Goal: Task Accomplishment & Management: Use online tool/utility

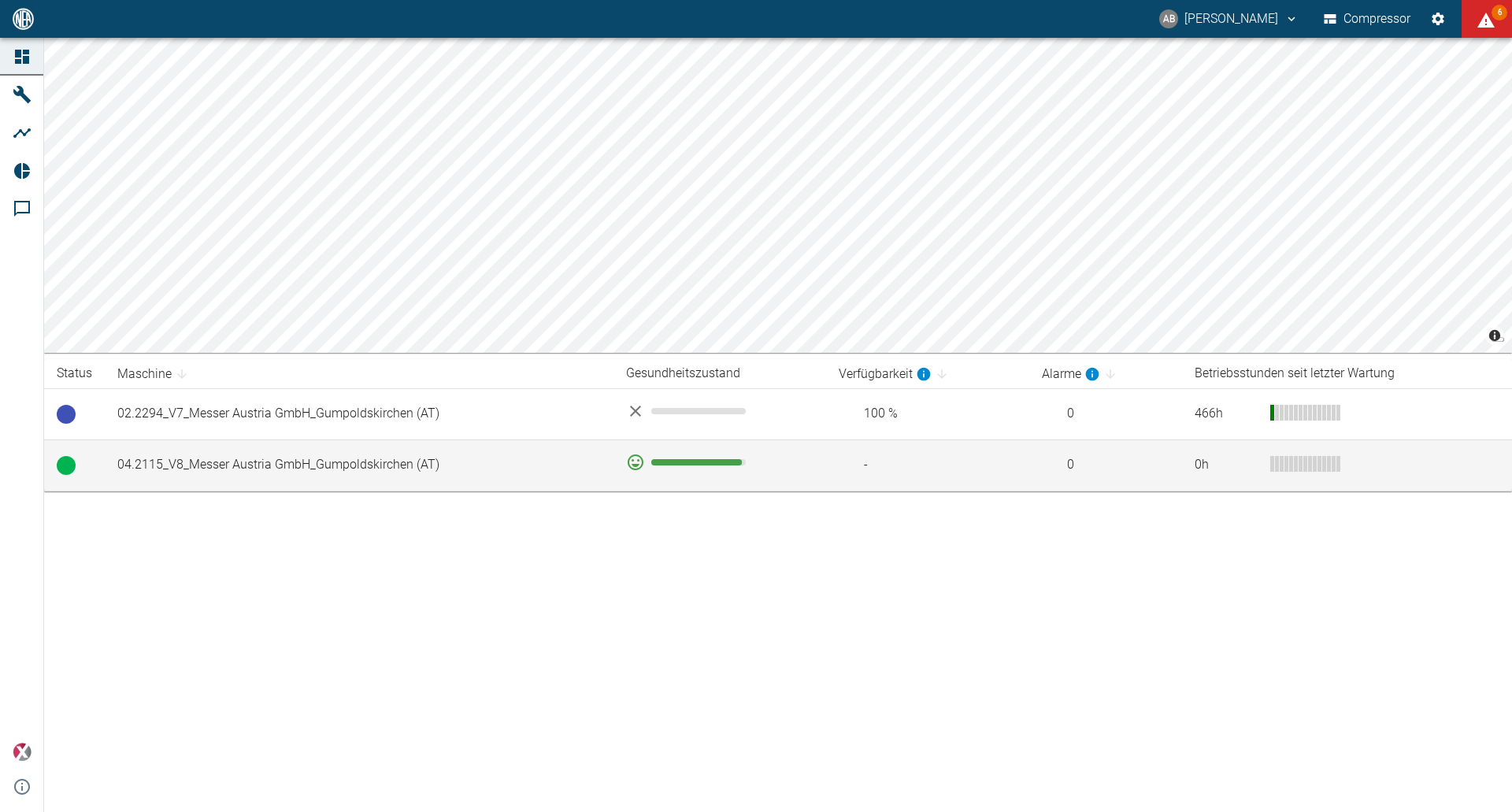
click at [427, 470] on td "04.2115_V8_Messer Austria GmbH_Gumpoldskirchen (AT)" at bounding box center [359, 465] width 509 height 51
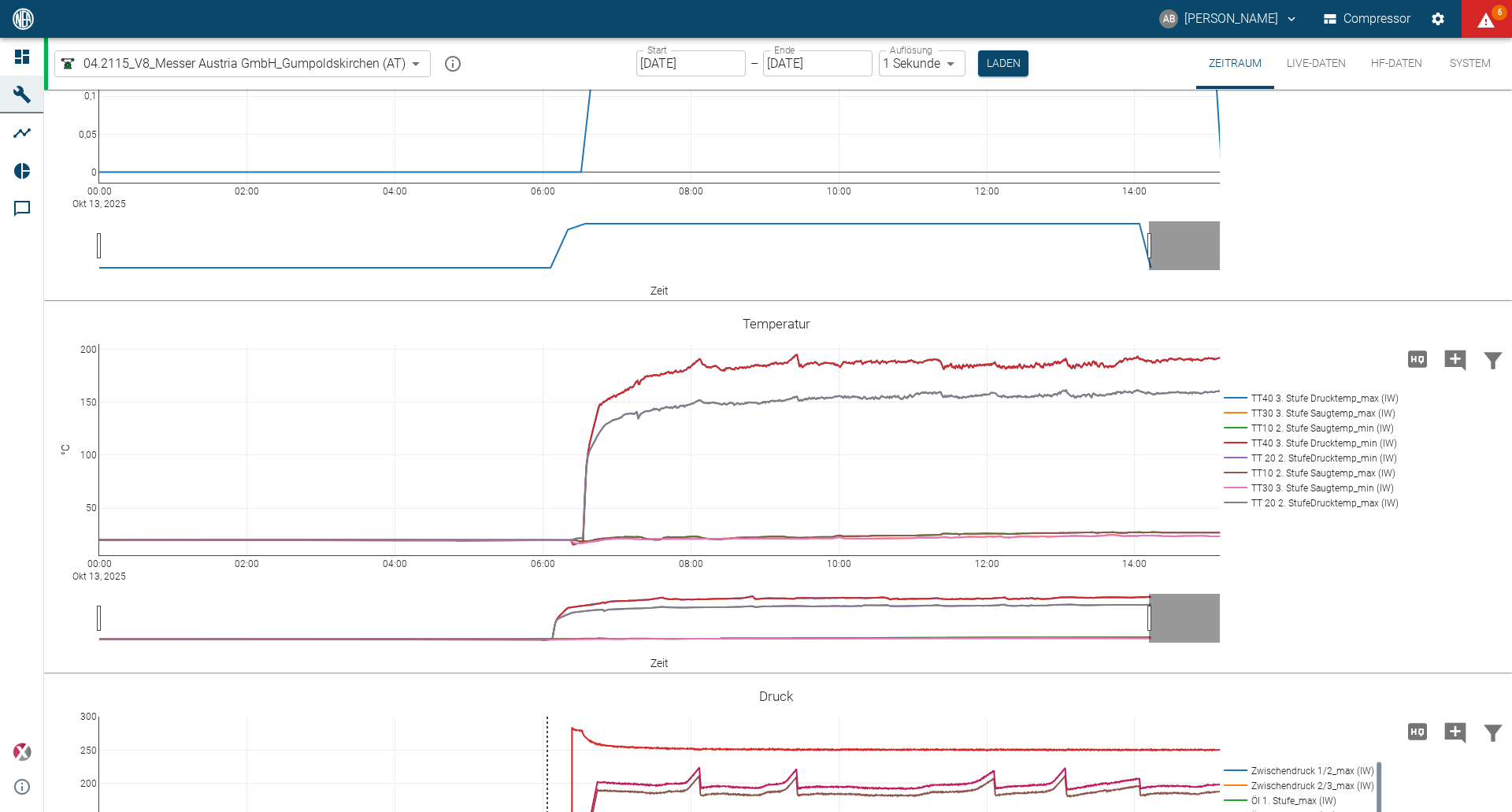
scroll to position [770, 0]
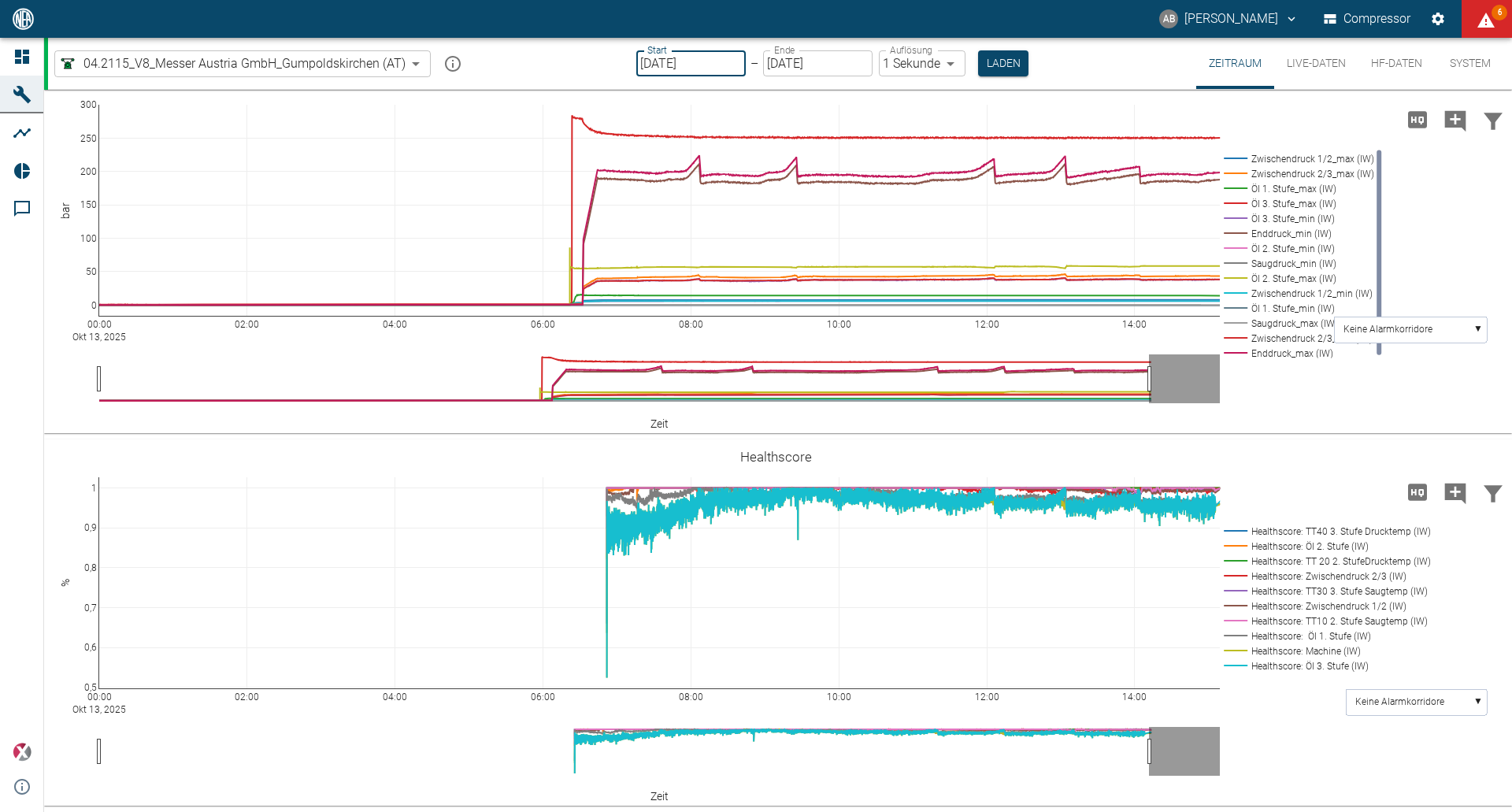
click at [643, 61] on input "[DATE]" at bounding box center [691, 63] width 110 height 26
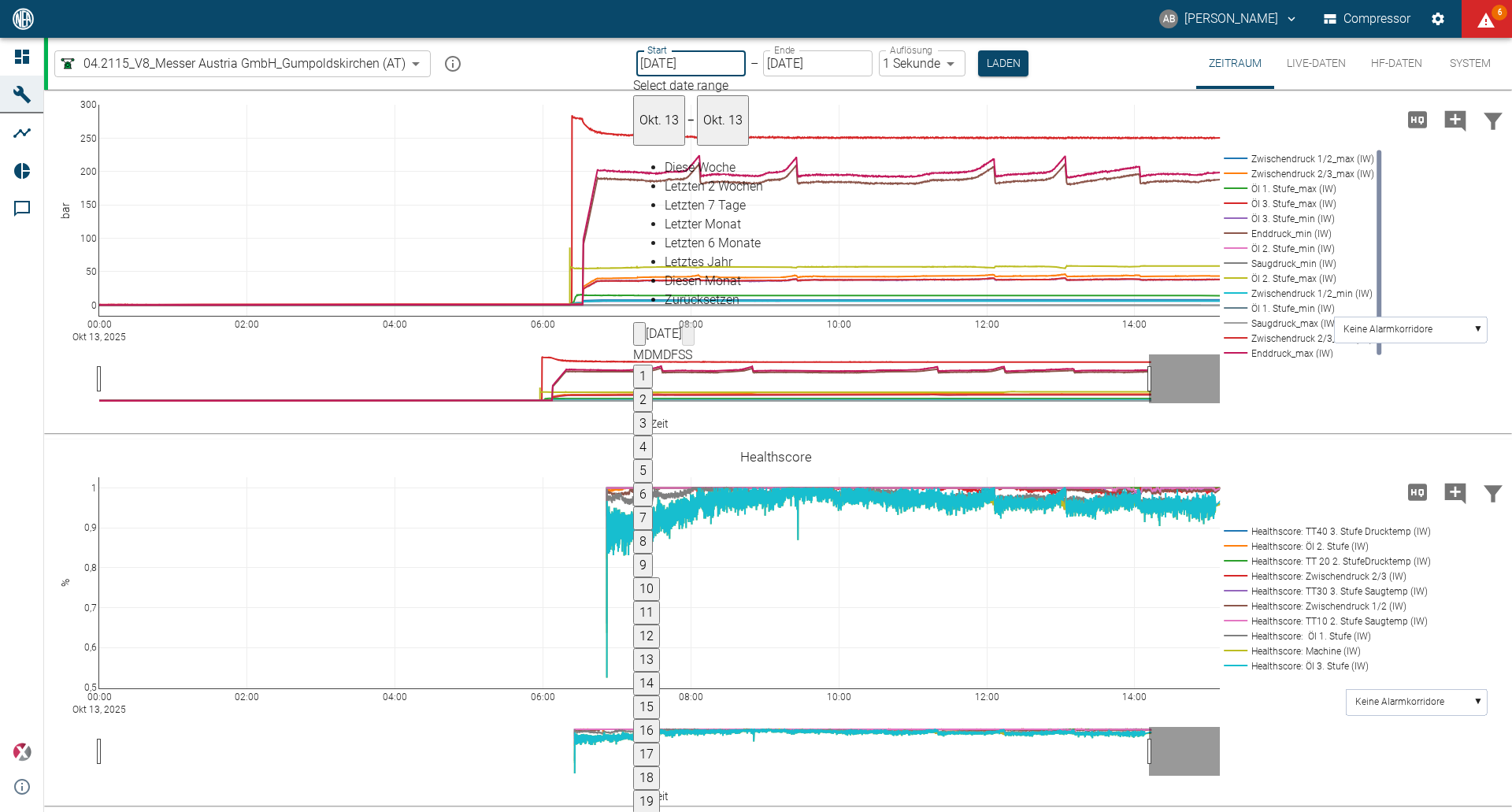
type input "06.10.2025"
type input "2min"
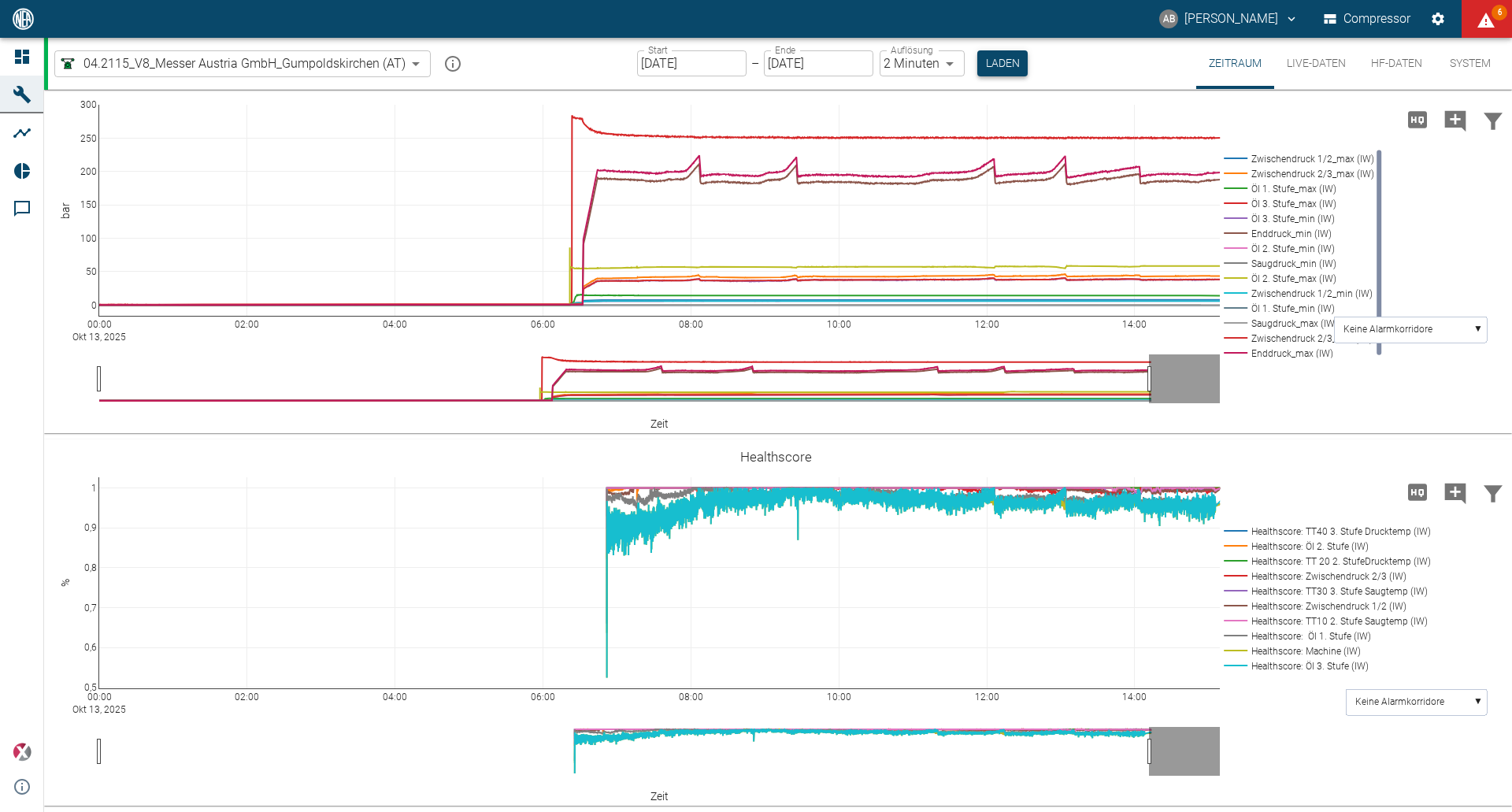
click at [996, 59] on button "Laden" at bounding box center [1002, 63] width 50 height 26
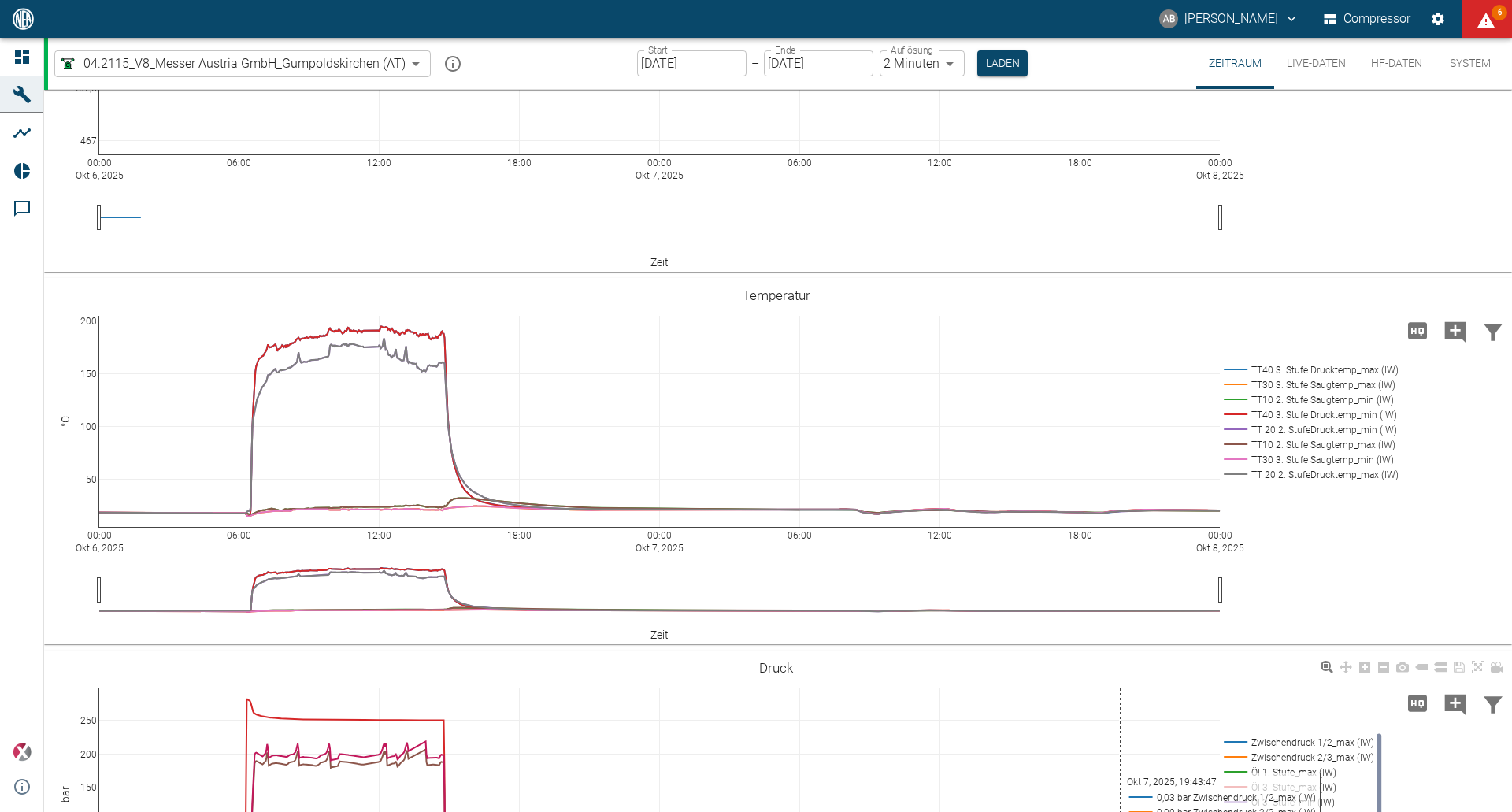
scroll to position [397, 0]
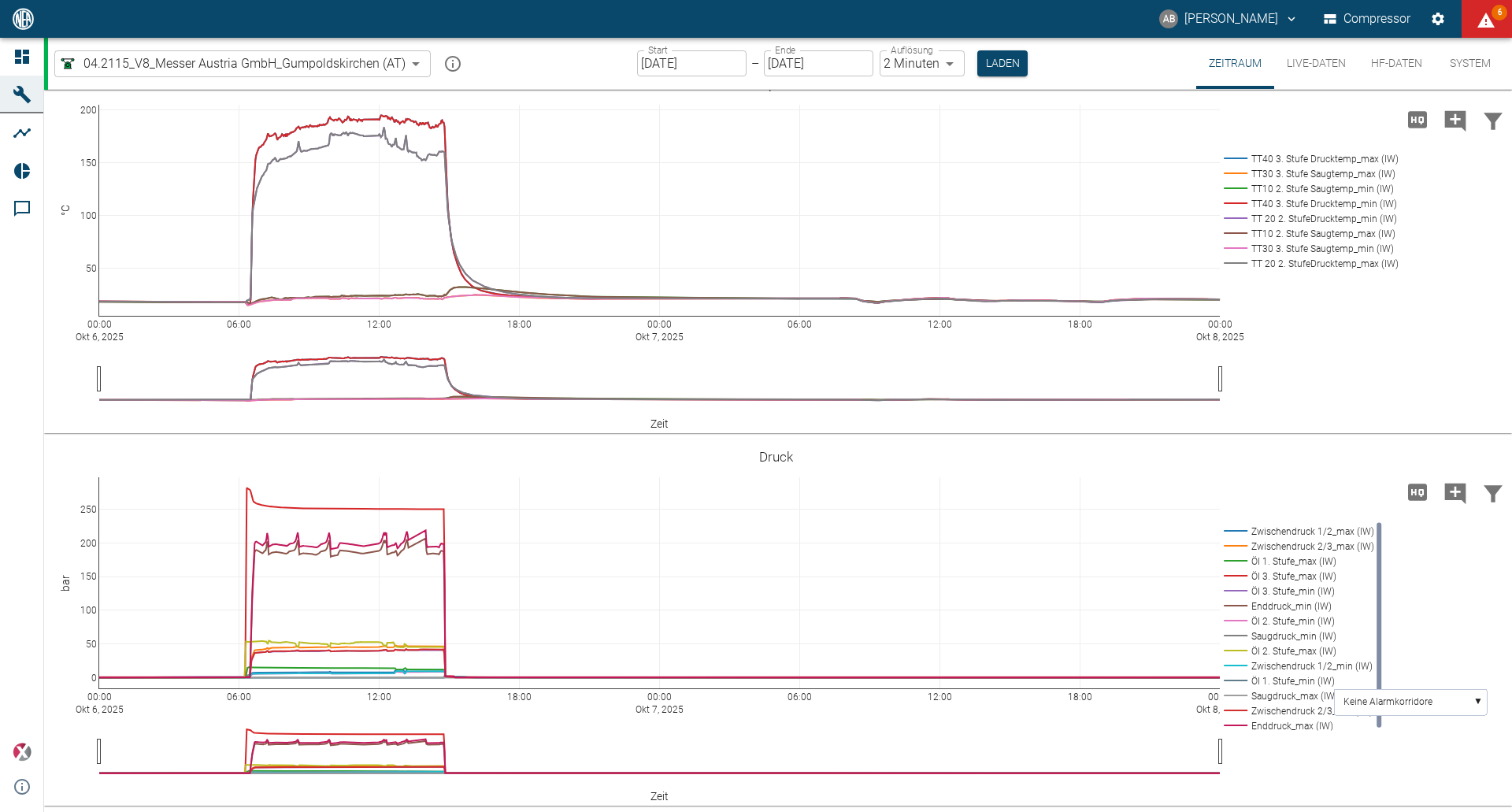
click at [1371, 56] on button "HF-Daten" at bounding box center [1396, 64] width 77 height 51
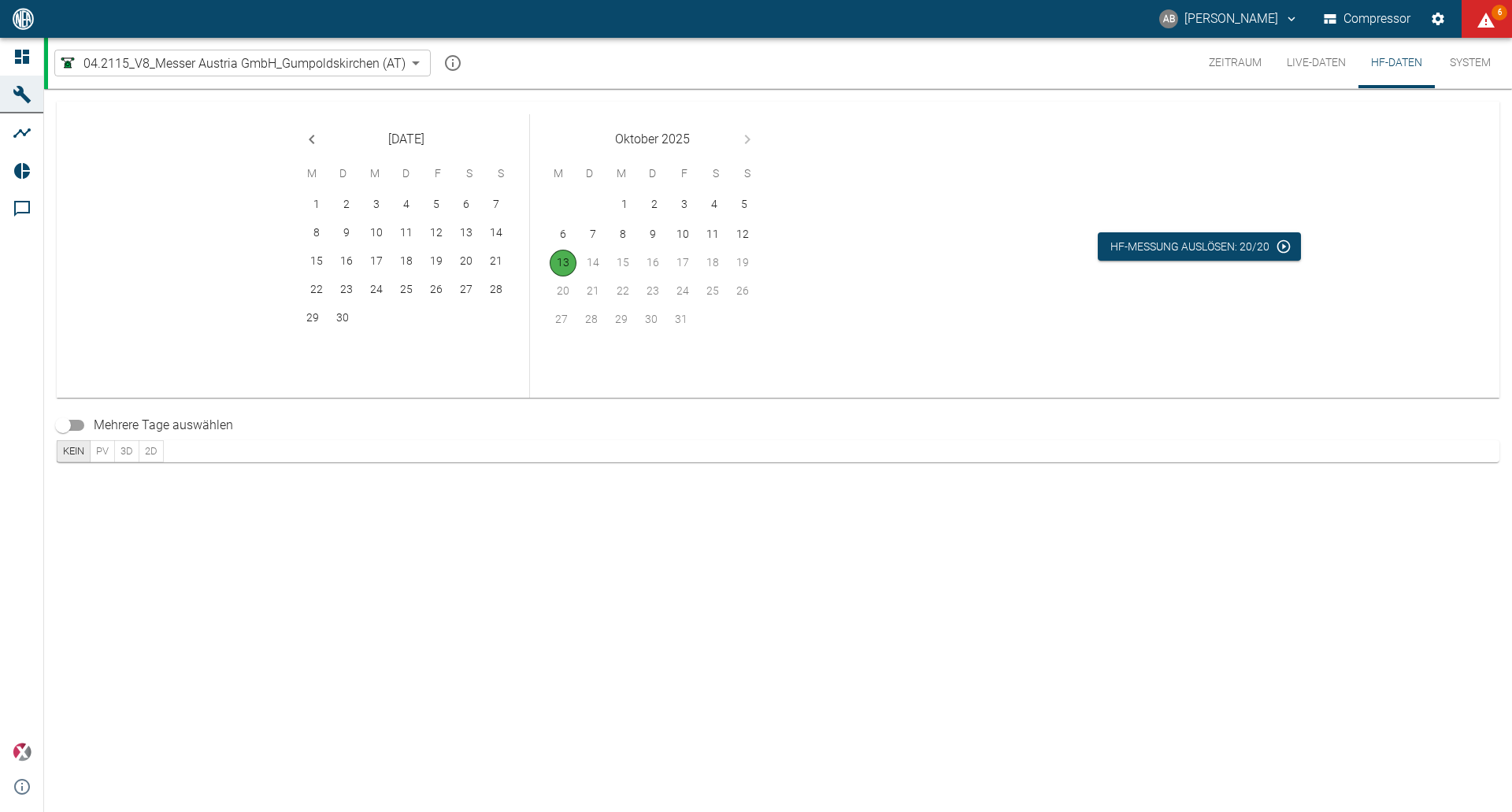
click at [1244, 59] on button "Zeitraum" at bounding box center [1235, 63] width 78 height 50
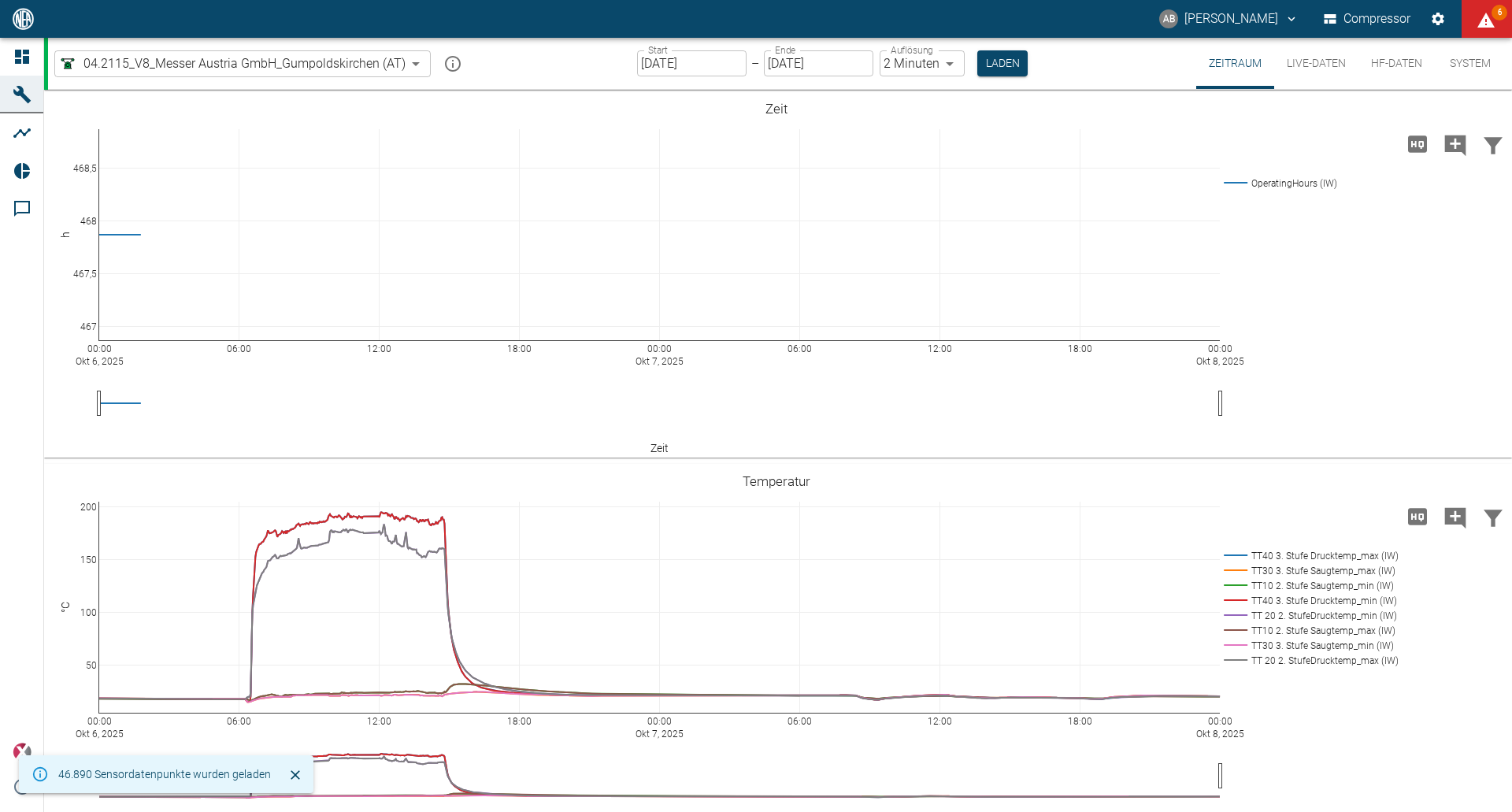
click at [1314, 70] on button "Live-Daten" at bounding box center [1316, 64] width 84 height 51
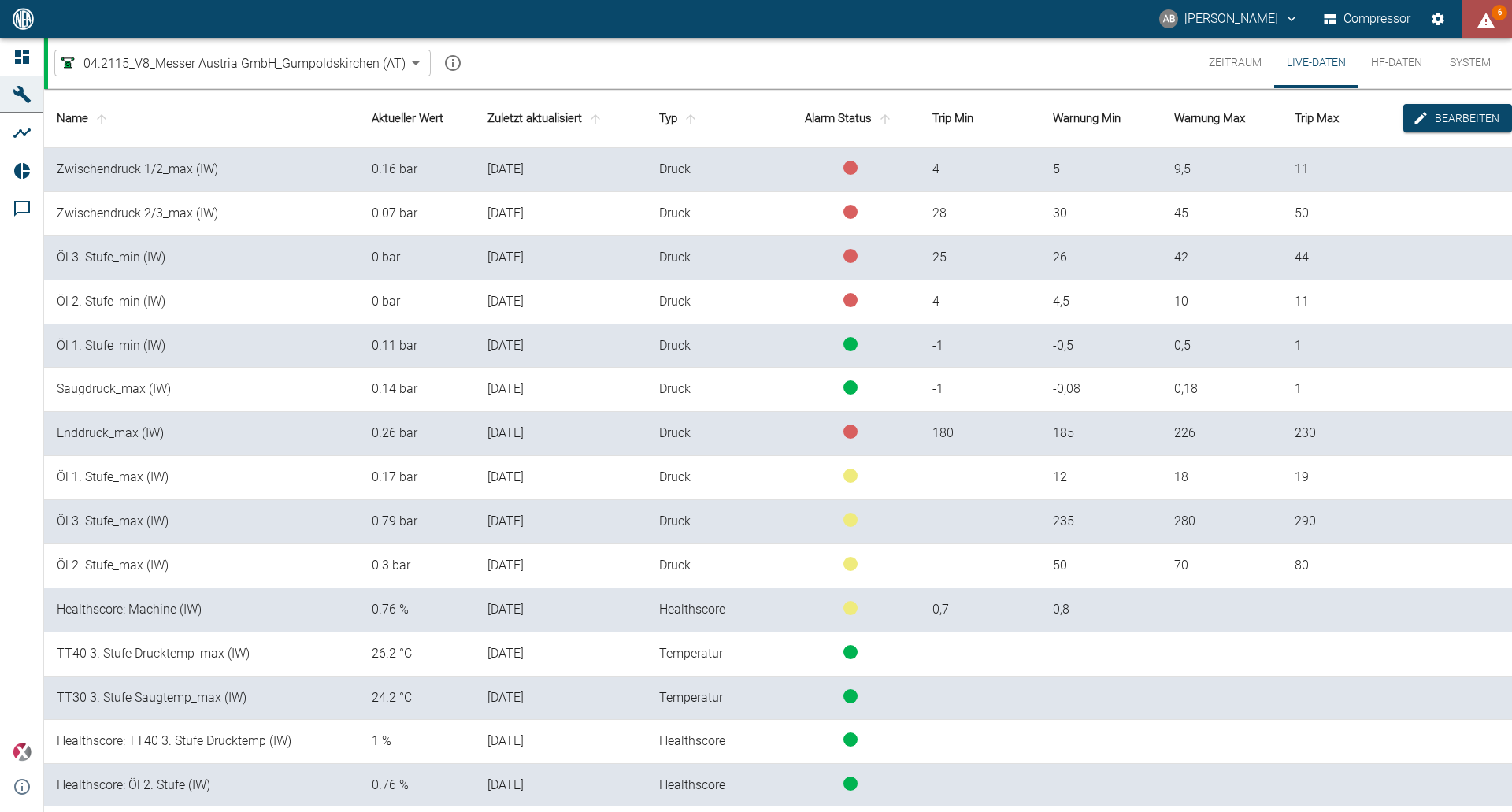
click at [1478, 16] on icon "displayAlerts" at bounding box center [1486, 20] width 19 height 19
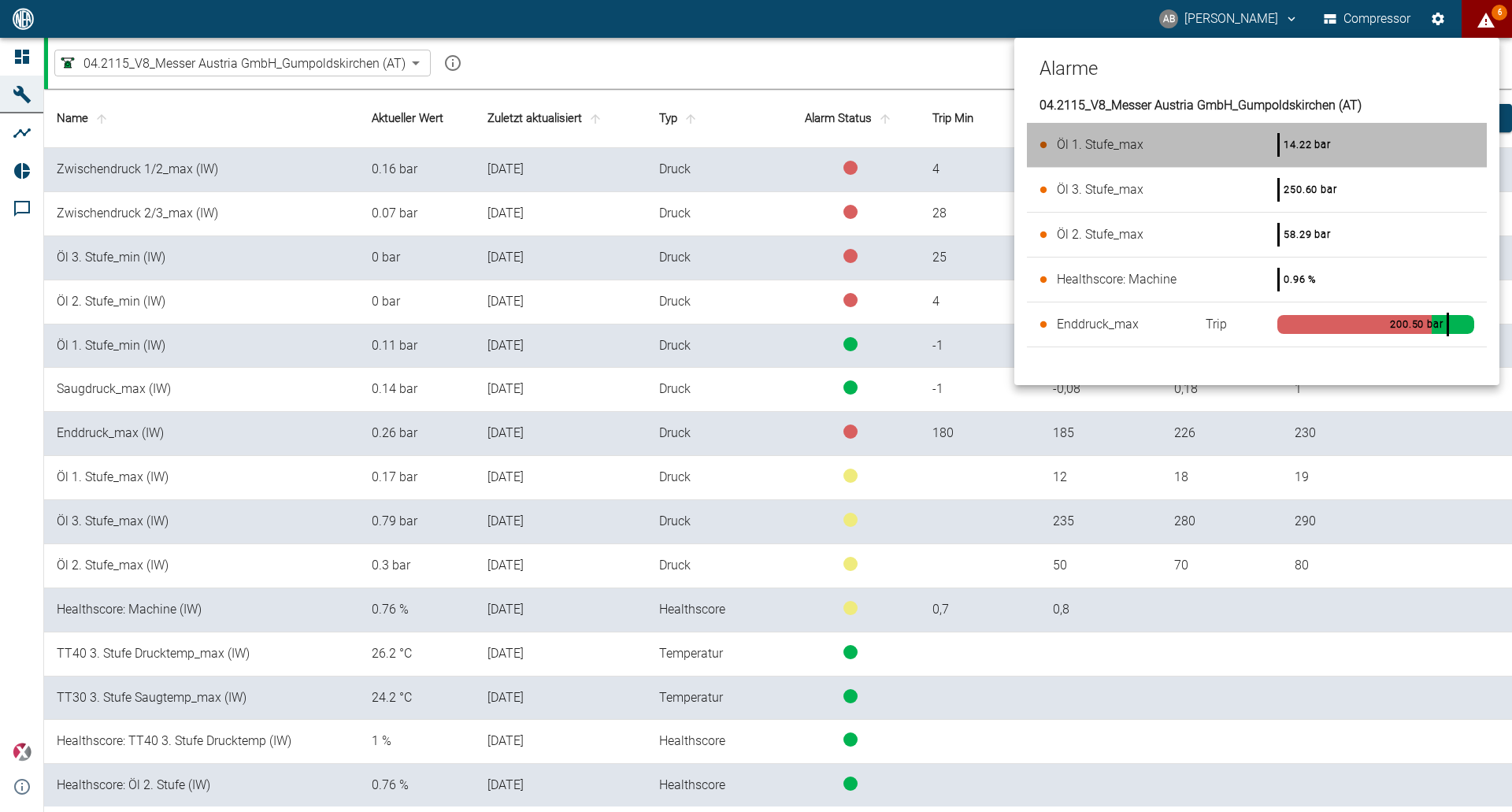
click at [1093, 143] on span "Öl 1. Stufe_max" at bounding box center [1100, 145] width 87 height 15
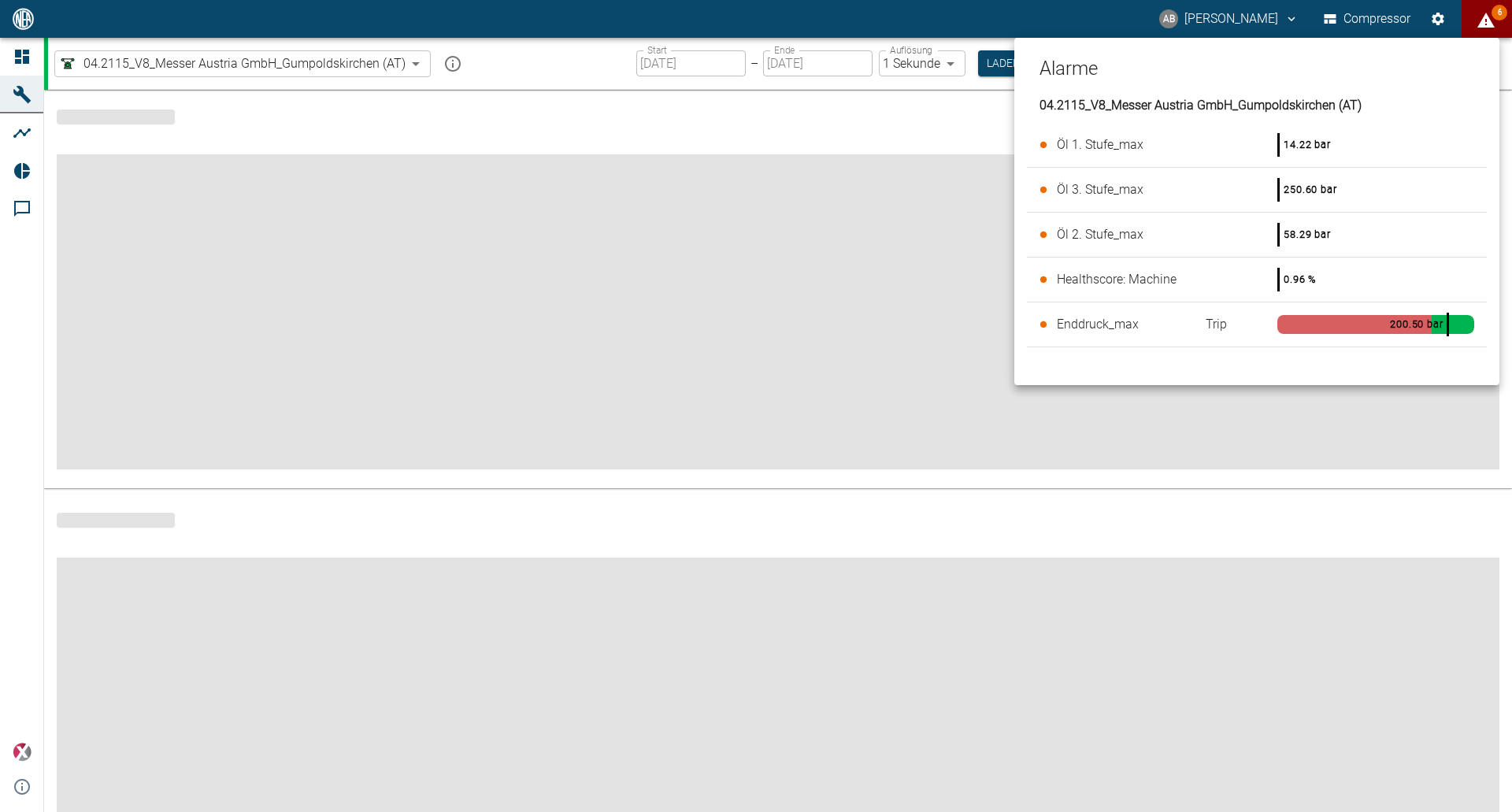
click at [866, 128] on div at bounding box center [756, 406] width 1512 height 812
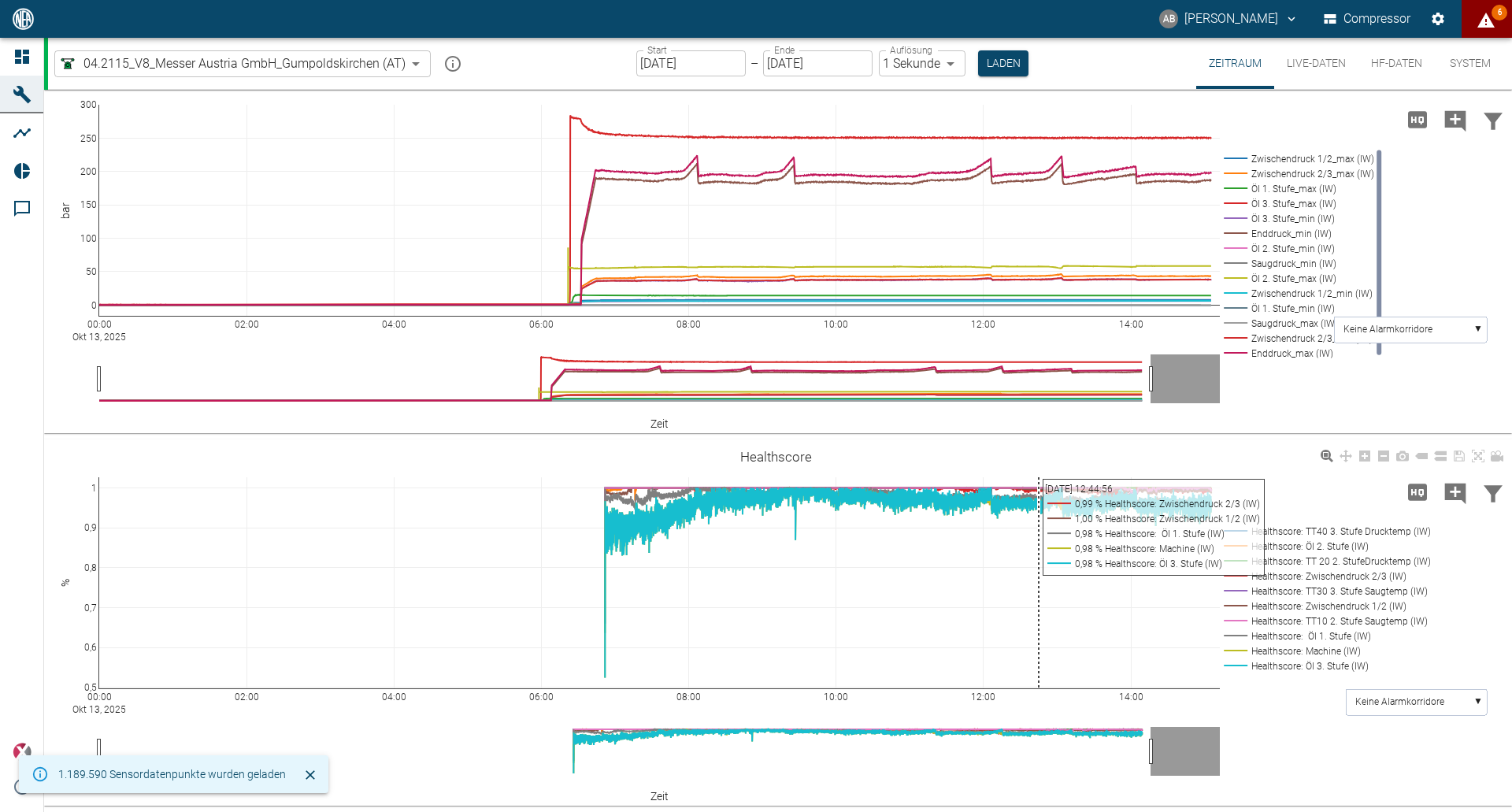
scroll to position [770, 0]
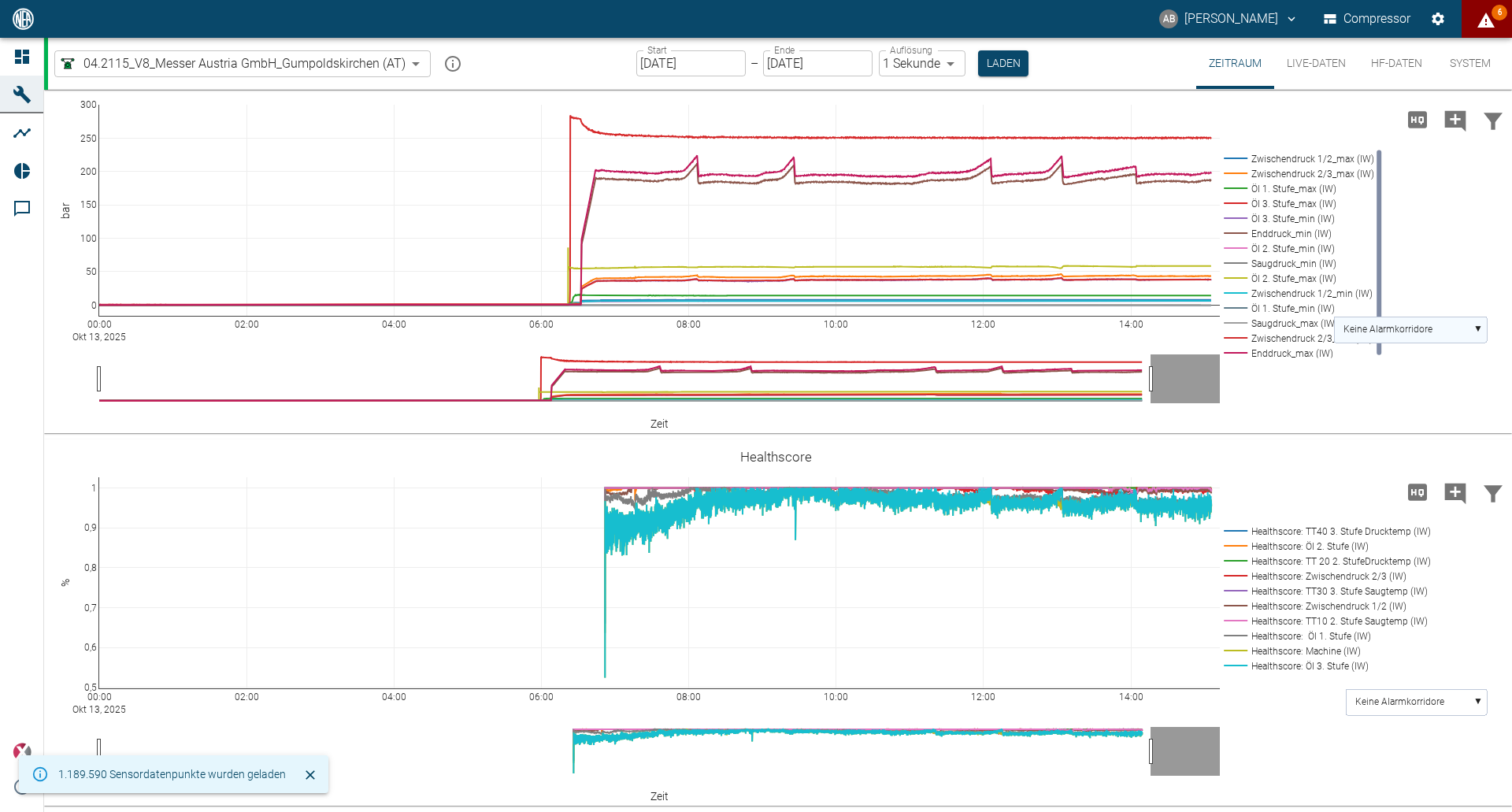
click at [1472, 320] on rect at bounding box center [1410, 329] width 153 height 26
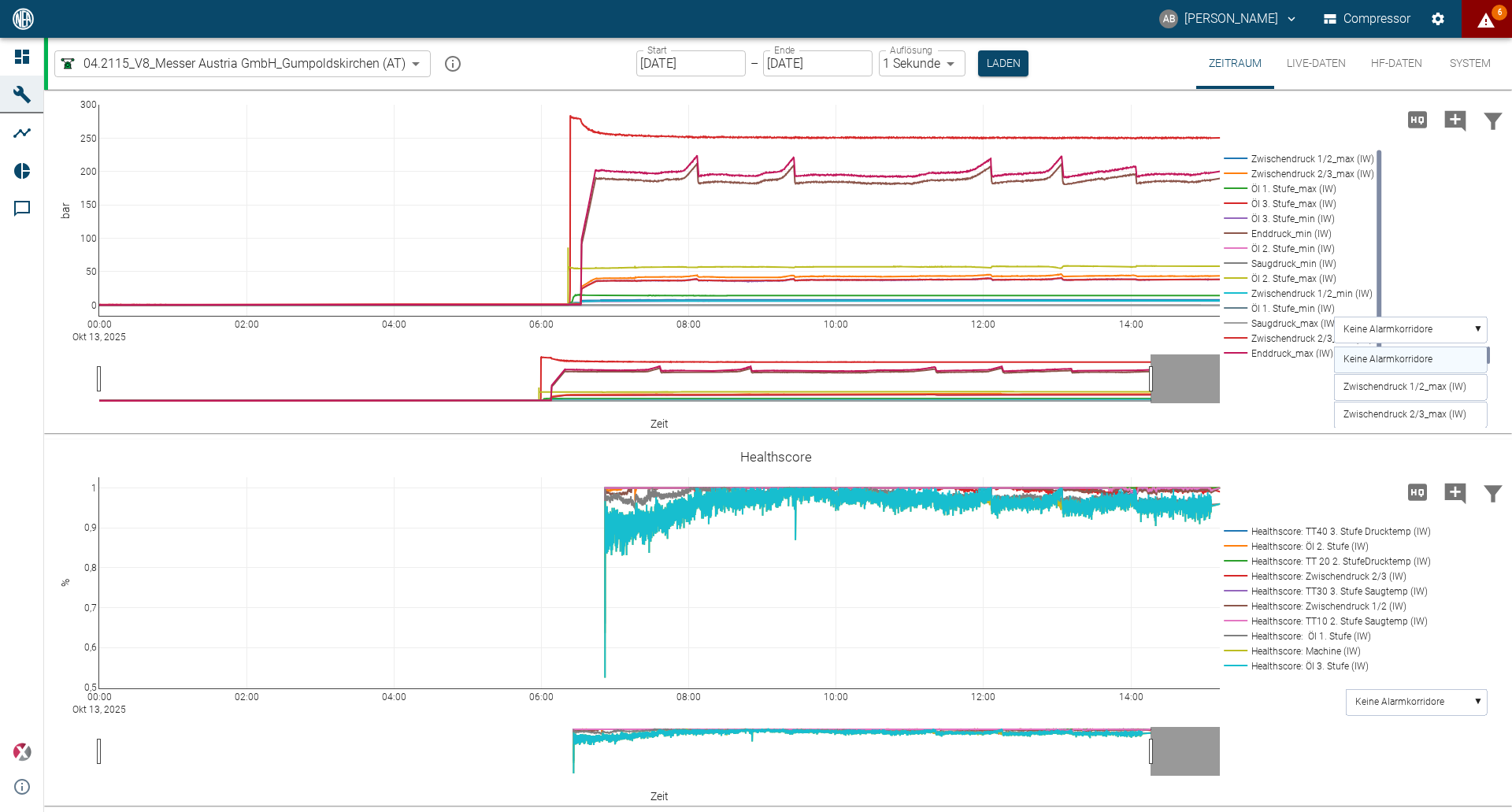
click at [1472, 321] on rect at bounding box center [1410, 329] width 153 height 26
click at [1483, 21] on icon "displayAlerts" at bounding box center [1486, 20] width 17 height 15
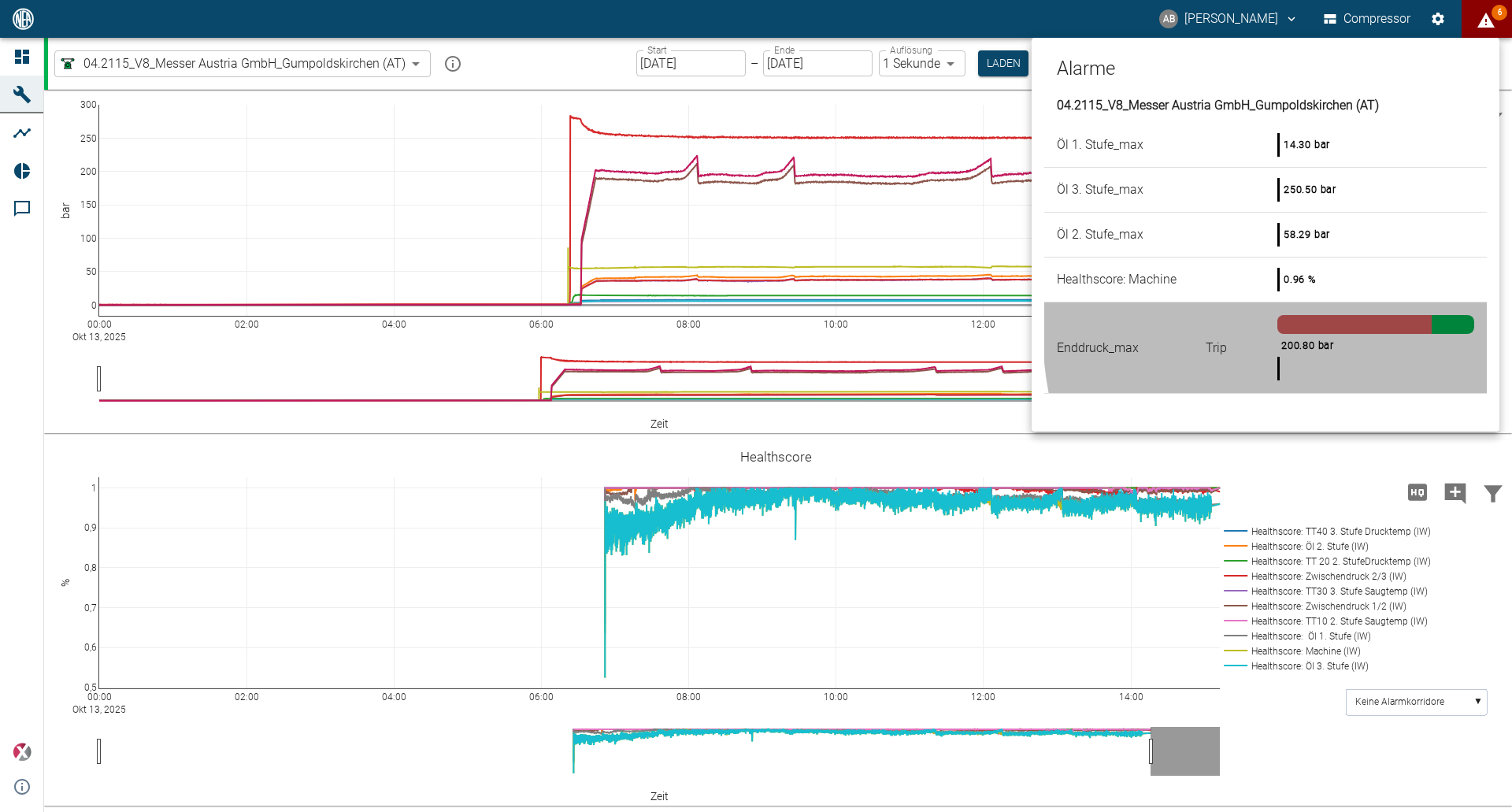
click at [1383, 338] on div "200.80 bar" at bounding box center [1376, 359] width 197 height 43
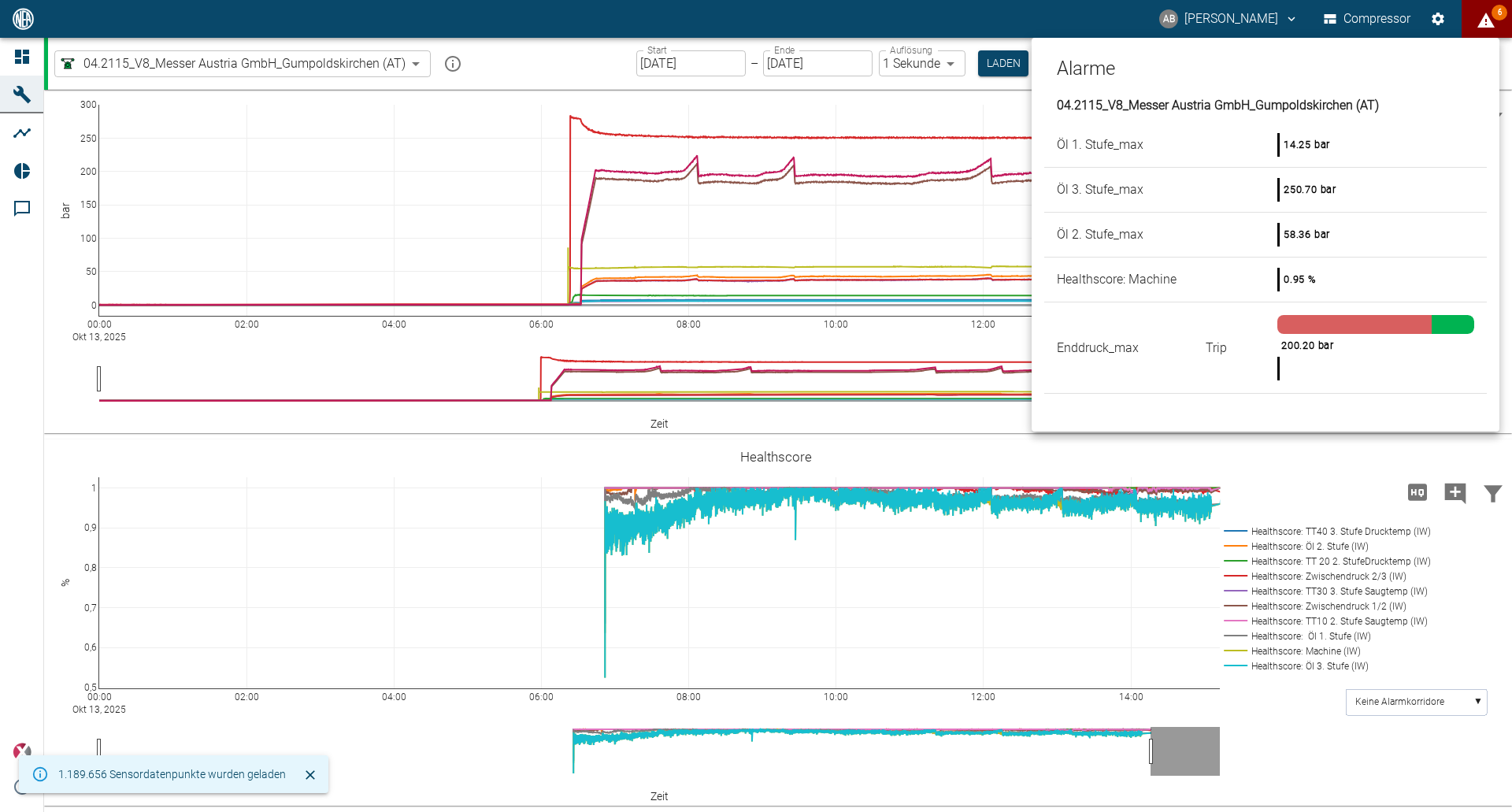
click at [1322, 427] on div at bounding box center [756, 406] width 1512 height 812
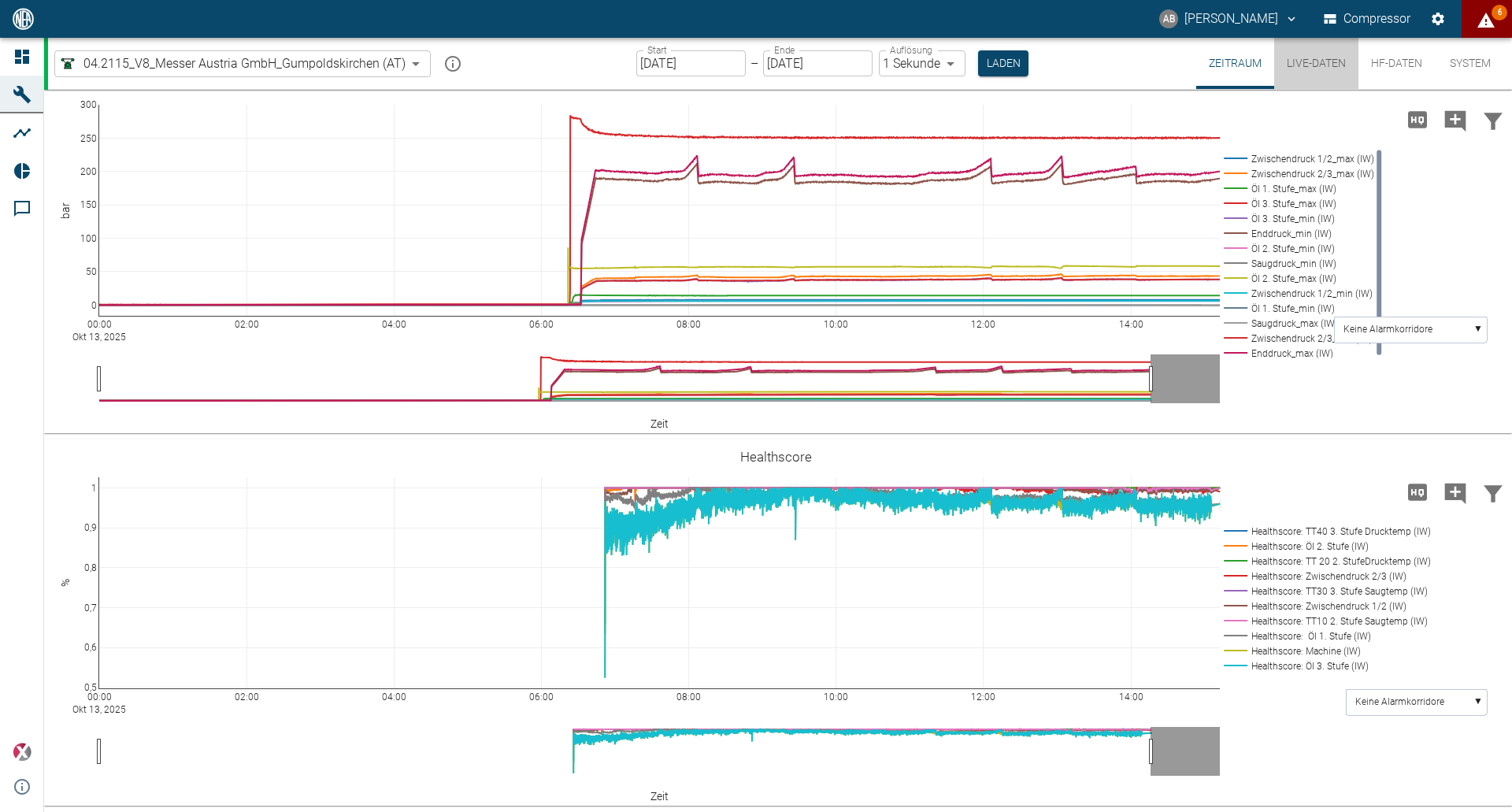
click at [1288, 63] on button "Live-Daten" at bounding box center [1316, 64] width 84 height 51
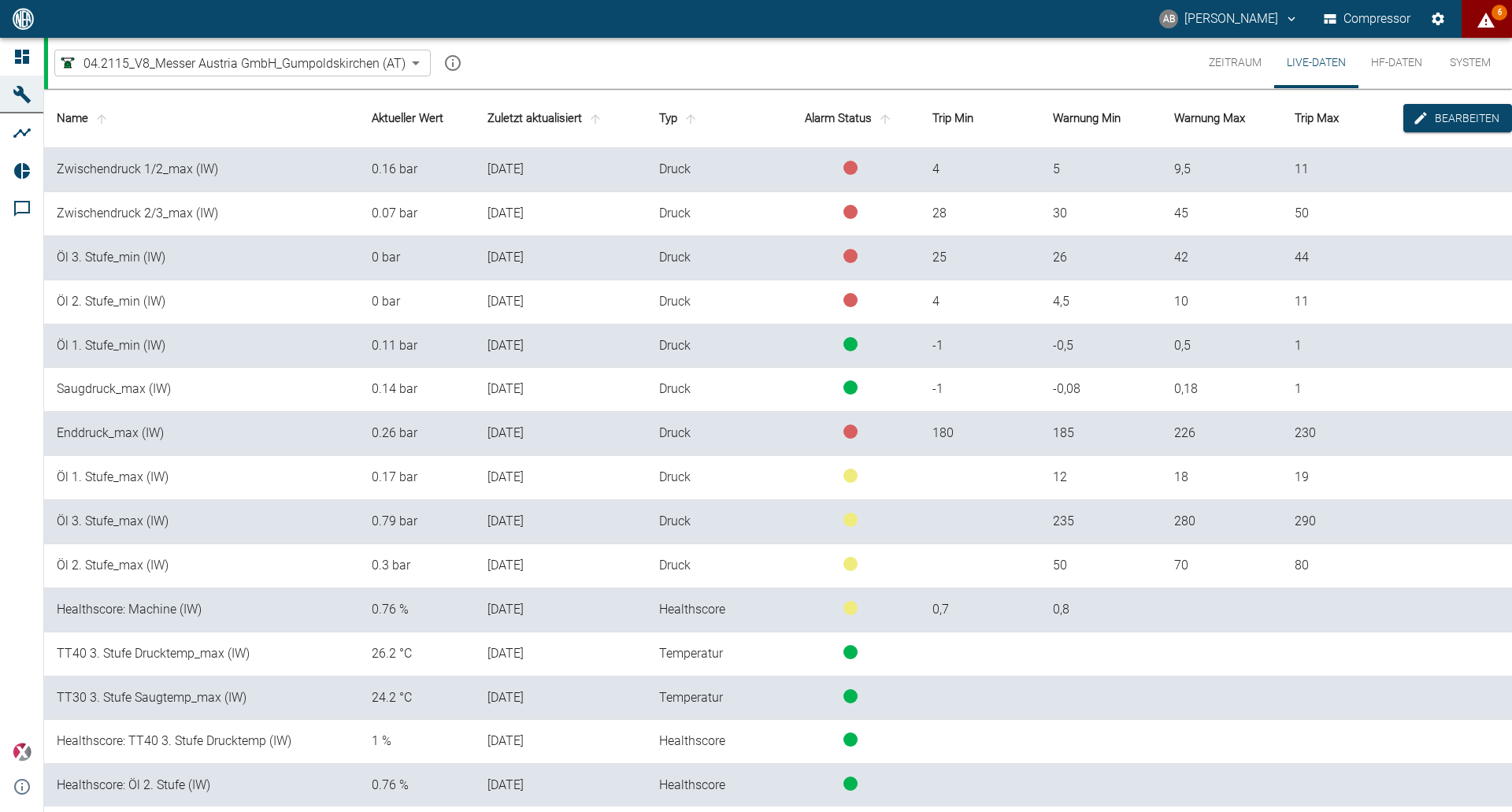
click at [418, 64] on body "AB Andreas Brandstetter Compressor 6 Dashboard Maschinen Analysen Reports Komme…" at bounding box center [756, 406] width 1512 height 812
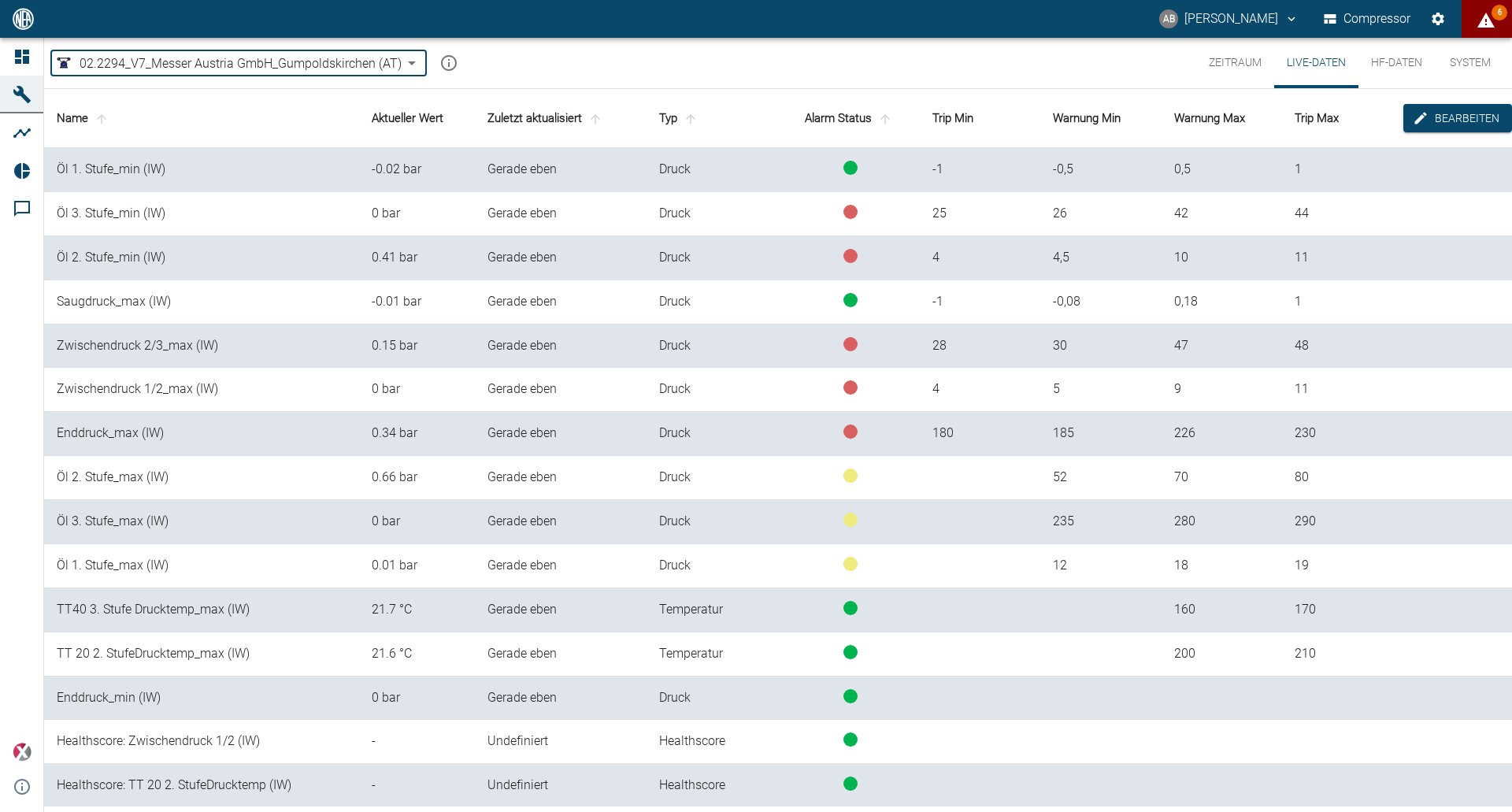
click at [414, 55] on body "AB Andreas Brandstetter Compressor 6 Dashboard Maschinen Analysen Reports Komme…" at bounding box center [756, 406] width 1512 height 812
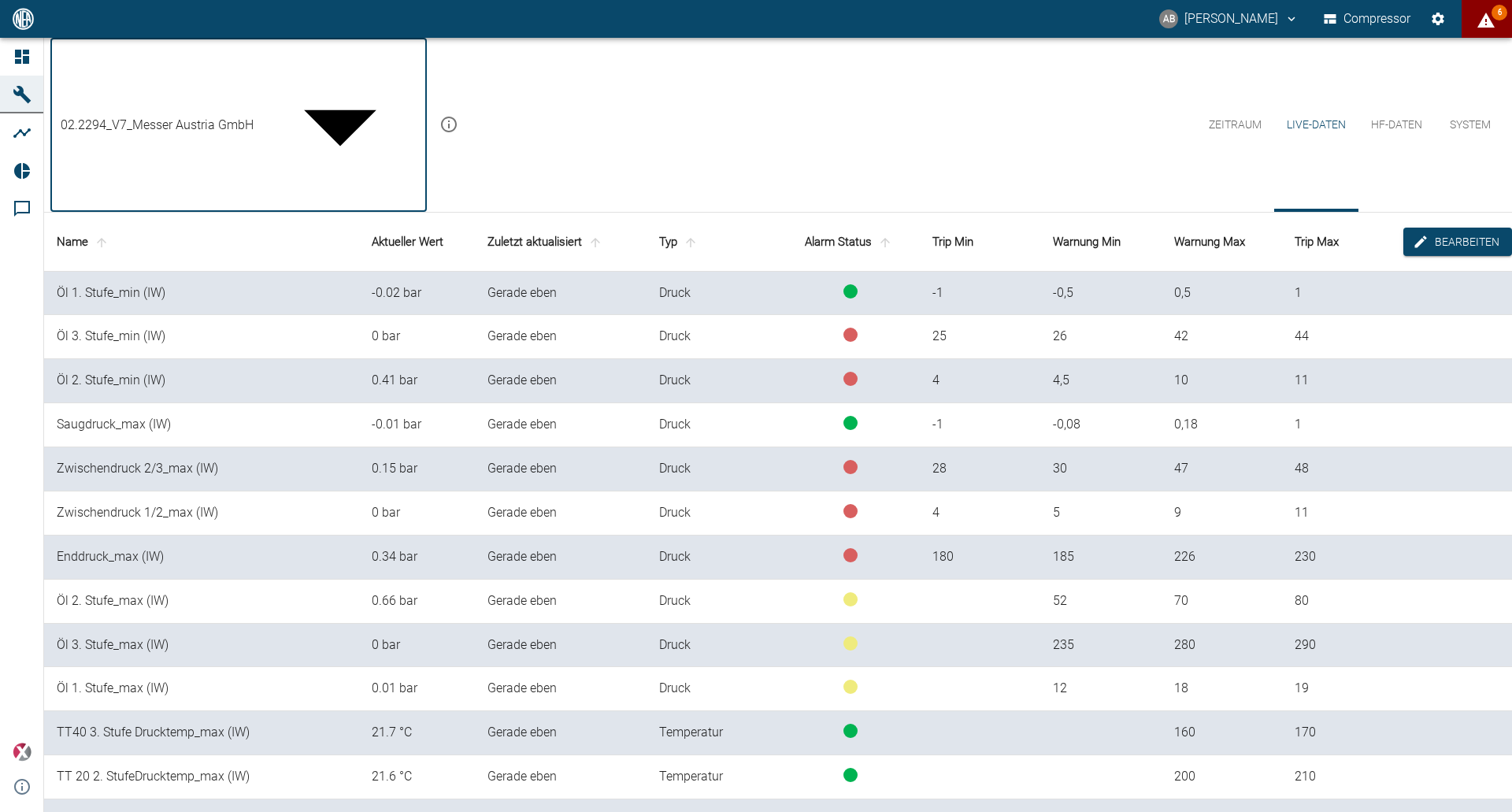
type input "62df7942-7815-4ccf-a722-4ba74b721732"
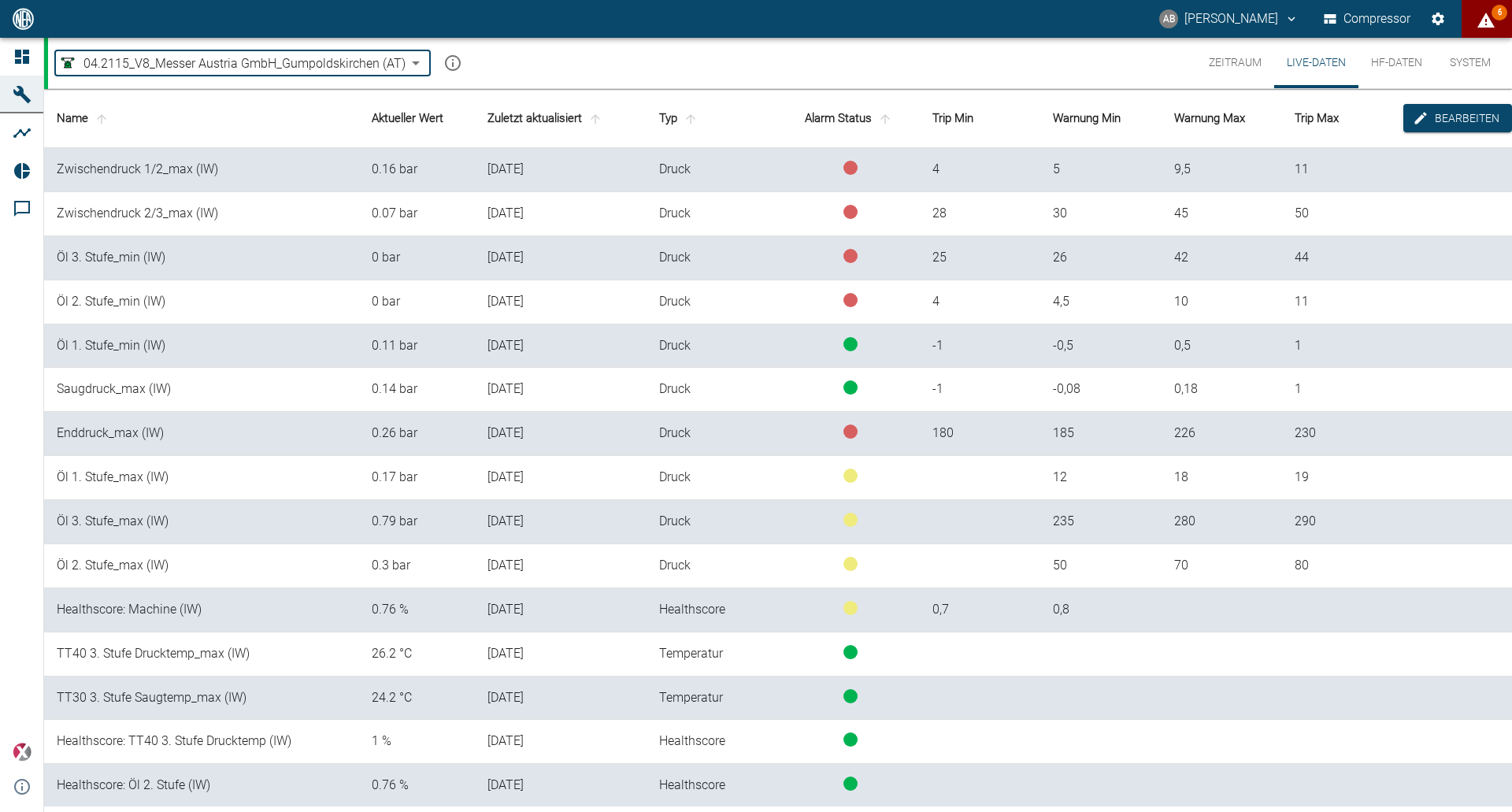
click at [1236, 65] on button "Zeitraum" at bounding box center [1235, 63] width 78 height 50
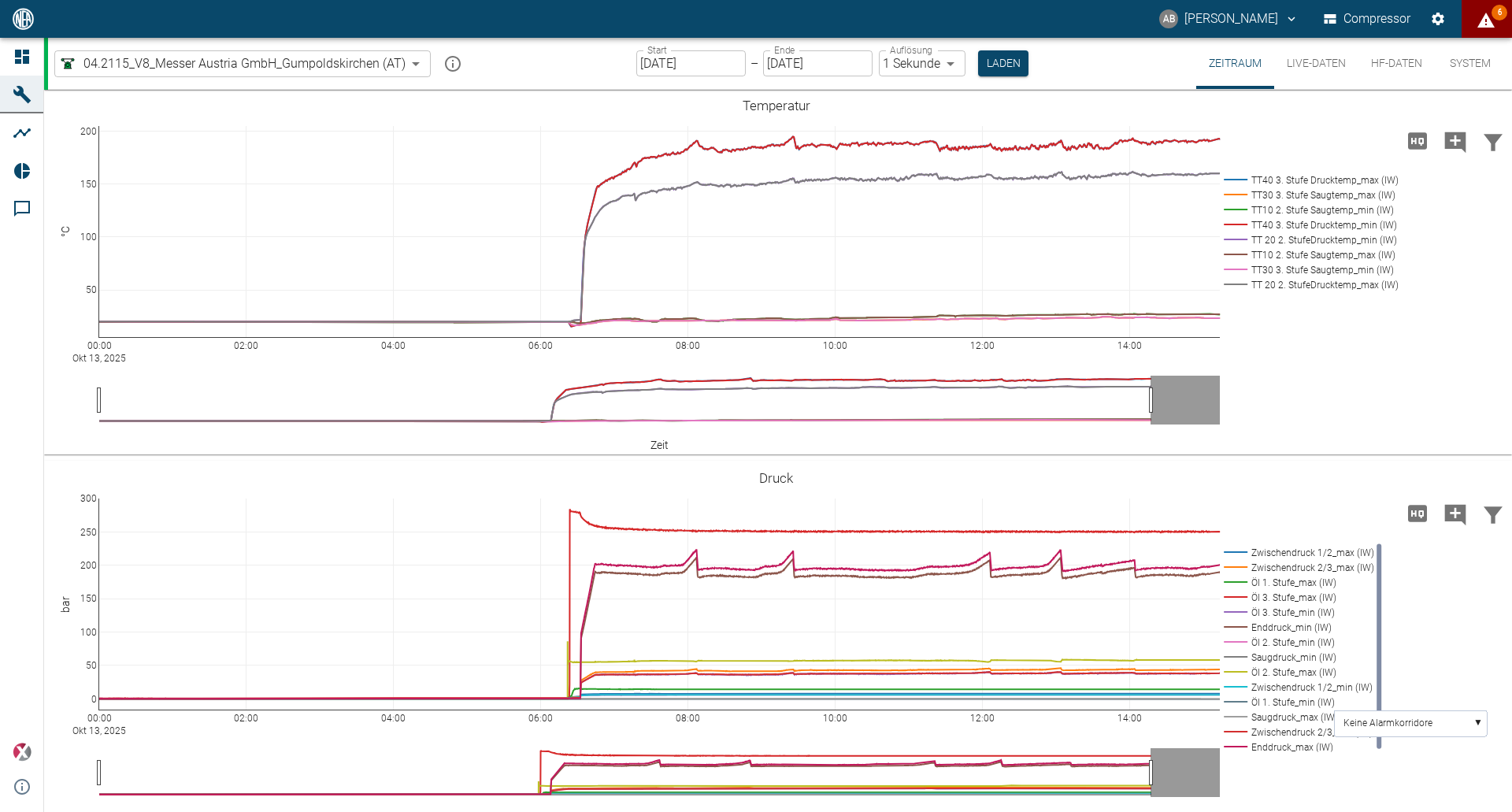
scroll to position [60, 0]
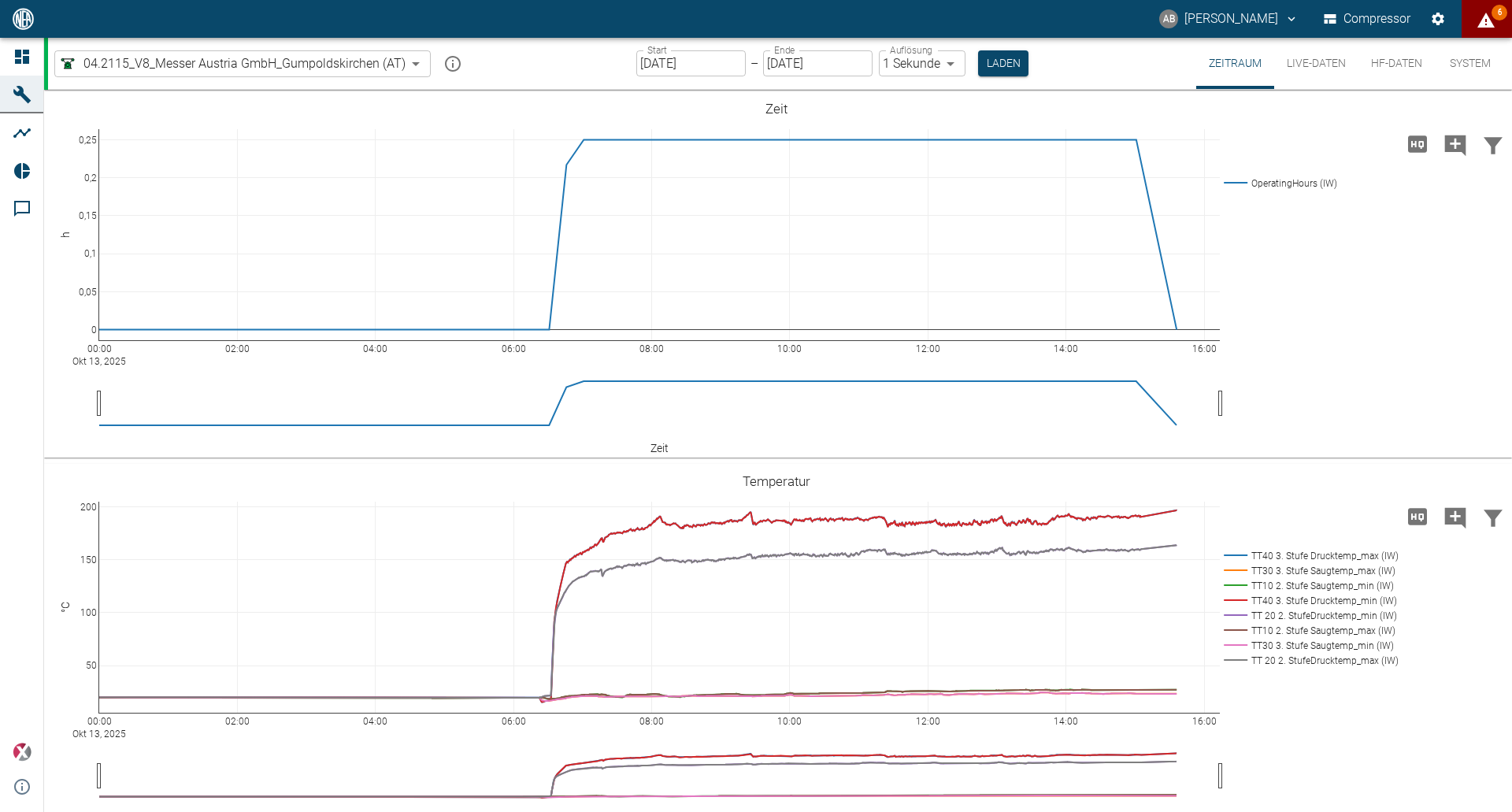
click at [1486, 21] on icon "displayAlerts" at bounding box center [1486, 20] width 19 height 19
click at [1322, 811] on div at bounding box center [756, 825] width 1512 height 0
click at [1289, 53] on button "Live-Daten" at bounding box center [1316, 64] width 84 height 51
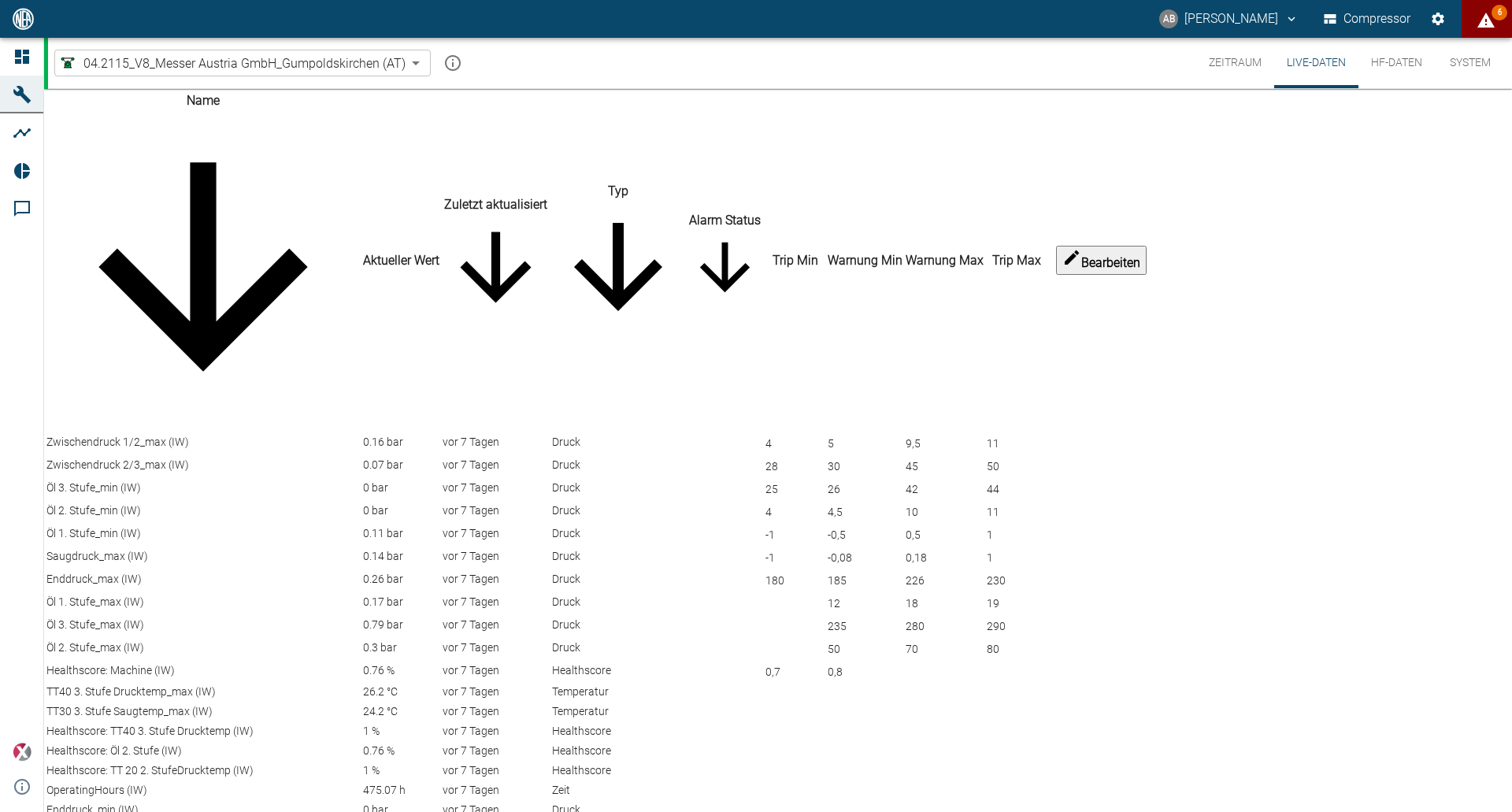
click at [1489, 21] on icon "displayAlerts" at bounding box center [1486, 20] width 17 height 15
click at [1476, 811] on div at bounding box center [756, 825] width 1512 height 0
click at [1477, 16] on icon "displayAlerts" at bounding box center [1486, 20] width 19 height 19
click at [1477, 811] on div at bounding box center [756, 825] width 1512 height 0
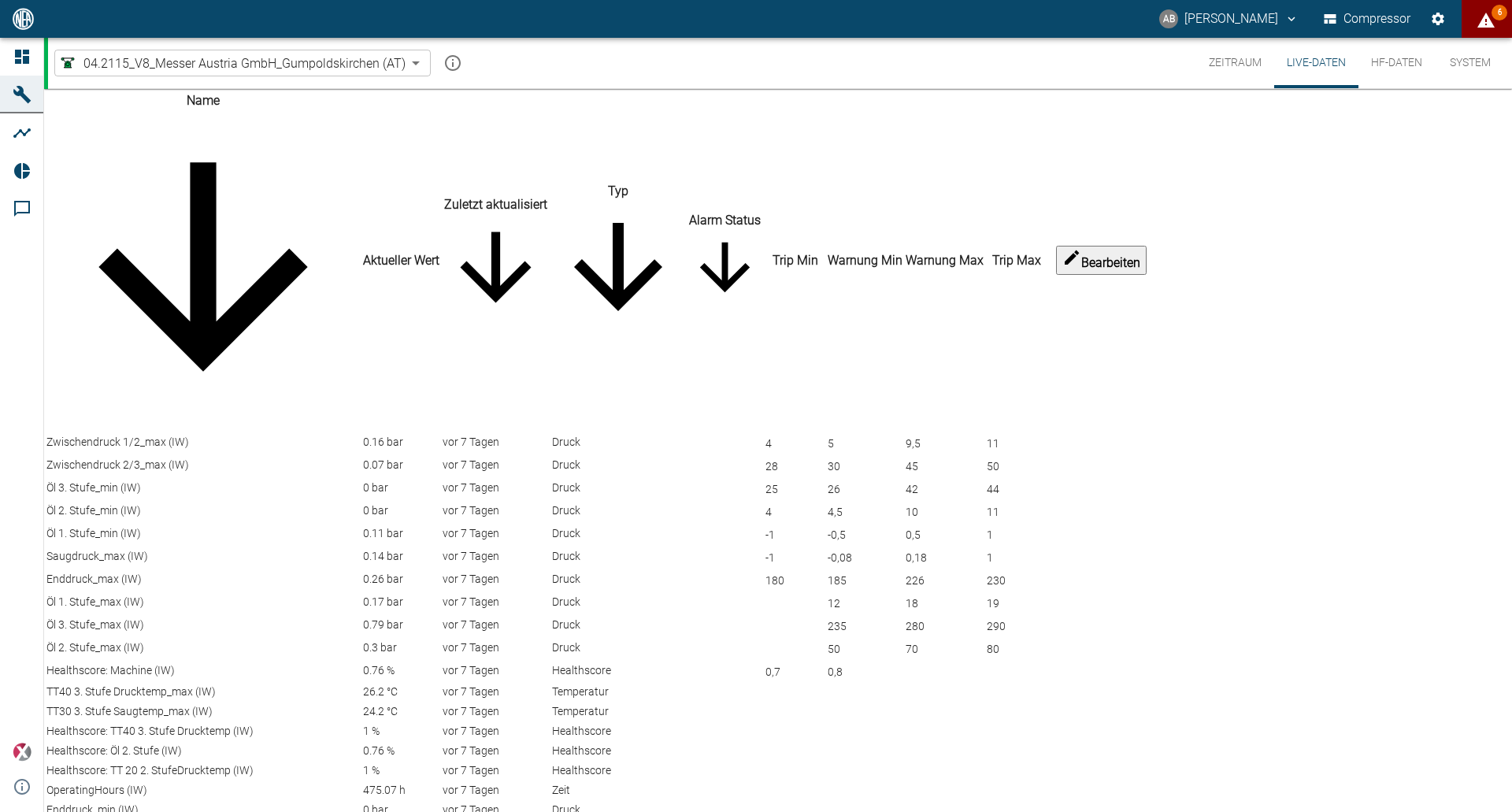
click at [1238, 67] on button "Zeitraum" at bounding box center [1235, 63] width 78 height 50
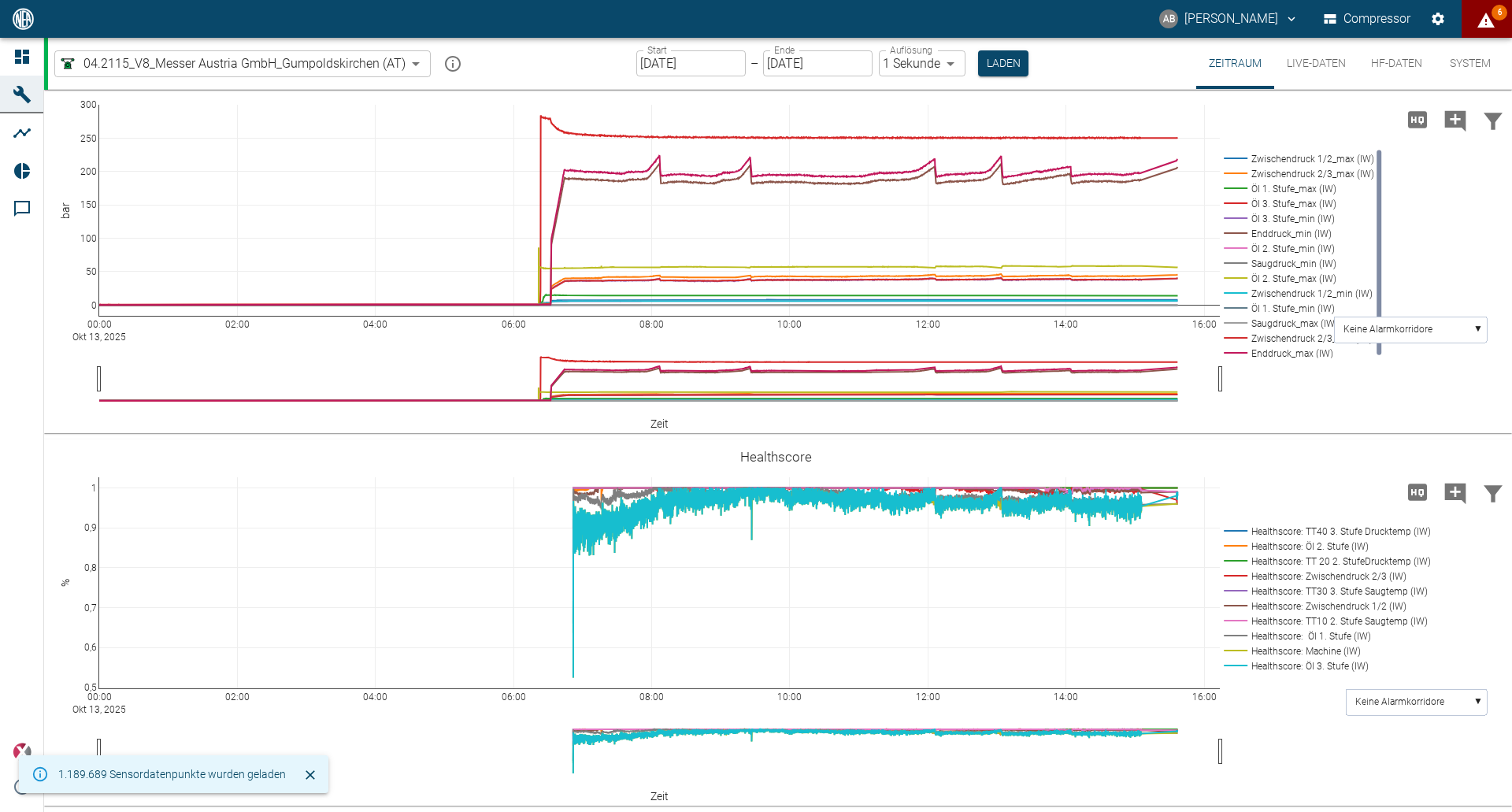
scroll to position [770, 0]
click at [1476, 322] on rect at bounding box center [1410, 329] width 153 height 26
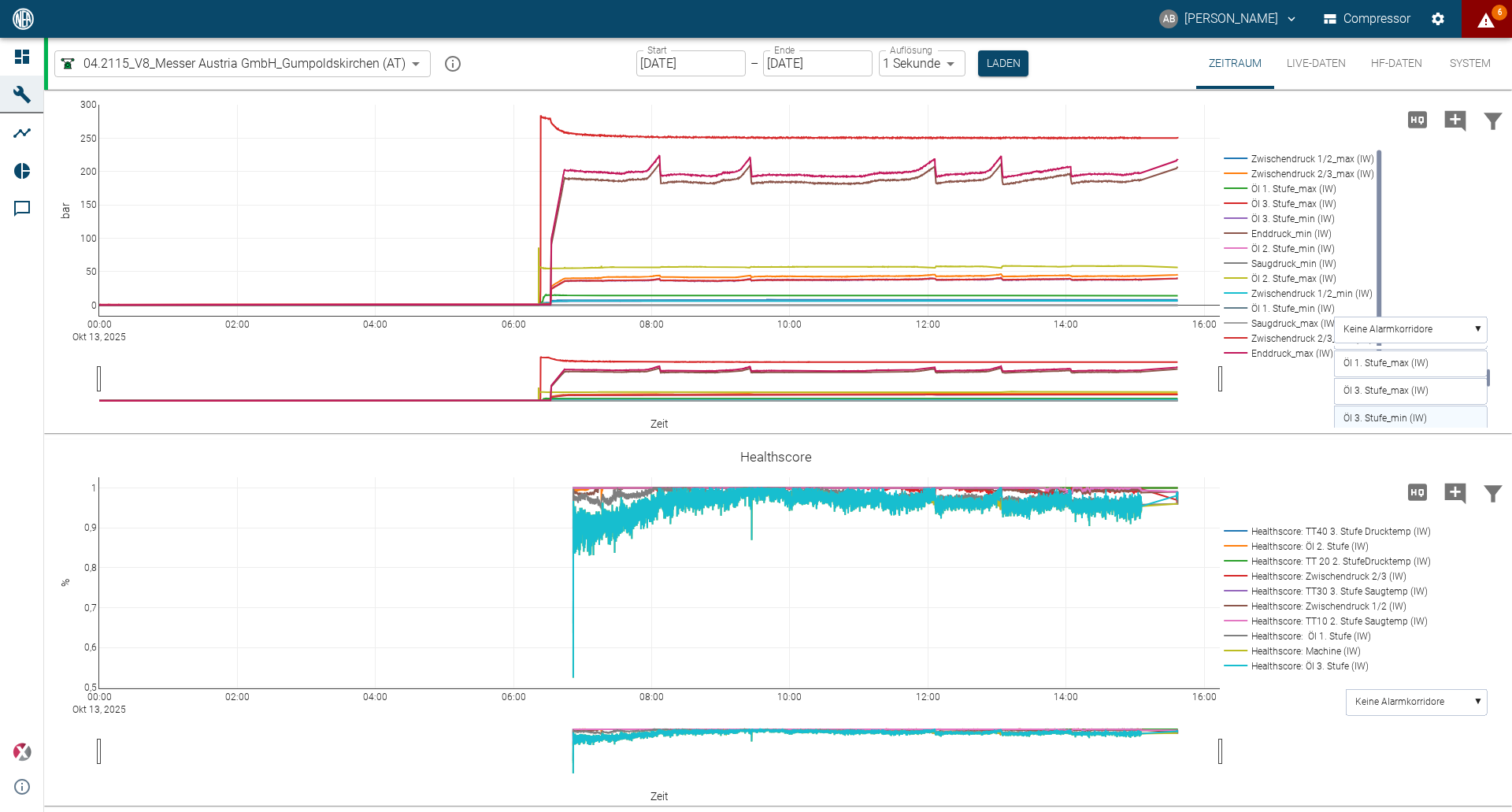
scroll to position [691, 0]
click at [1414, 368] on text "Öl 1. Stufe_max (IW)" at bounding box center [1386, 363] width 85 height 11
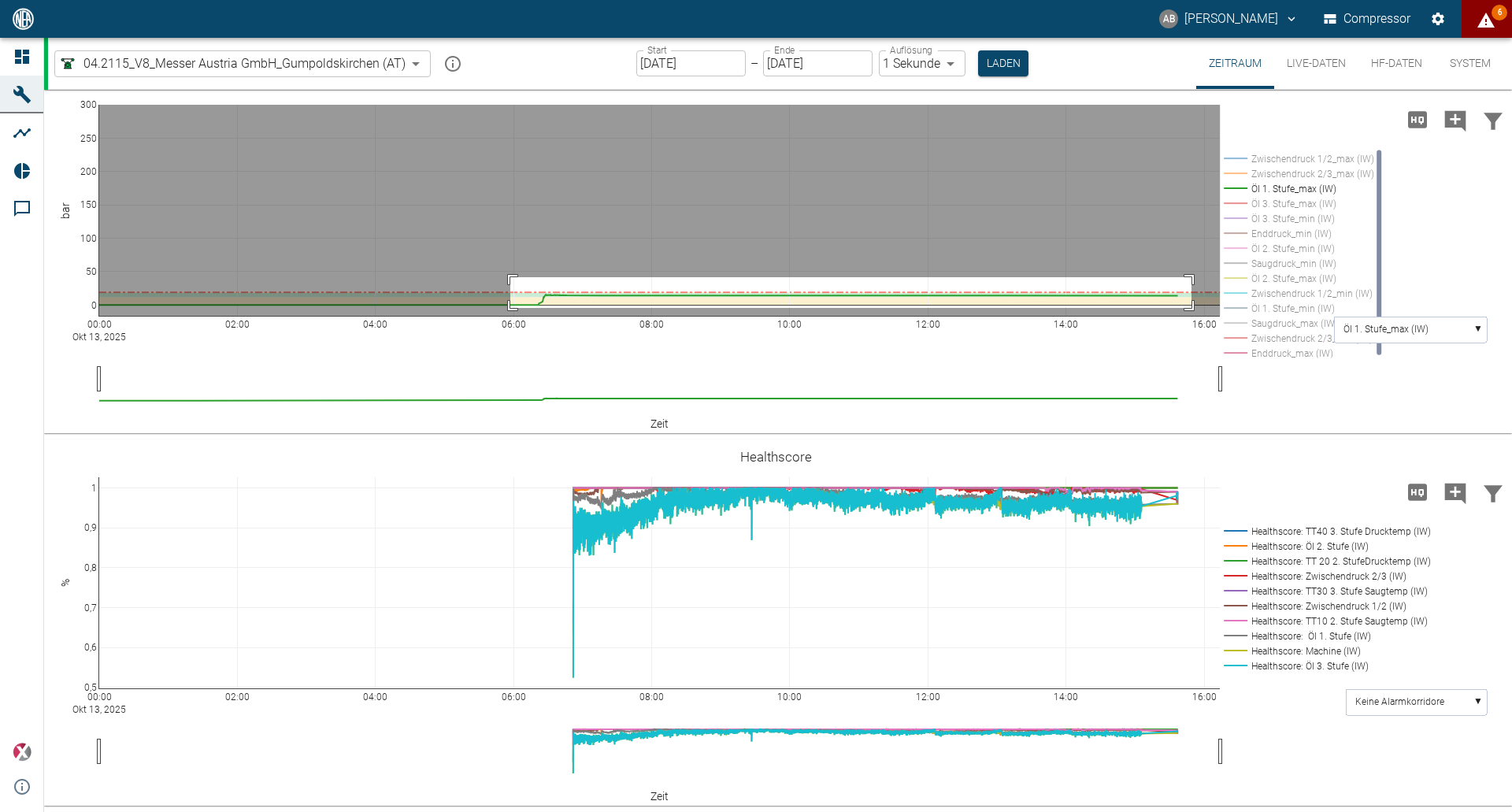
drag, startPoint x: 510, startPoint y: 356, endPoint x: 1192, endPoint y: 387, distance: 682.7
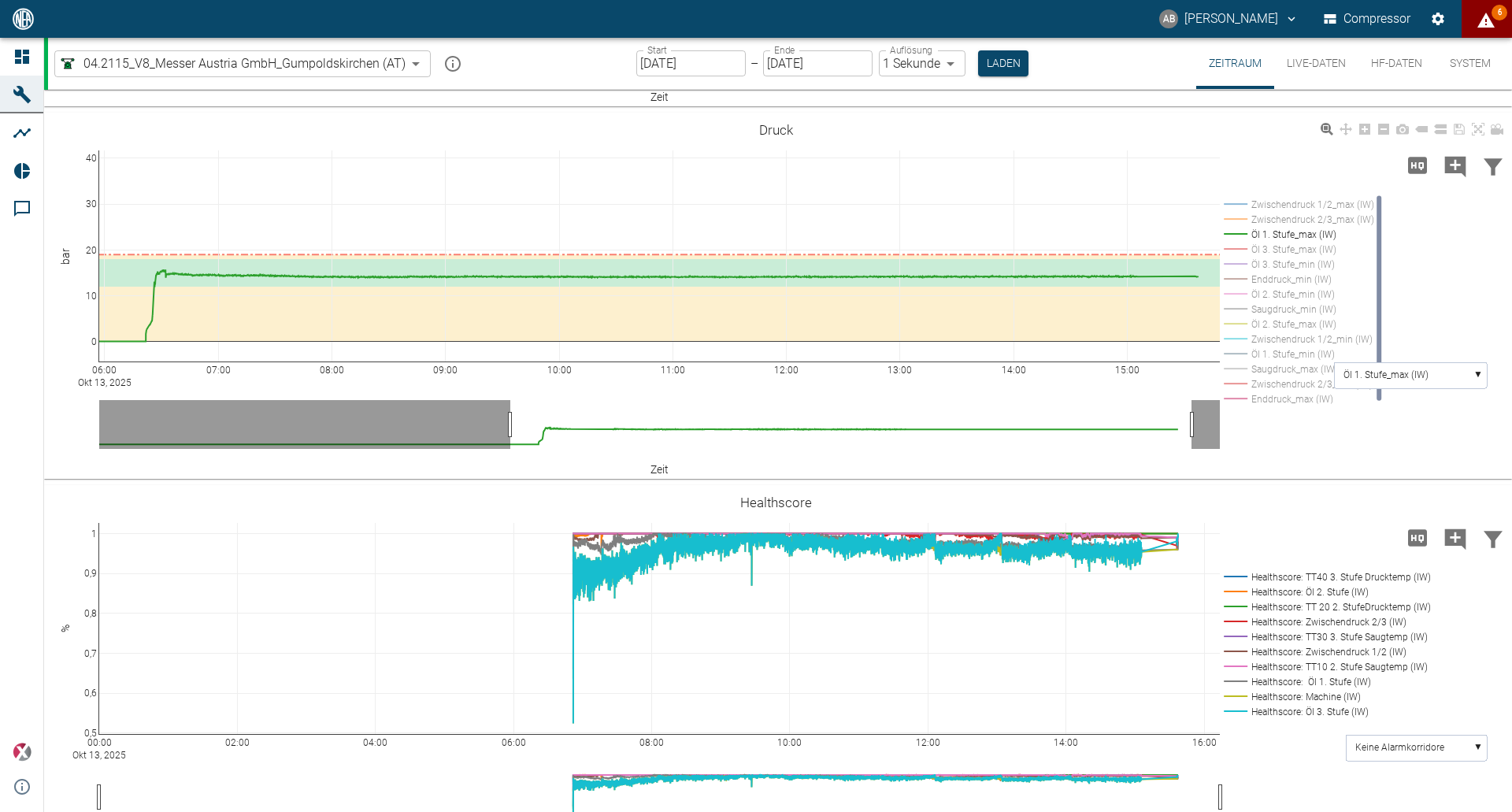
scroll to position [612, 0]
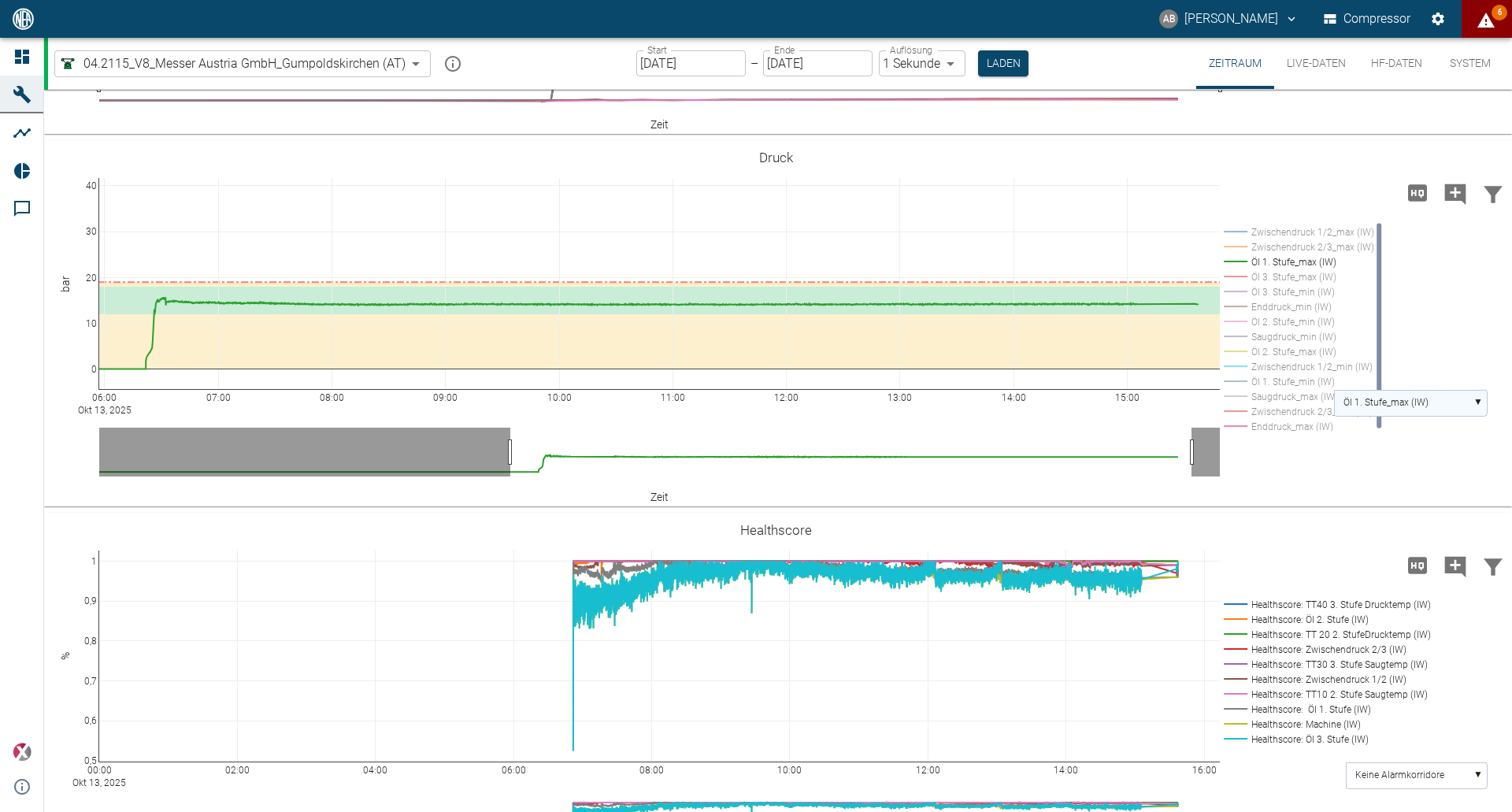
click at [1482, 416] on rect at bounding box center [1410, 402] width 153 height 26
click at [1405, 466] on text "Öl 3. Stufe_max (IW)" at bounding box center [1386, 459] width 85 height 11
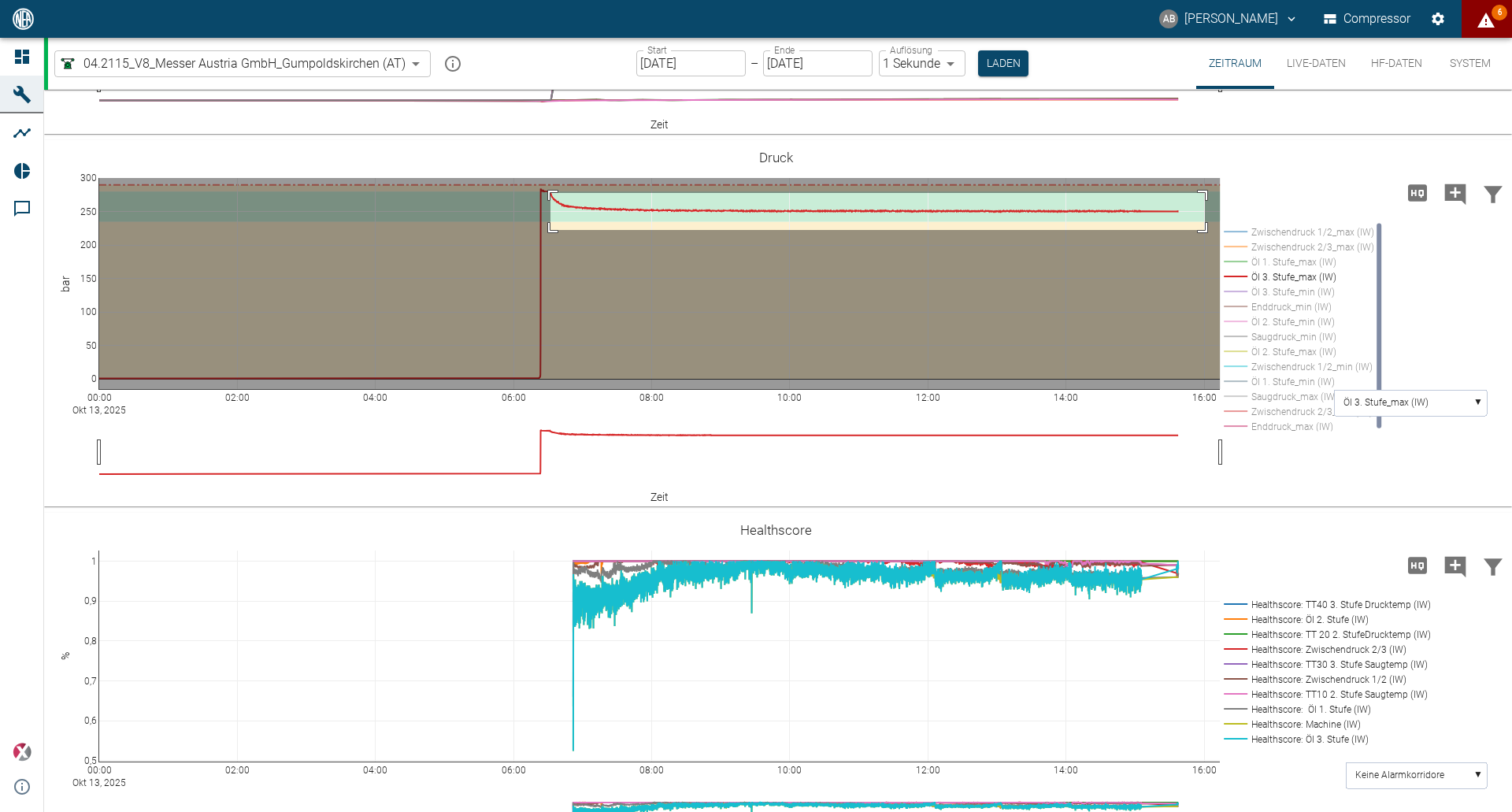
drag, startPoint x: 551, startPoint y: 278, endPoint x: 1205, endPoint y: 315, distance: 655.0
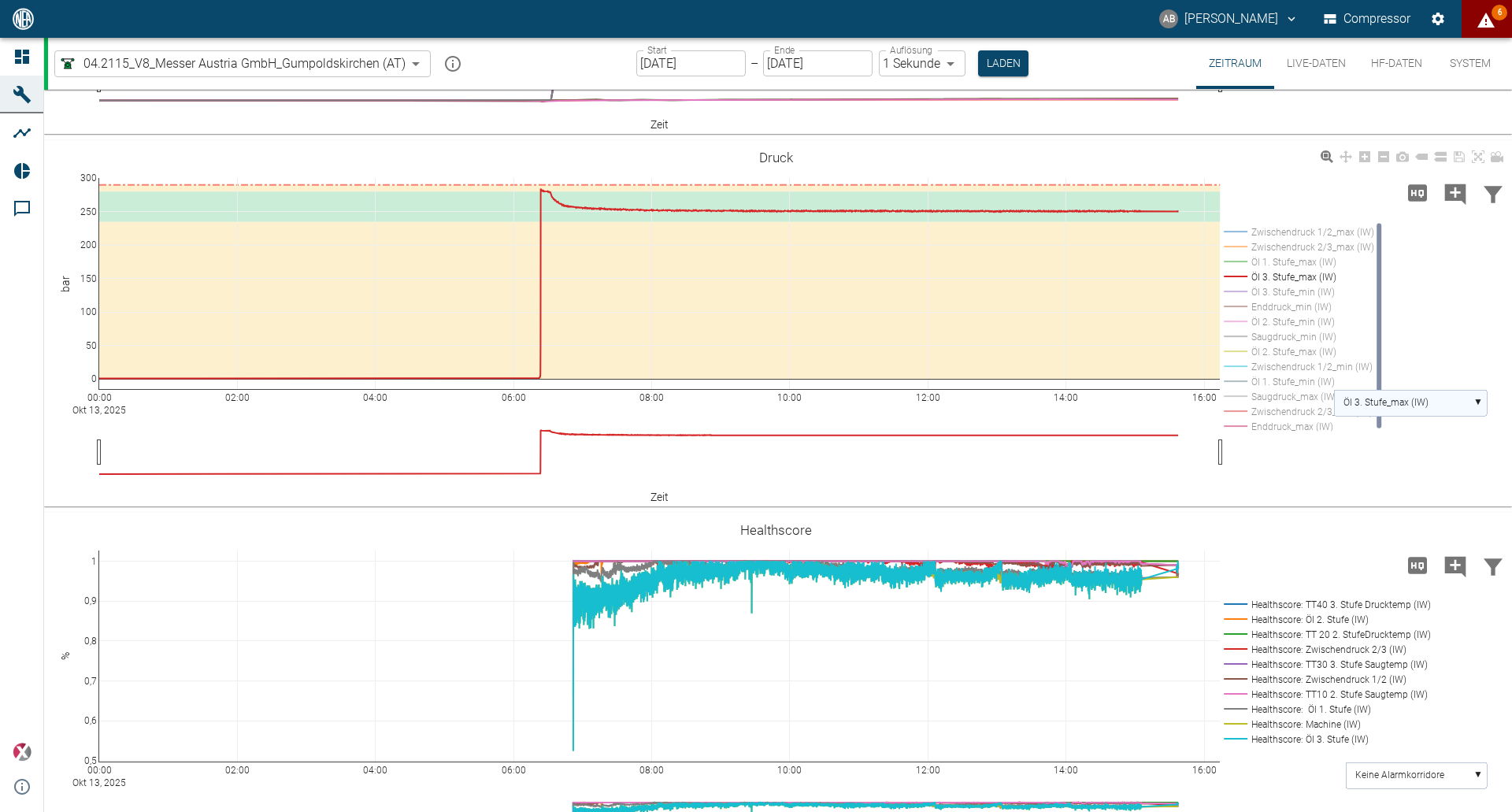
click at [1472, 416] on rect at bounding box center [1410, 402] width 153 height 26
click at [1416, 466] on text "Öl 3. Stufe_min (IW)" at bounding box center [1385, 459] width 83 height 11
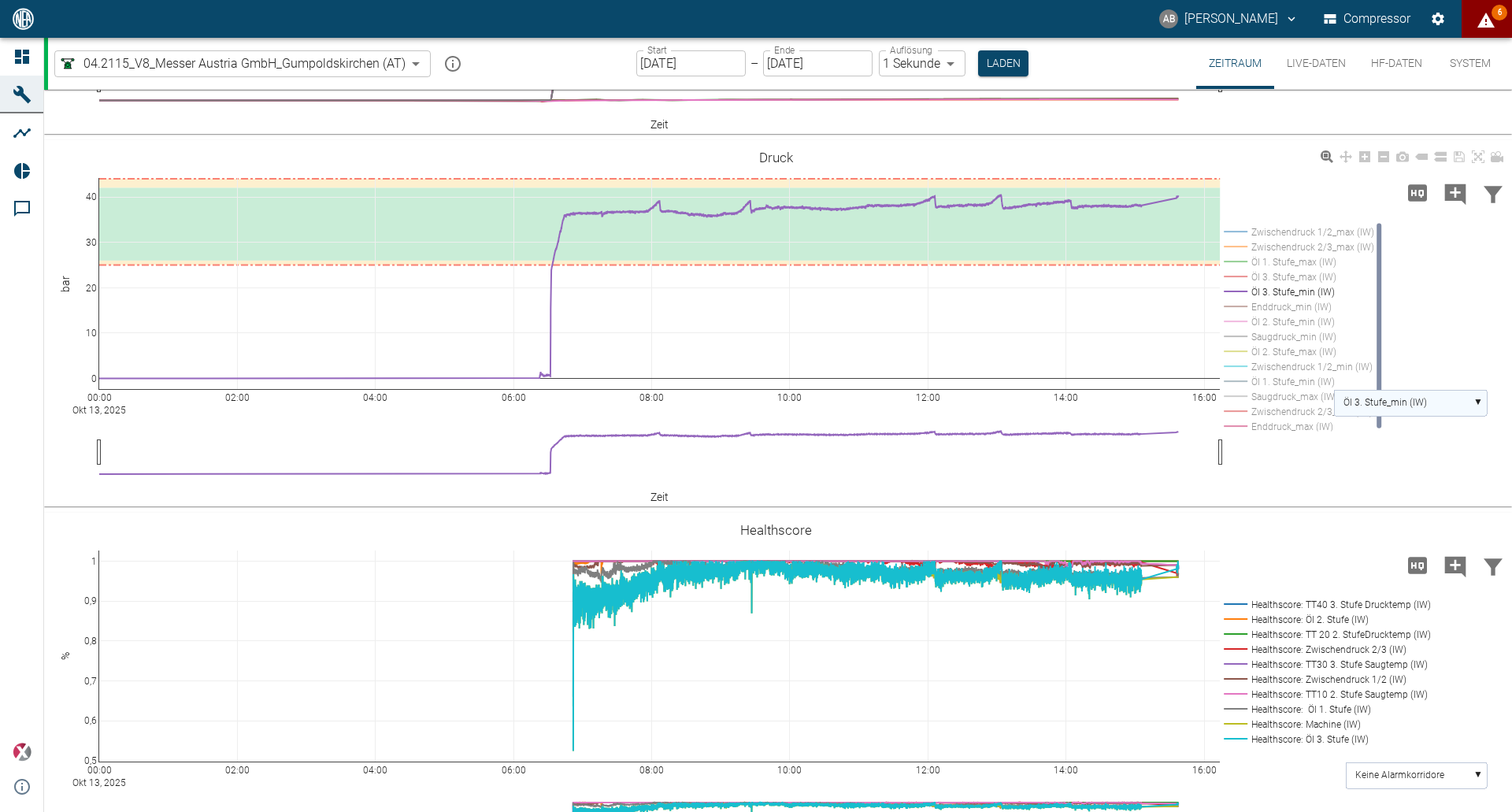
click at [1473, 416] on rect at bounding box center [1410, 402] width 153 height 26
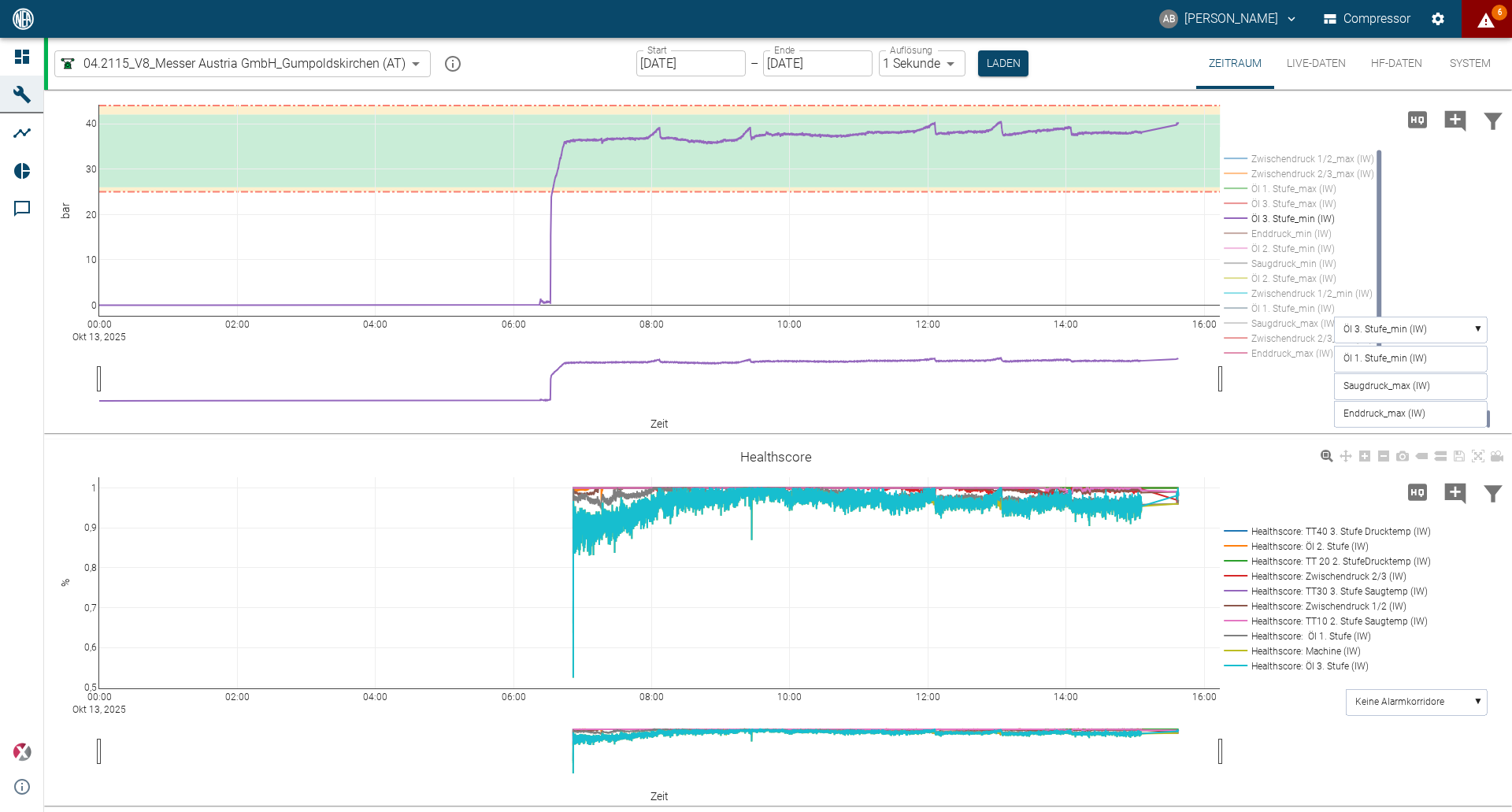
scroll to position [770, 0]
click at [1391, 410] on text "Enddruck_max (IW)" at bounding box center [1384, 413] width 82 height 11
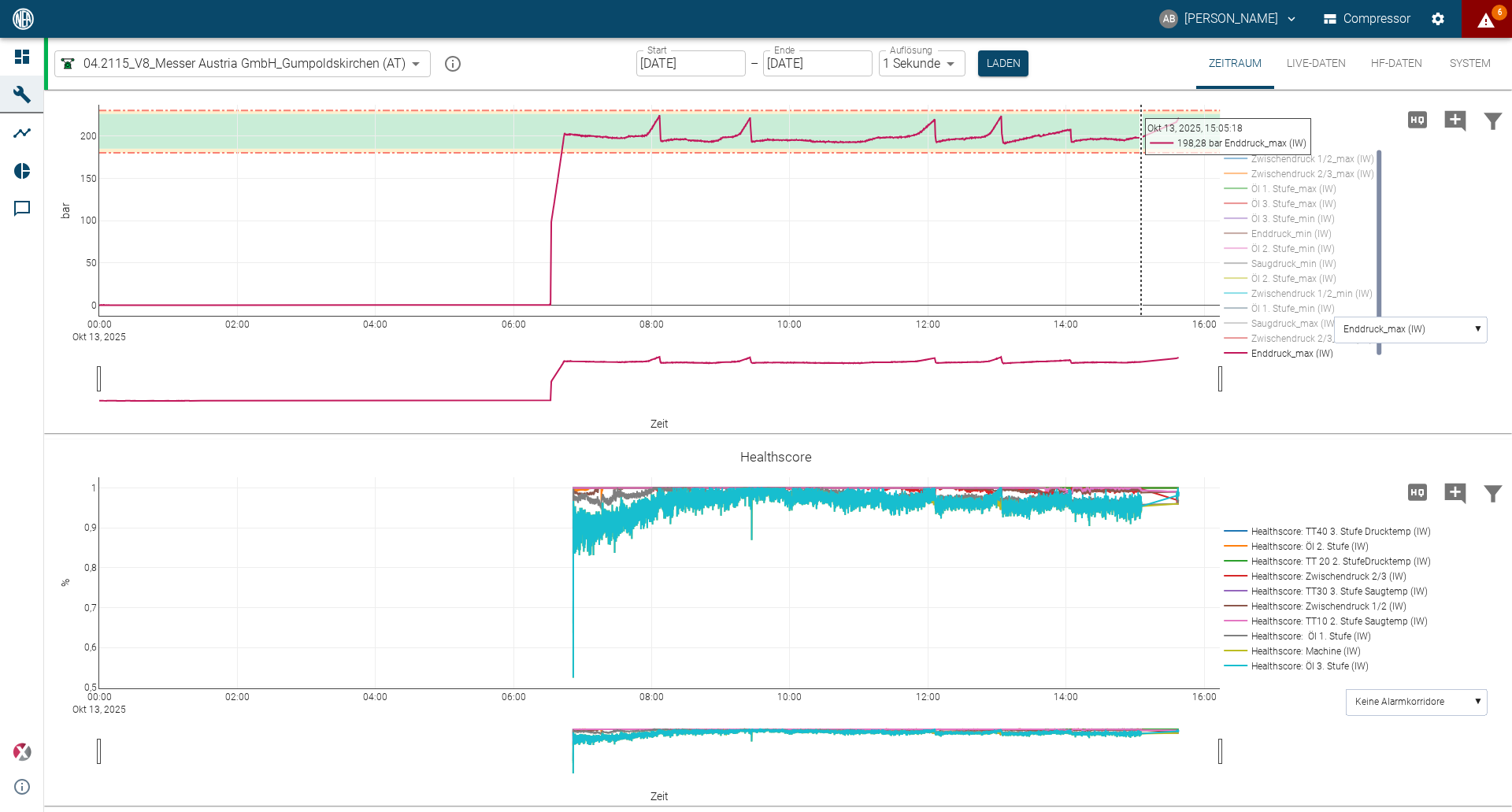
scroll to position [612, 0]
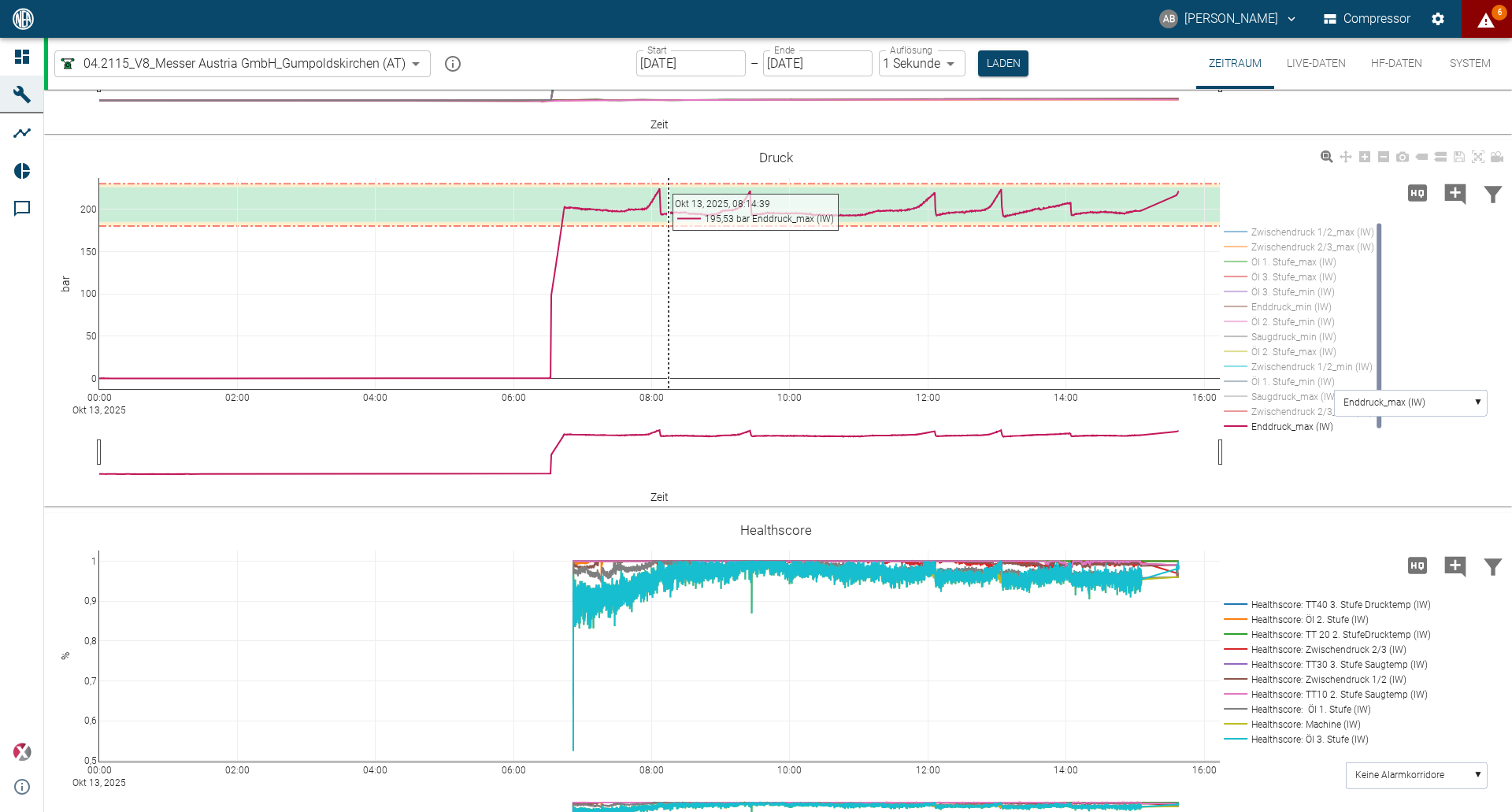
drag, startPoint x: 631, startPoint y: 262, endPoint x: 669, endPoint y: 285, distance: 44.4
click at [669, 285] on div "00:00 Okt 13, 2025 02:00 04:00 06:00 08:00 10:00 12:00 14:00 16:00 0 50 100 150…" at bounding box center [775, 323] width 1464 height 354
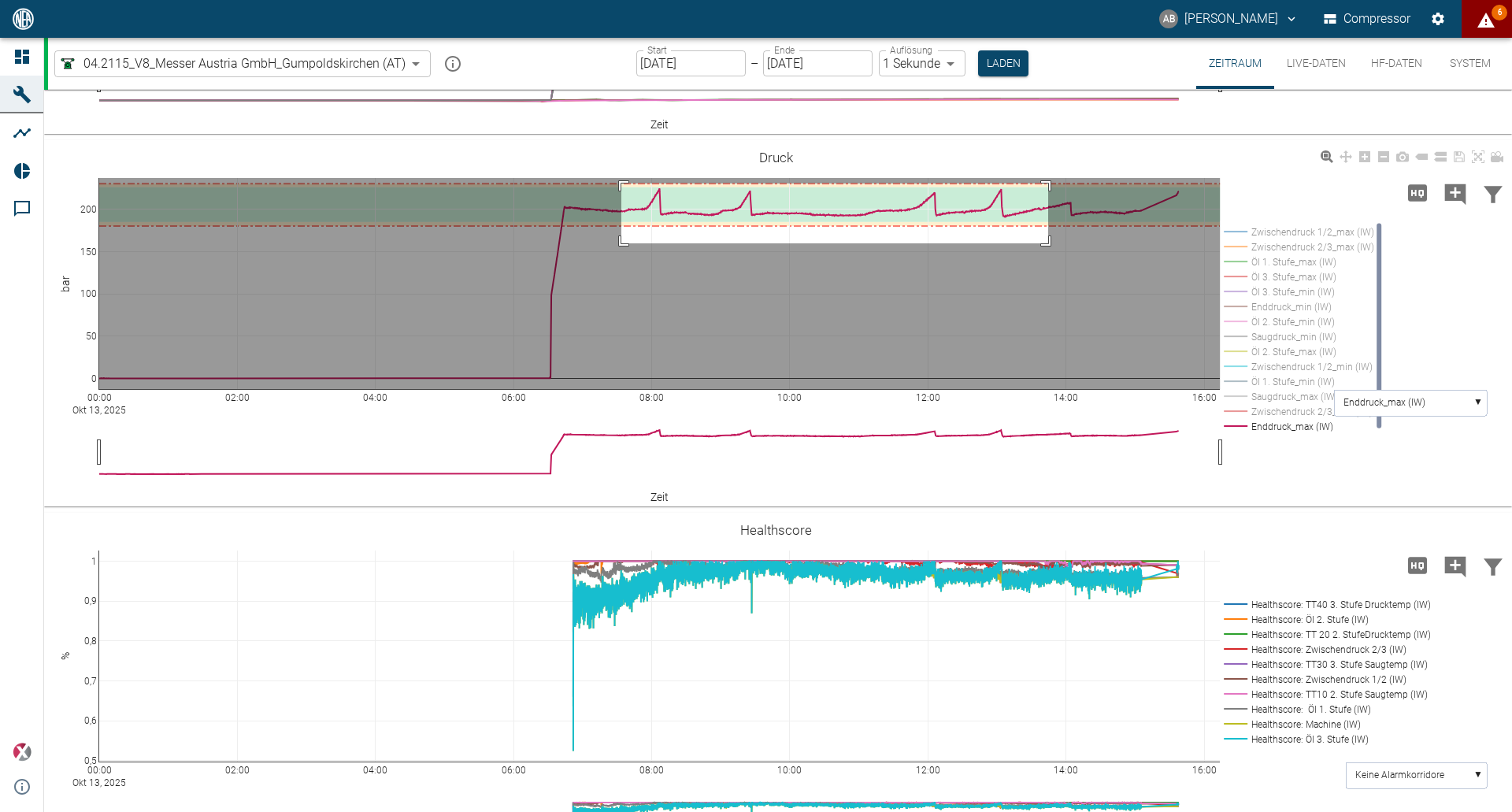
drag, startPoint x: 622, startPoint y: 268, endPoint x: 1045, endPoint y: 321, distance: 426.3
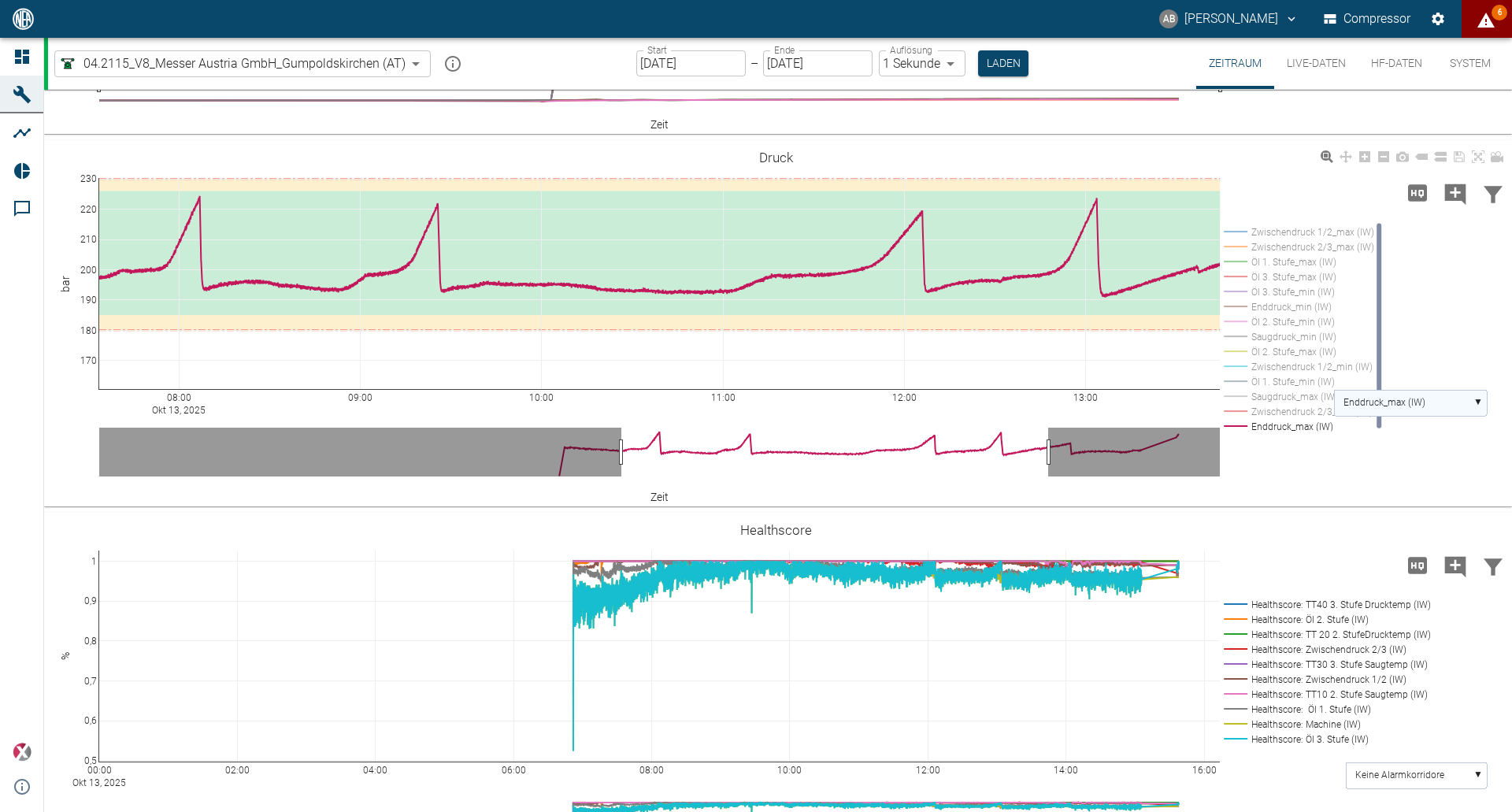
click at [1479, 416] on rect at bounding box center [1410, 402] width 153 height 26
click at [1401, 465] on text "Saugdruck_max (IW)" at bounding box center [1386, 458] width 87 height 11
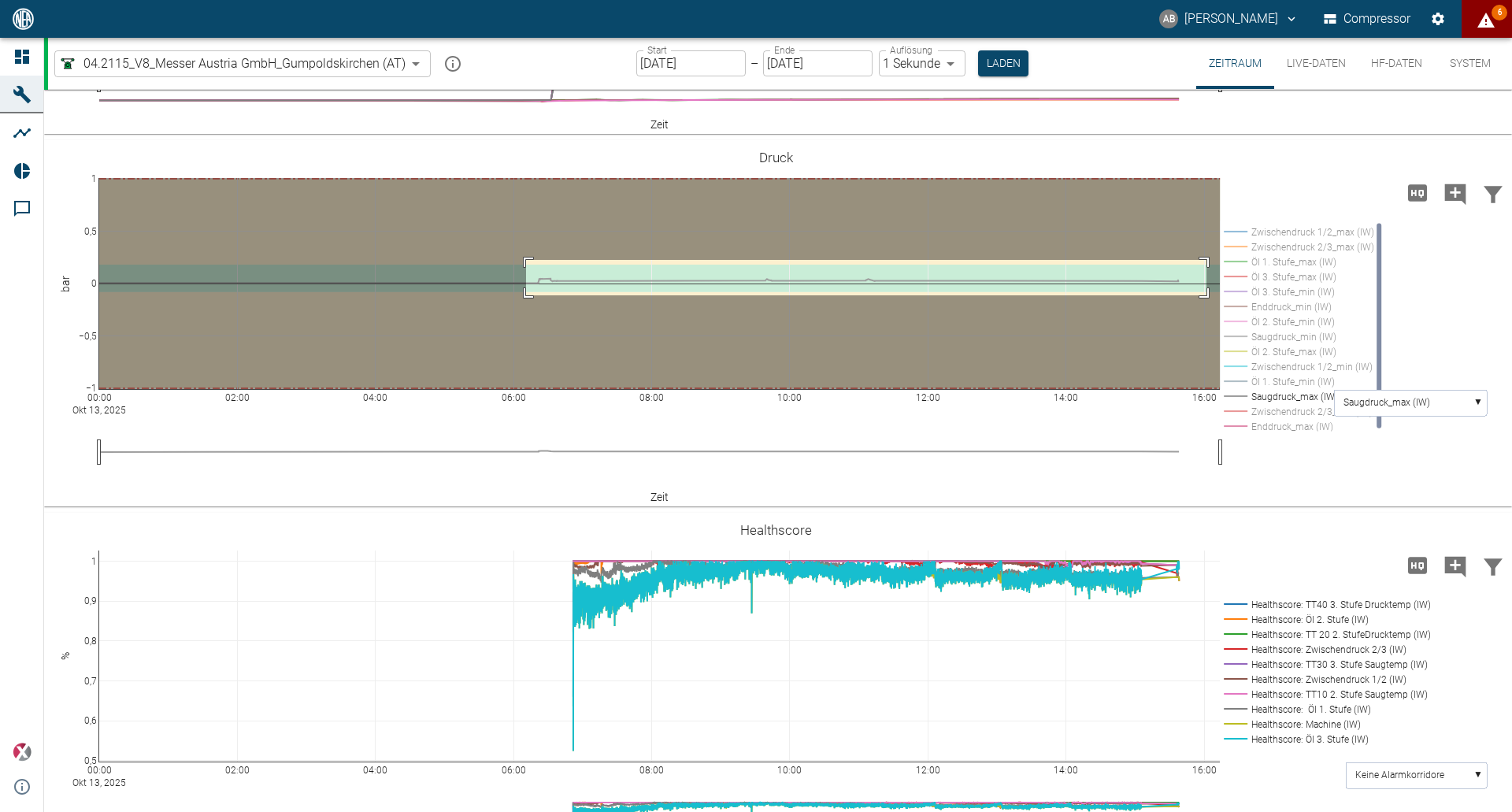
drag, startPoint x: 526, startPoint y: 344, endPoint x: 1206, endPoint y: 380, distance: 681.0
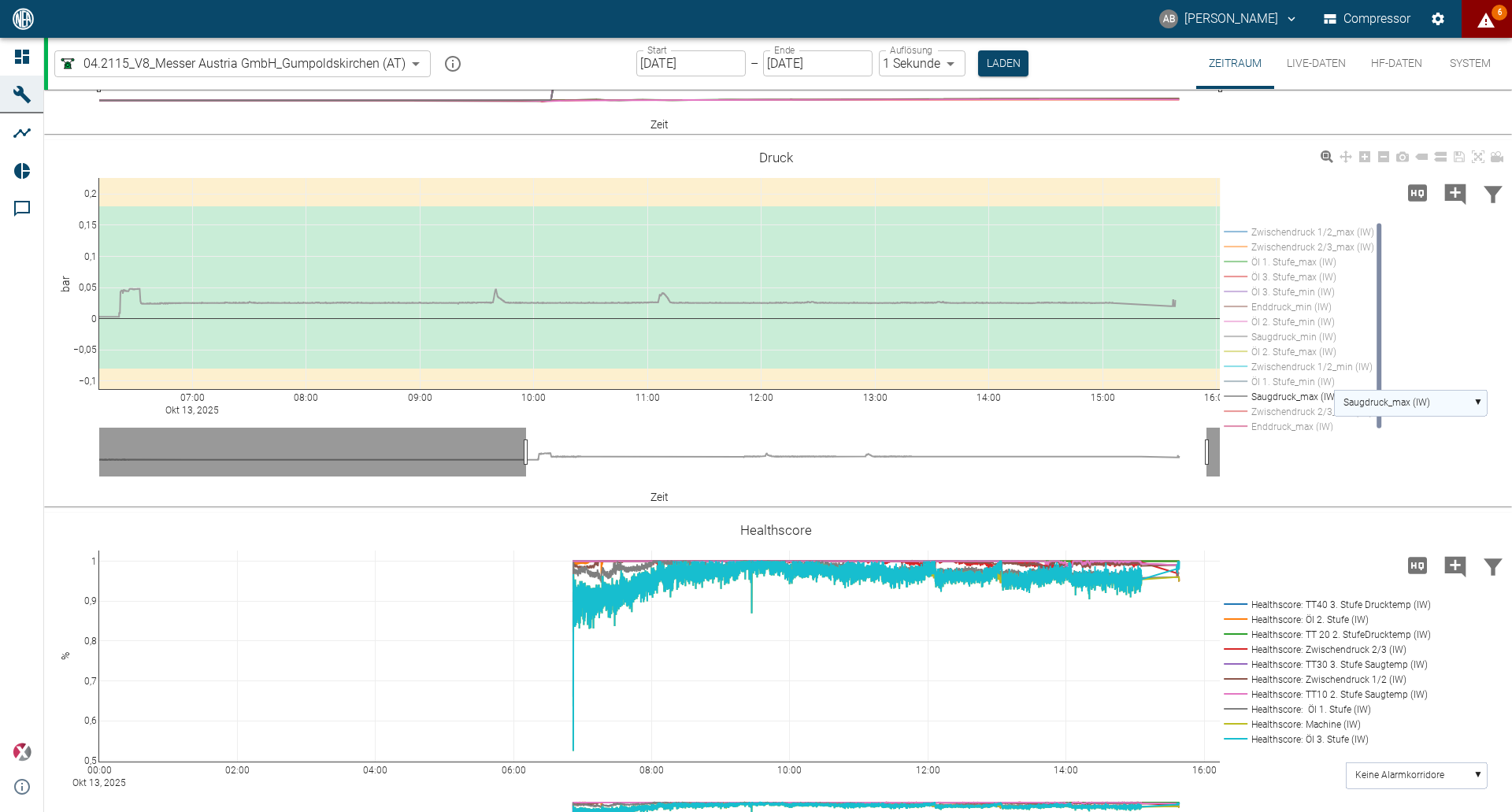
click at [1480, 416] on rect at bounding box center [1410, 402] width 153 height 26
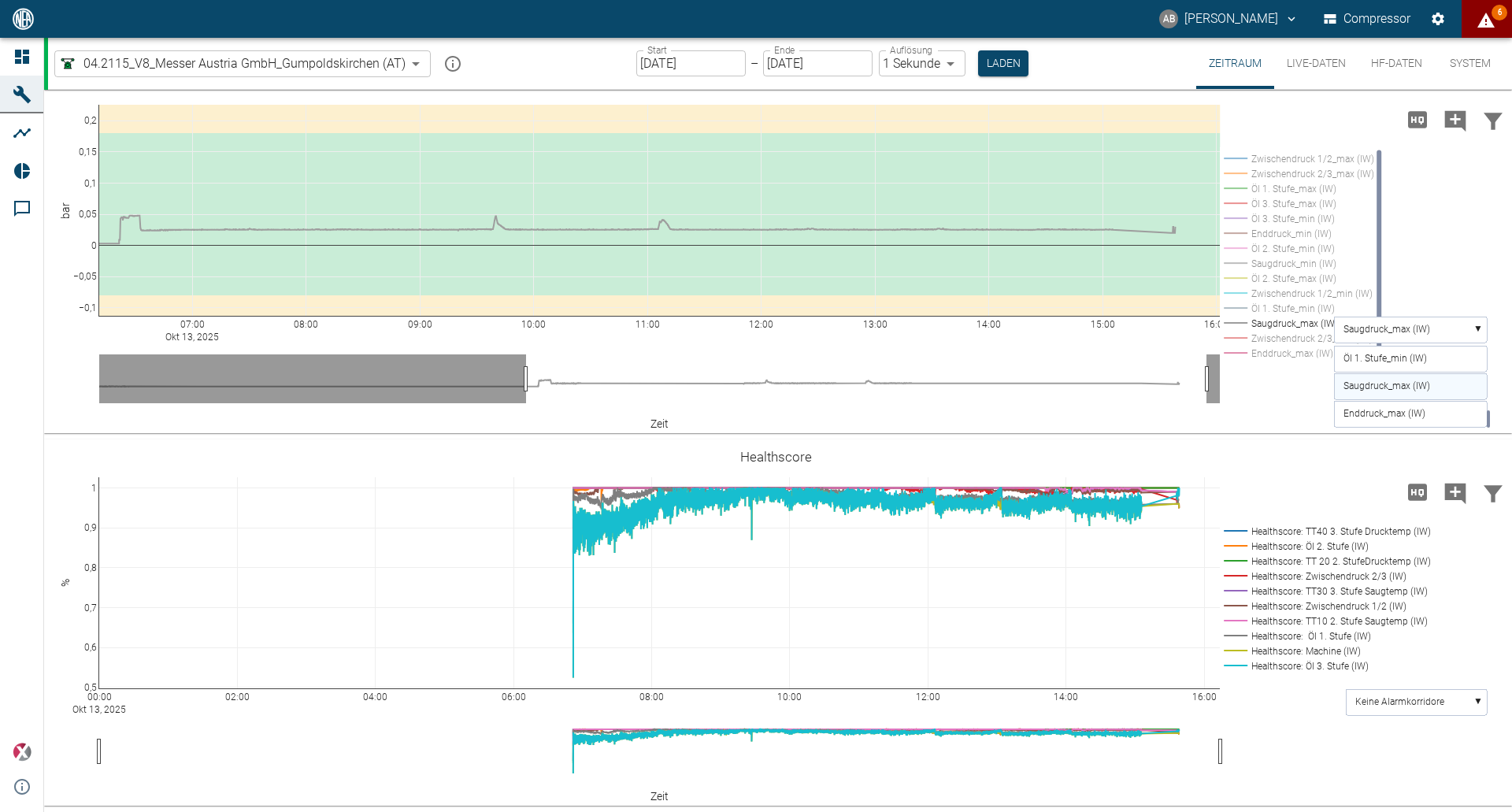
scroll to position [691, 0]
drag, startPoint x: 1489, startPoint y: 499, endPoint x: 1487, endPoint y: 433, distance: 66.0
click at [1487, 364] on rect at bounding box center [1489, 355] width 3 height 17
click at [1411, 392] on text "Zwischendruck 1/2_max (IW)" at bounding box center [1405, 387] width 123 height 11
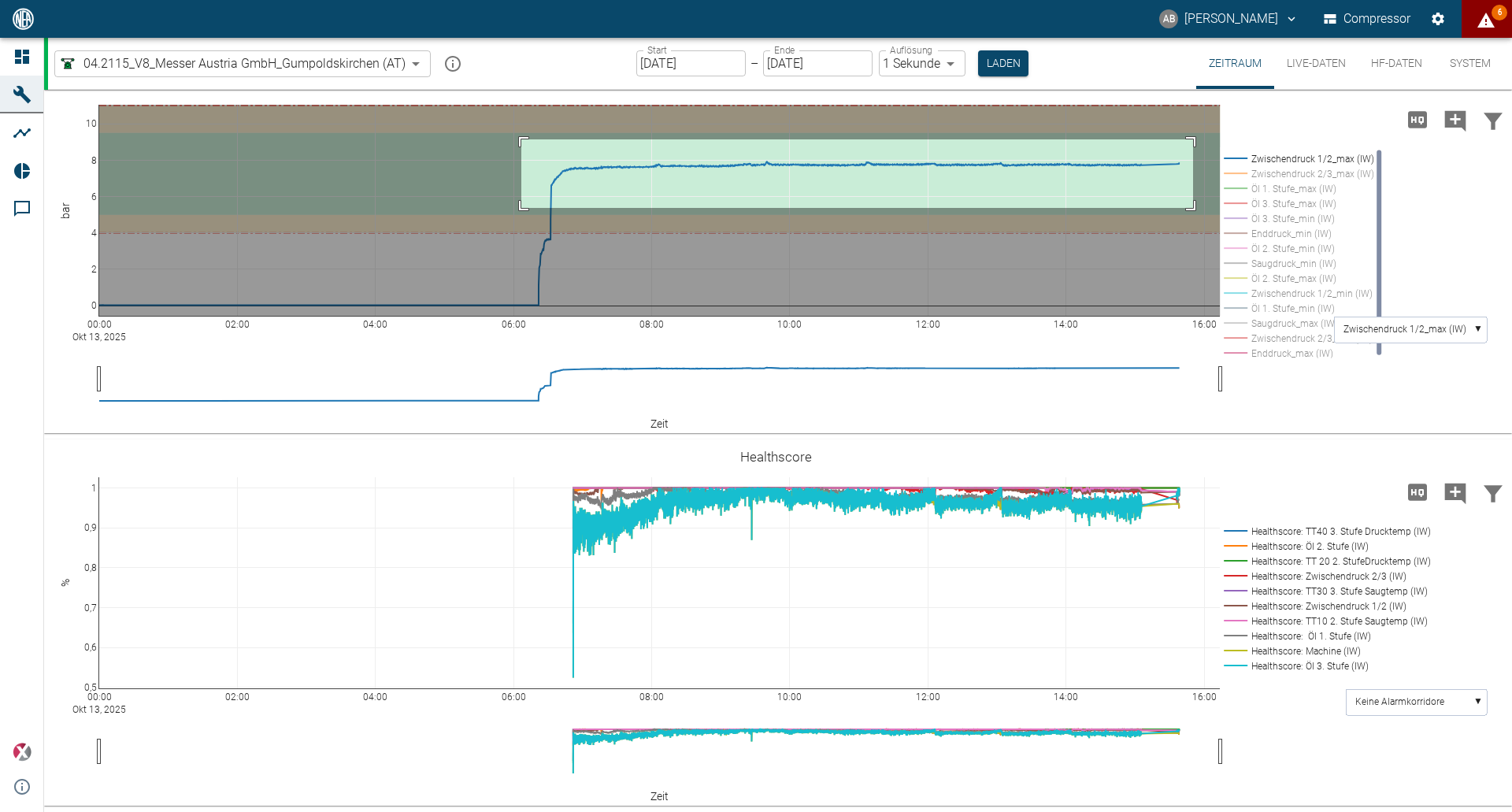
drag, startPoint x: 521, startPoint y: 218, endPoint x: 1193, endPoint y: 287, distance: 675.5
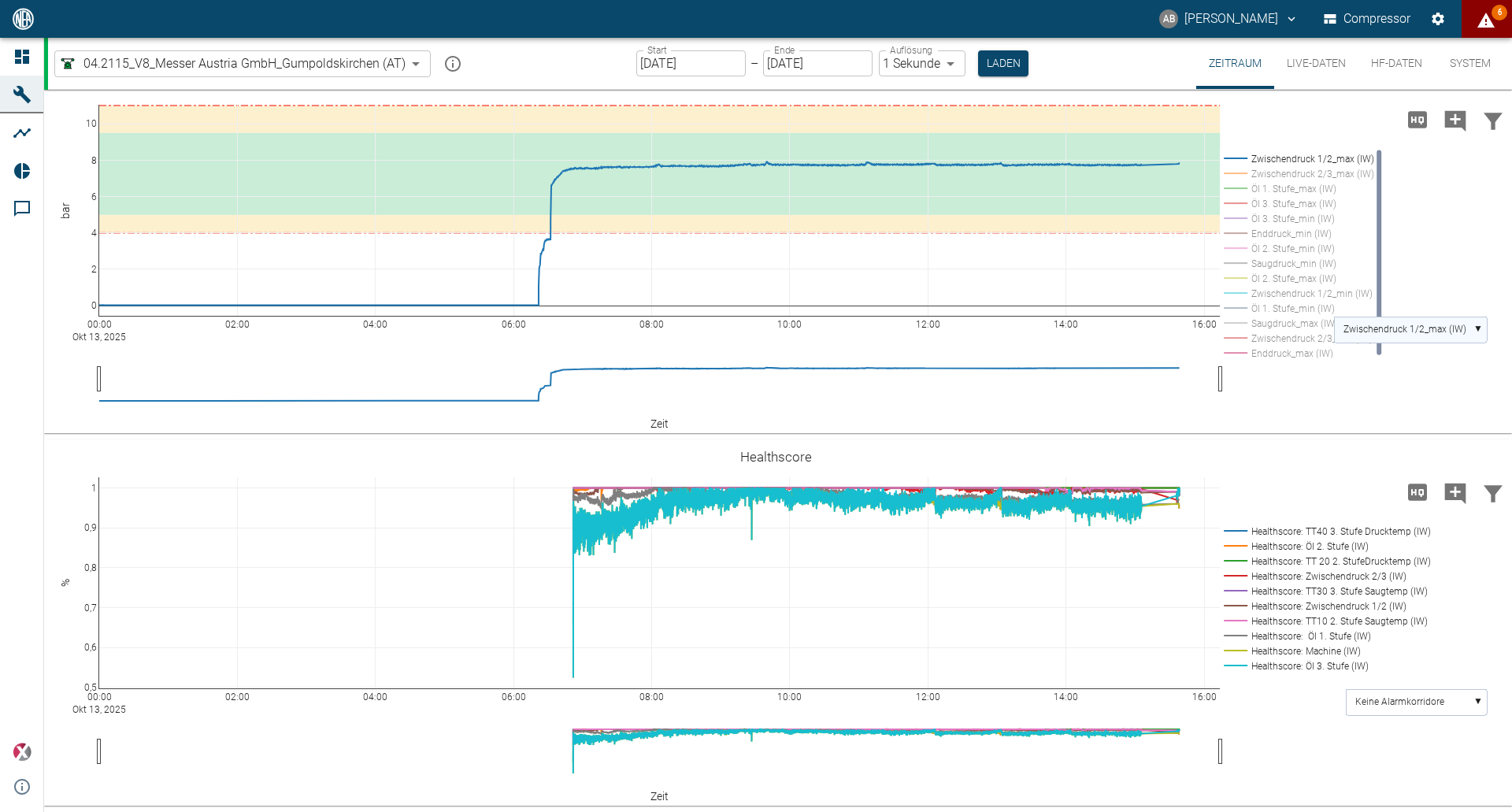
click at [1479, 343] on rect at bounding box center [1410, 329] width 153 height 26
click at [1426, 392] on text "Zwischendruck 2/3_max (IW)" at bounding box center [1405, 387] width 123 height 11
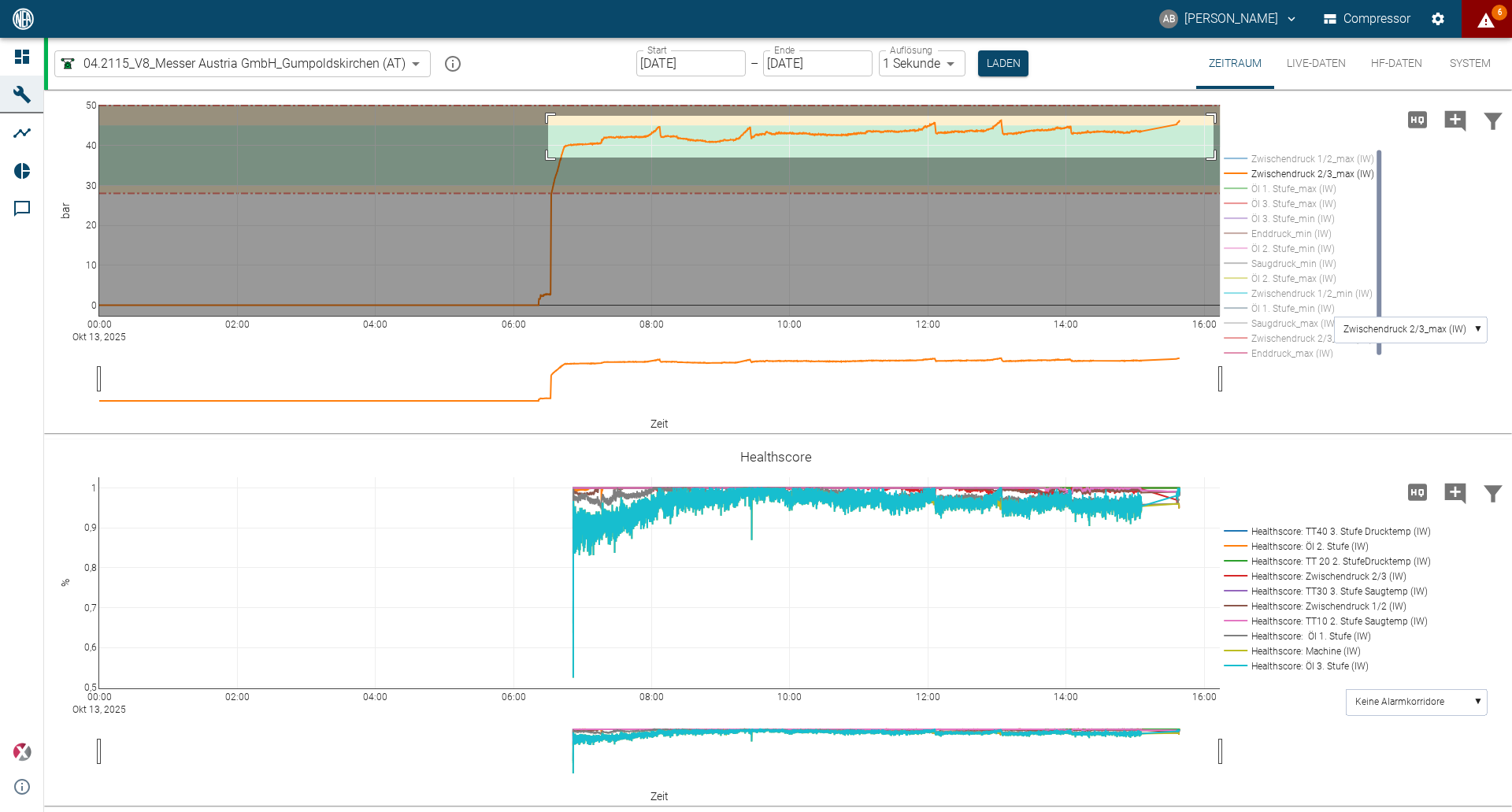
drag, startPoint x: 548, startPoint y: 195, endPoint x: 1213, endPoint y: 236, distance: 666.3
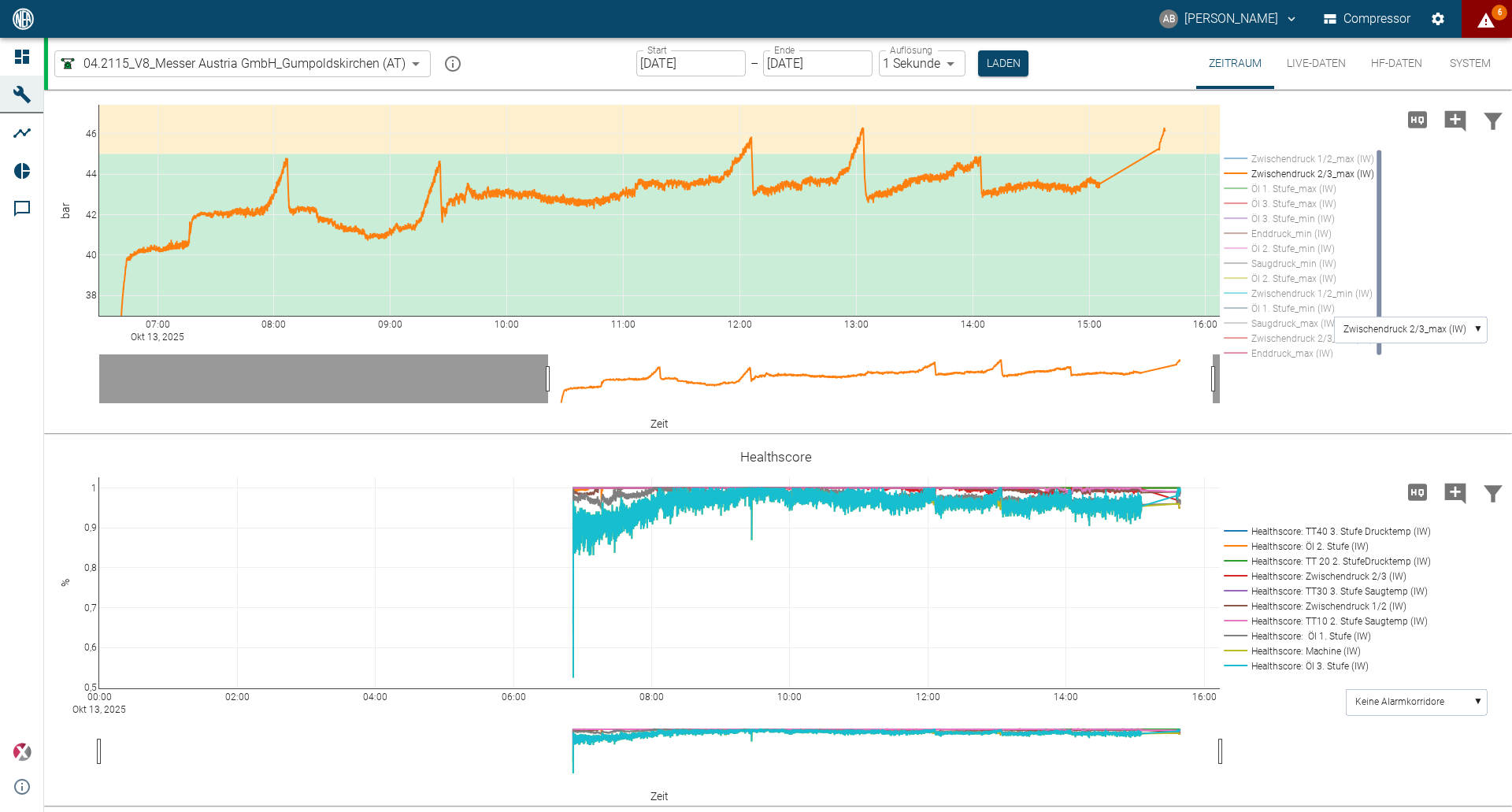
click at [649, 60] on input "[DATE]" at bounding box center [691, 63] width 110 height 26
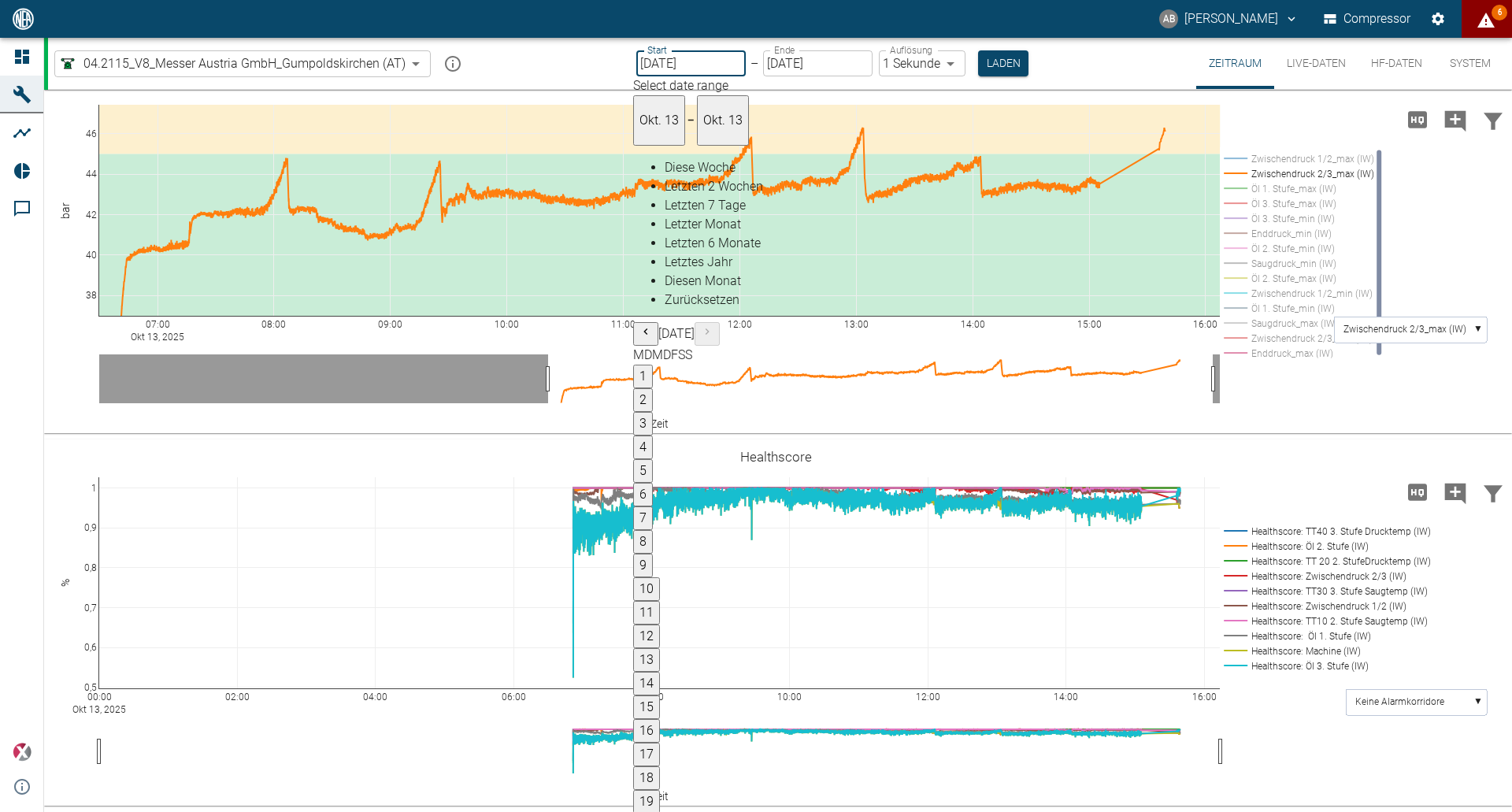
type input "[DATE]"
type input "2min"
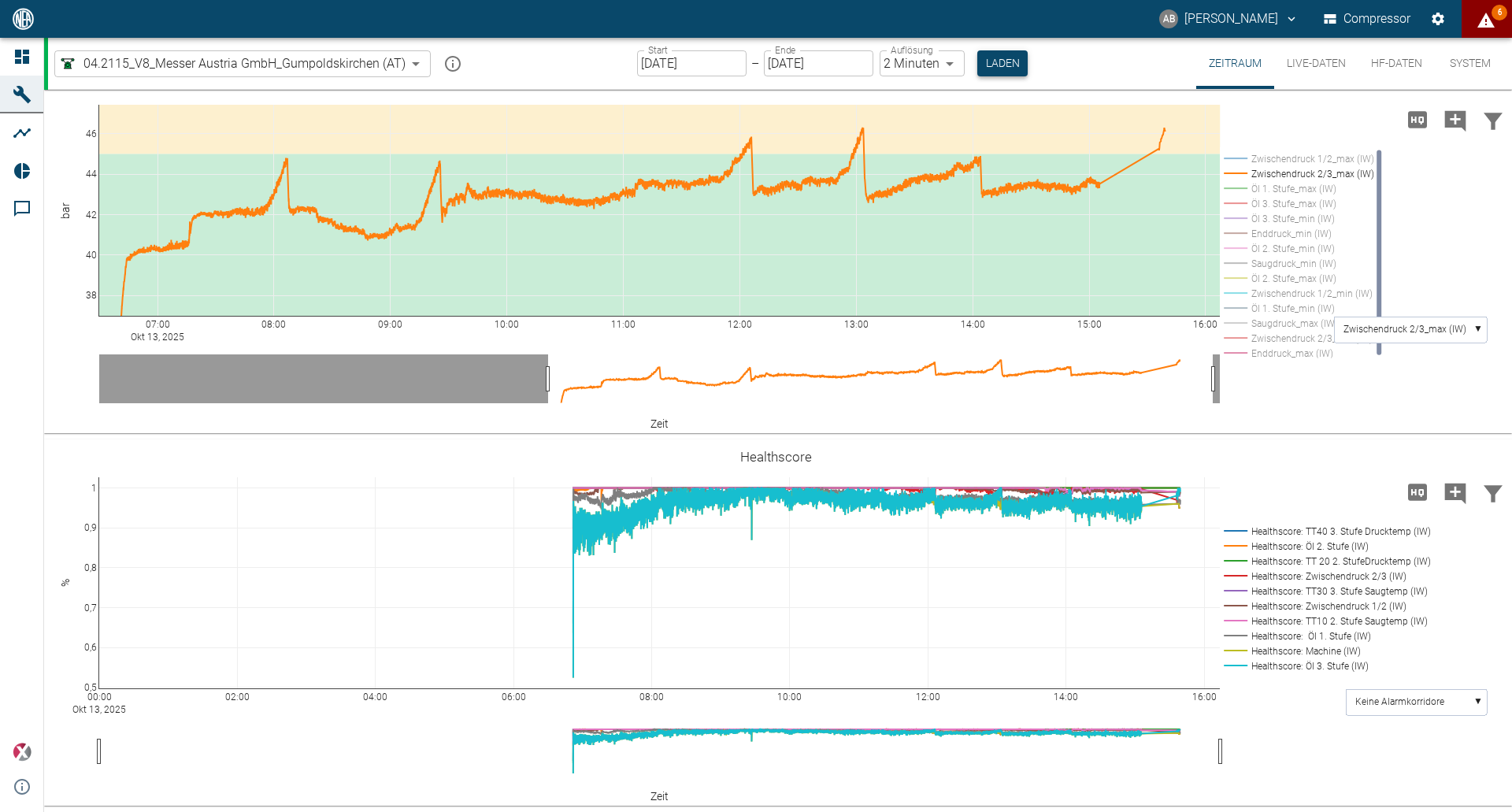
click at [1007, 67] on button "Laden" at bounding box center [1002, 63] width 50 height 26
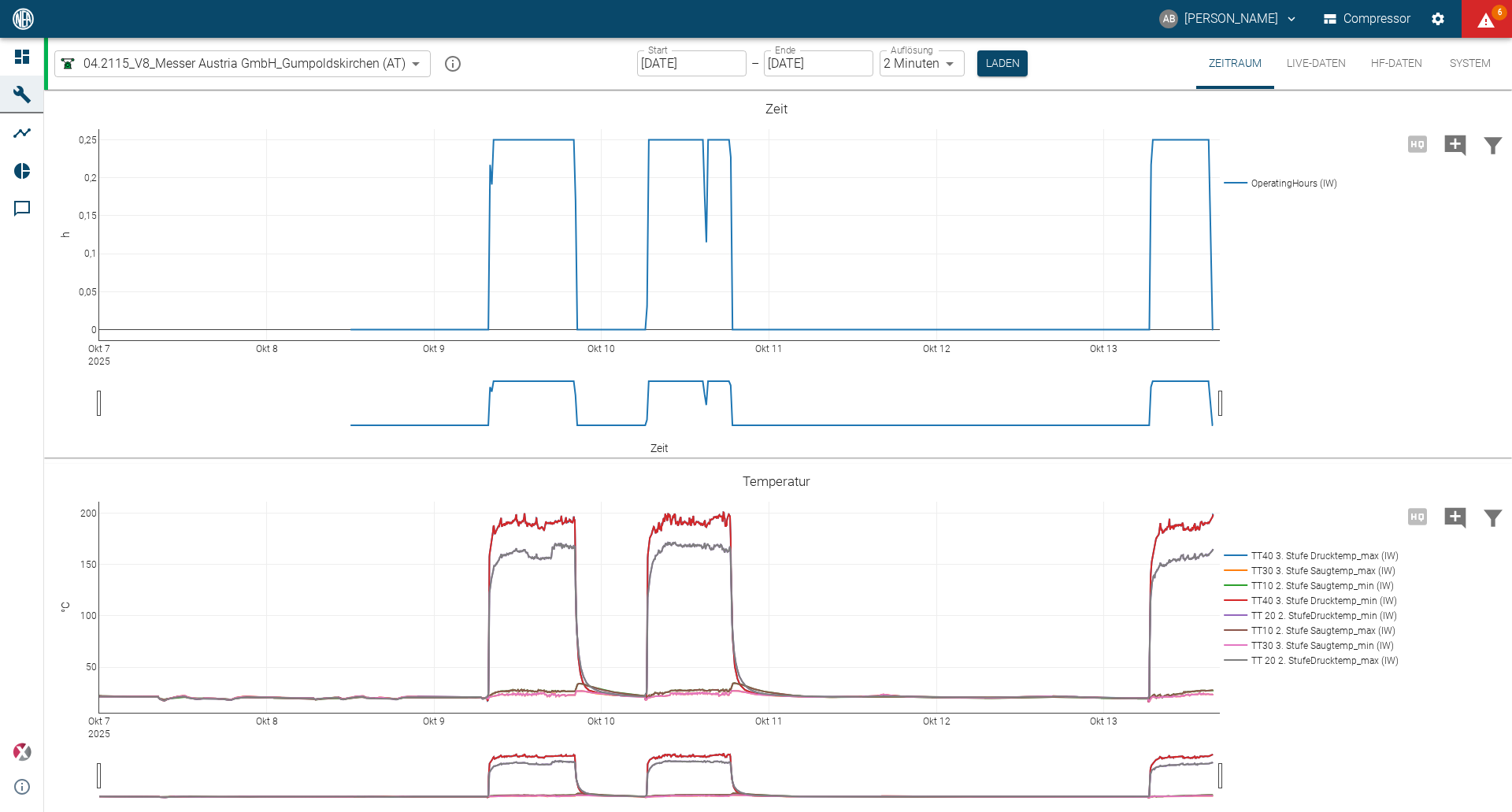
scroll to position [669, 0]
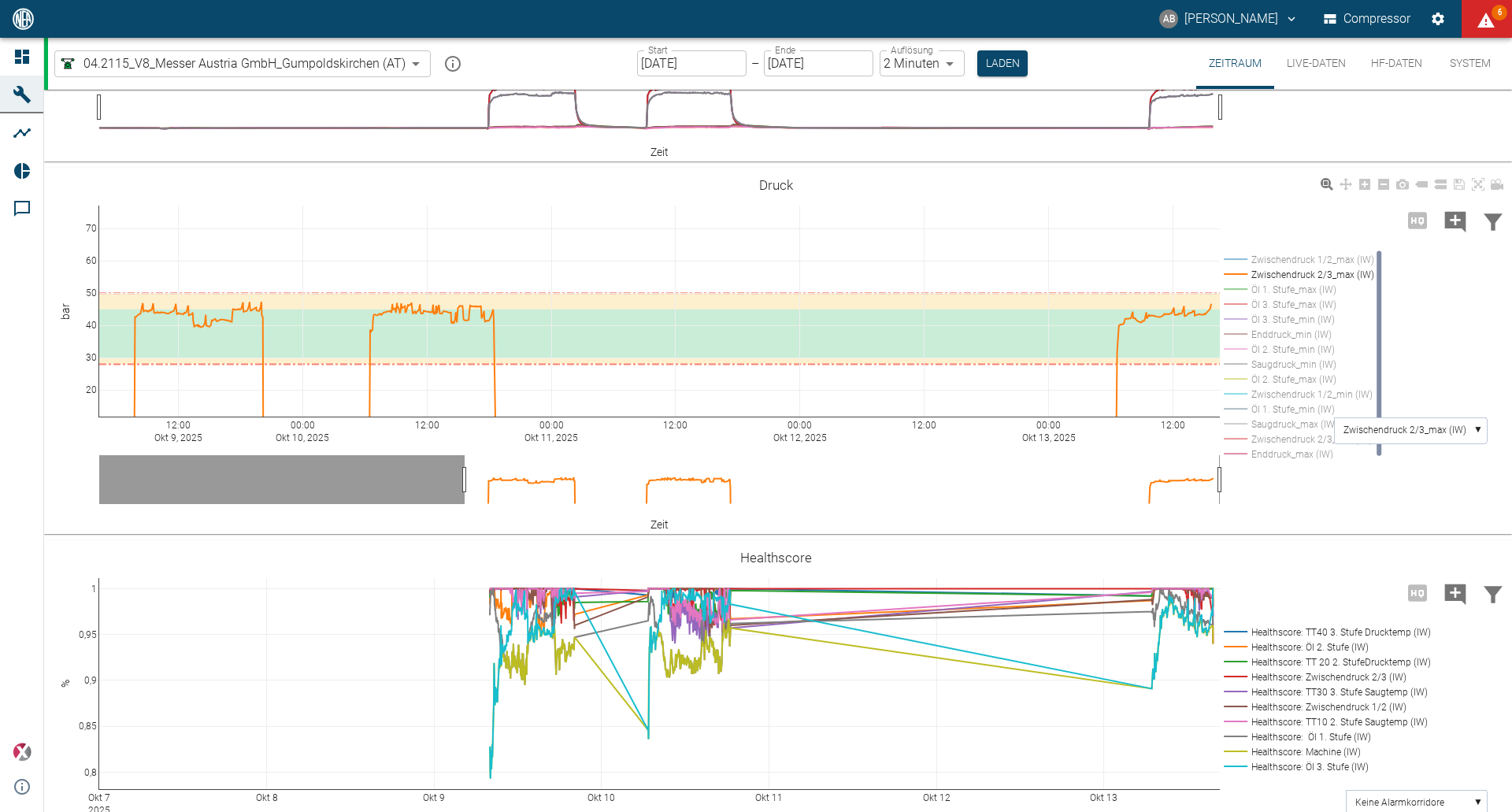
drag, startPoint x: 1380, startPoint y: 364, endPoint x: 1380, endPoint y: 386, distance: 22.0
click at [1380, 386] on rect at bounding box center [1379, 354] width 5 height 205
click at [1482, 425] on rect at bounding box center [1410, 430] width 153 height 26
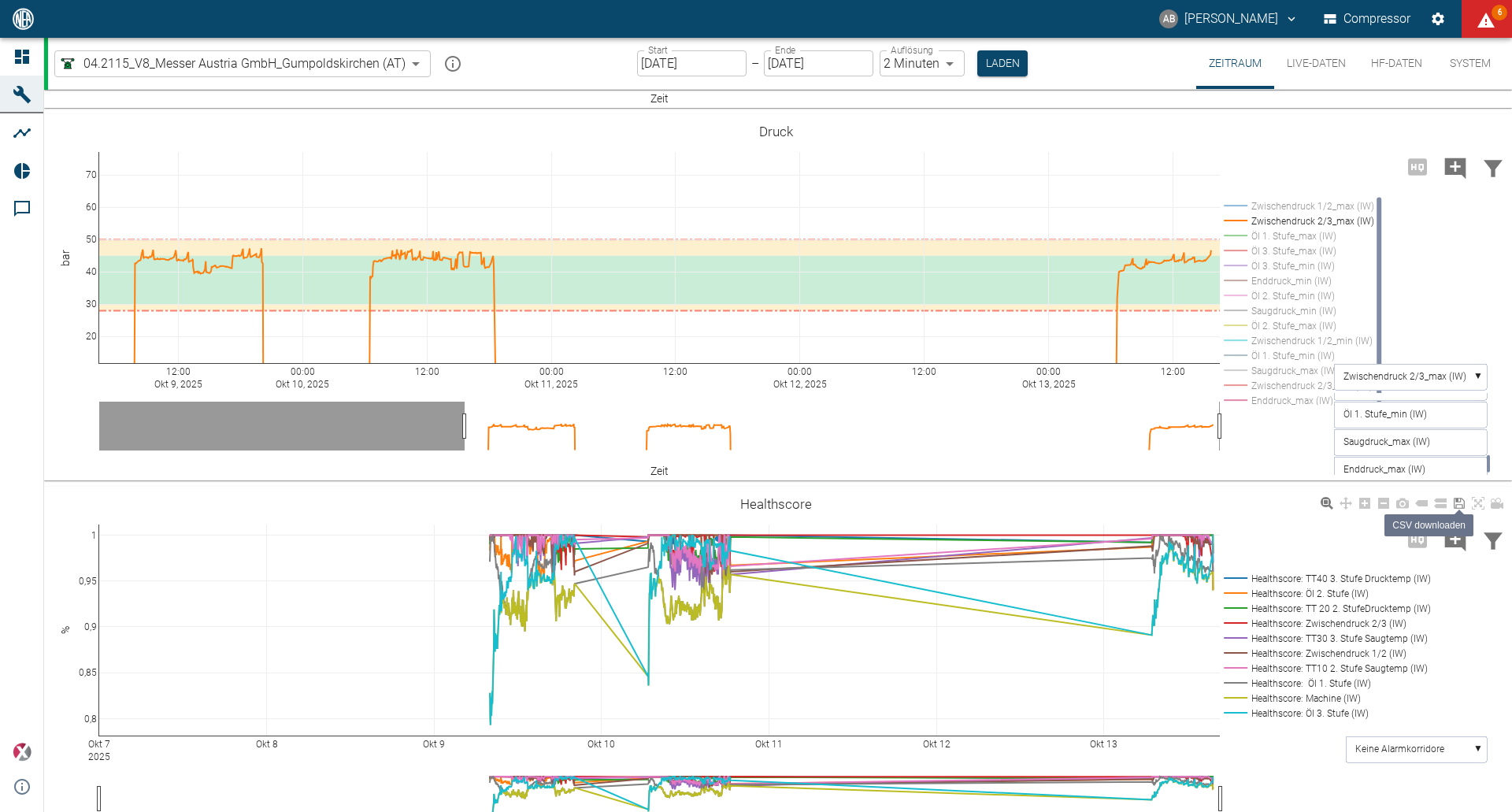
scroll to position [770, 0]
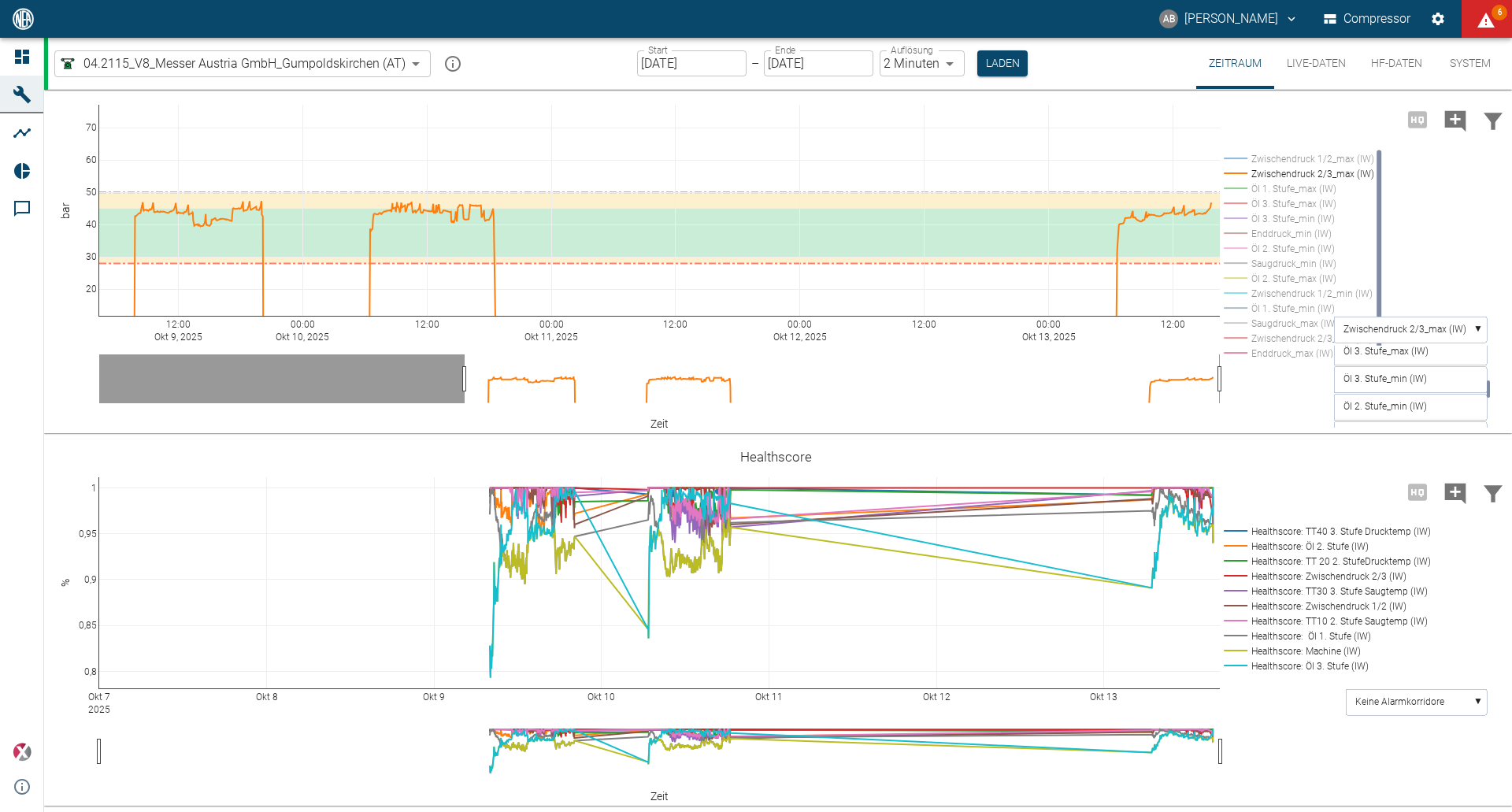
drag, startPoint x: 1489, startPoint y: 372, endPoint x: 1493, endPoint y: 389, distance: 17.5
click at [1493, 389] on div "12:00 Okt 9, 2025 00:00 Okt 10, 2025 12:00 00:00 Okt 11, 2025 12:00 00:00 Okt 1…" at bounding box center [775, 250] width 1464 height 354
click at [1382, 402] on text "Öl 2. Stufe_min (IW)" at bounding box center [1385, 406] width 83 height 11
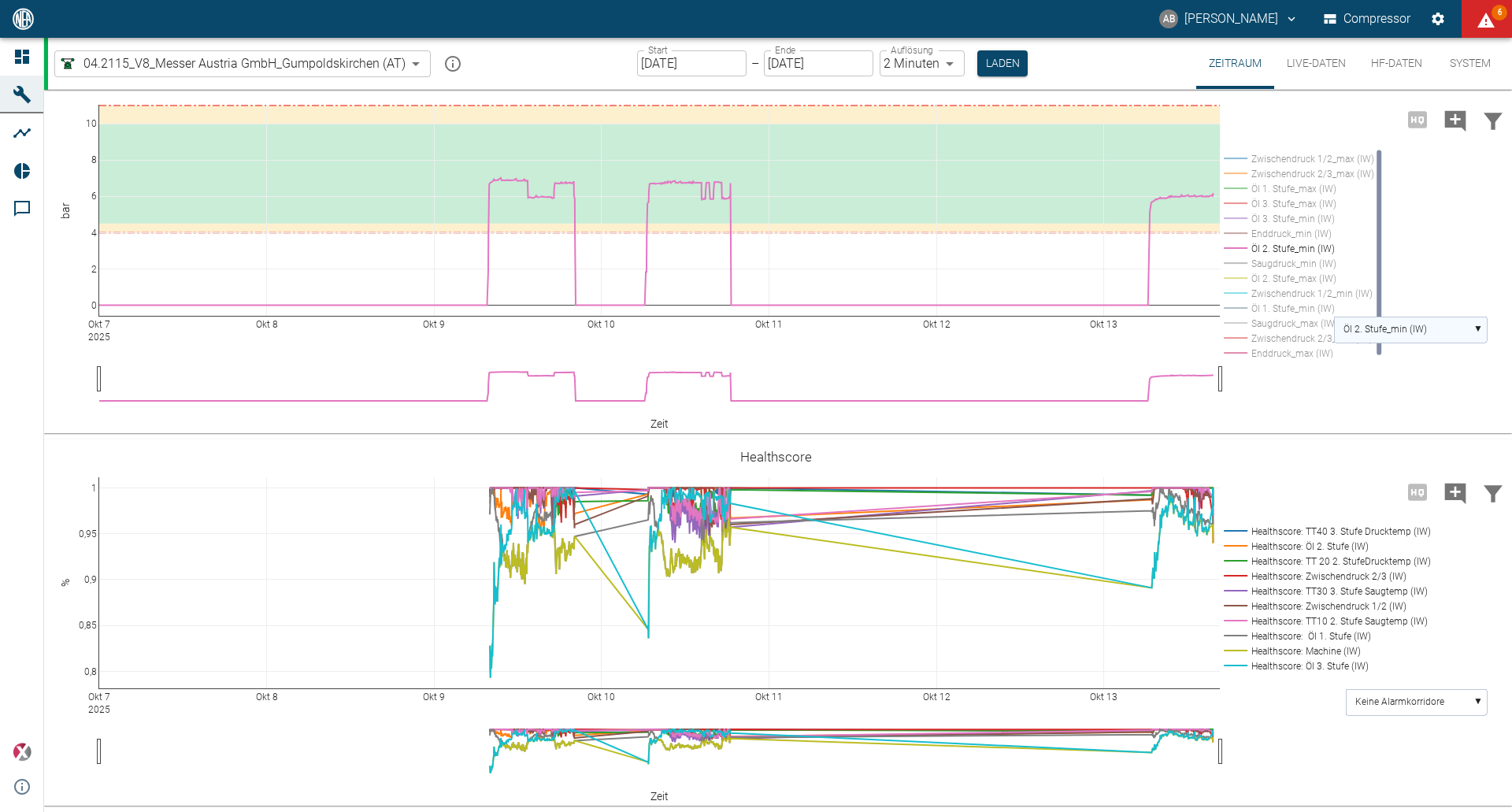
click at [1481, 335] on rect at bounding box center [1410, 329] width 153 height 26
click at [1457, 390] on rect at bounding box center [1410, 387] width 153 height 26
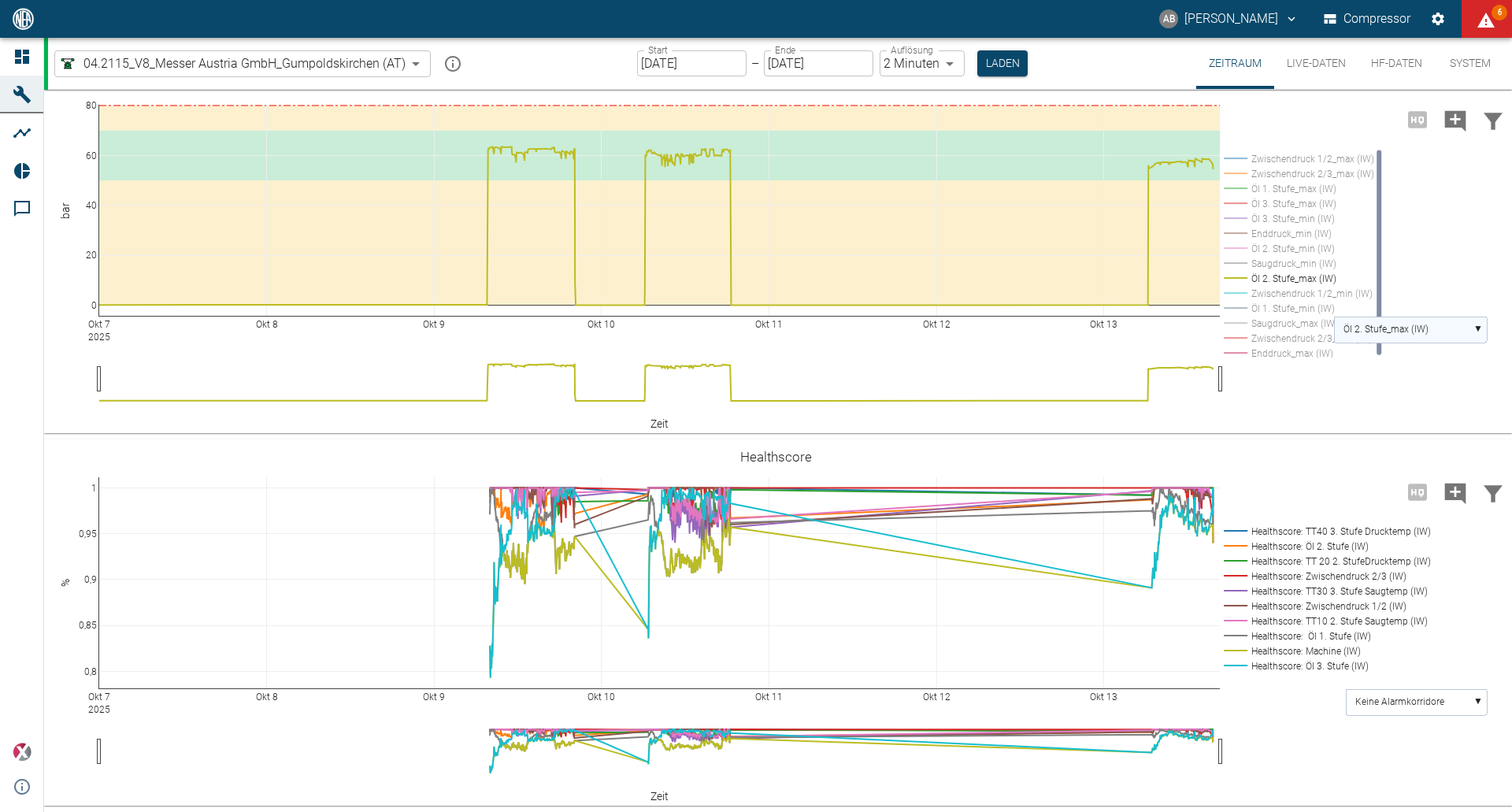
click at [1484, 329] on rect at bounding box center [1410, 329] width 153 height 26
drag, startPoint x: 1491, startPoint y: 411, endPoint x: 1494, endPoint y: 345, distance: 66.1
click at [1494, 345] on div "Okt 7 2025 Okt 8 Okt 9 Okt 10 Okt 11 Okt 12 Okt 13 0 20 40 60 80 Zwischendruck …" at bounding box center [775, 250] width 1464 height 354
click at [1277, 275] on rect at bounding box center [1296, 278] width 153 height 15
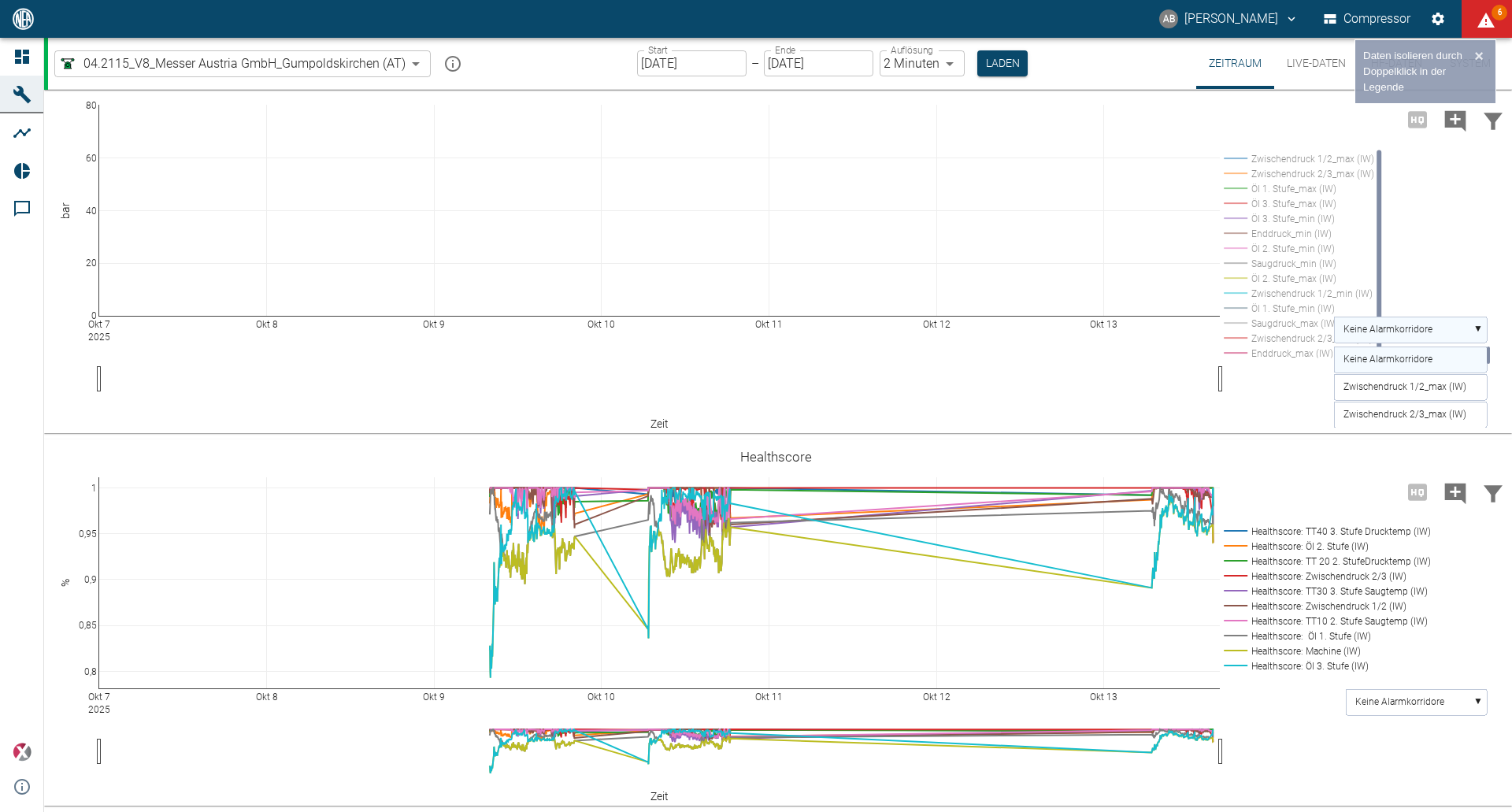
click at [1472, 324] on rect at bounding box center [1410, 329] width 153 height 26
click at [1417, 209] on div "Okt 7 2025 Okt 8 Okt 9 Okt 10 Okt 11 Okt 12 Okt 13 0 20 40 60 80 Zwischendruck …" at bounding box center [775, 250] width 1464 height 354
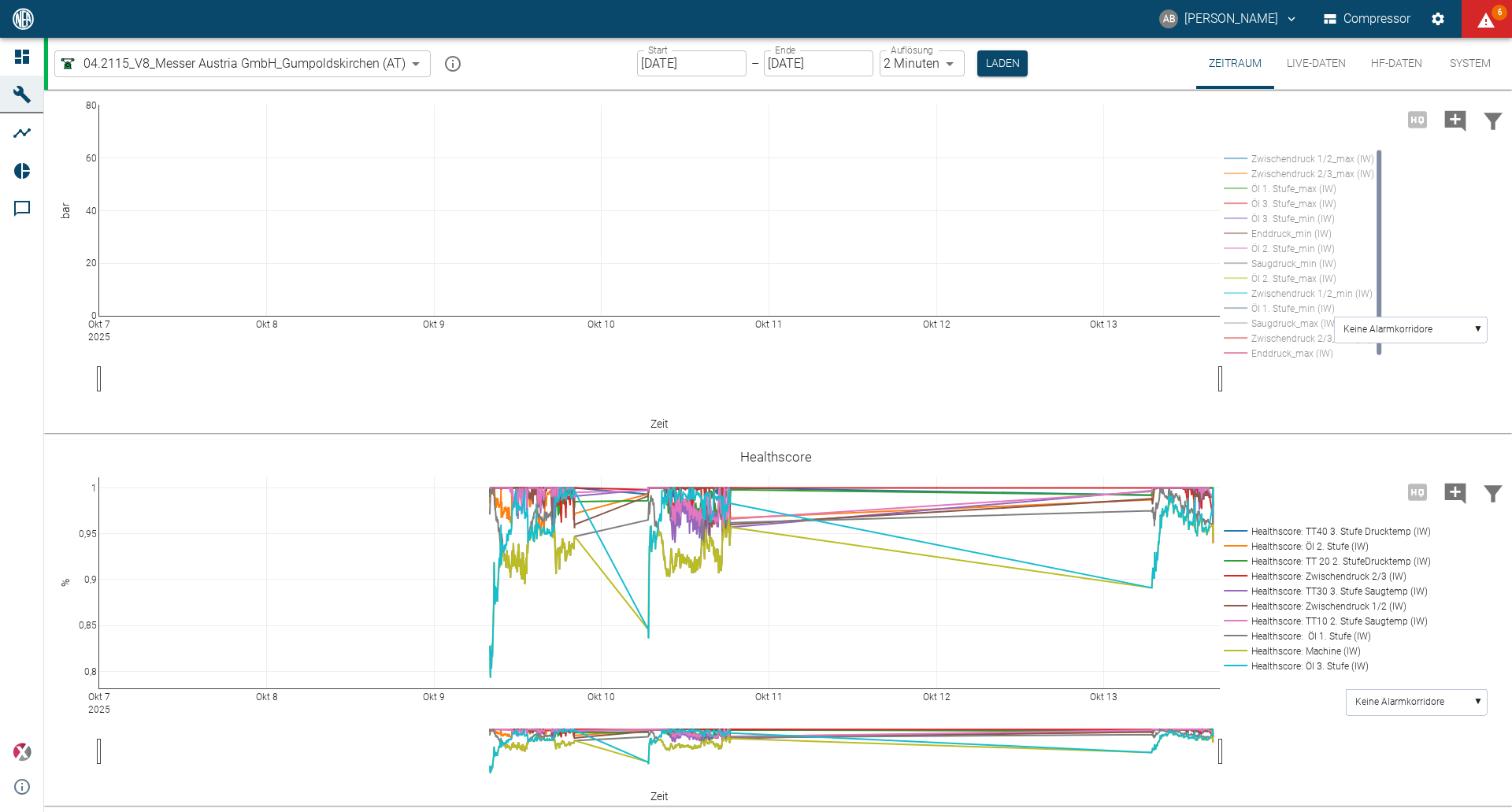
click at [1282, 336] on rect at bounding box center [1296, 339] width 153 height 15
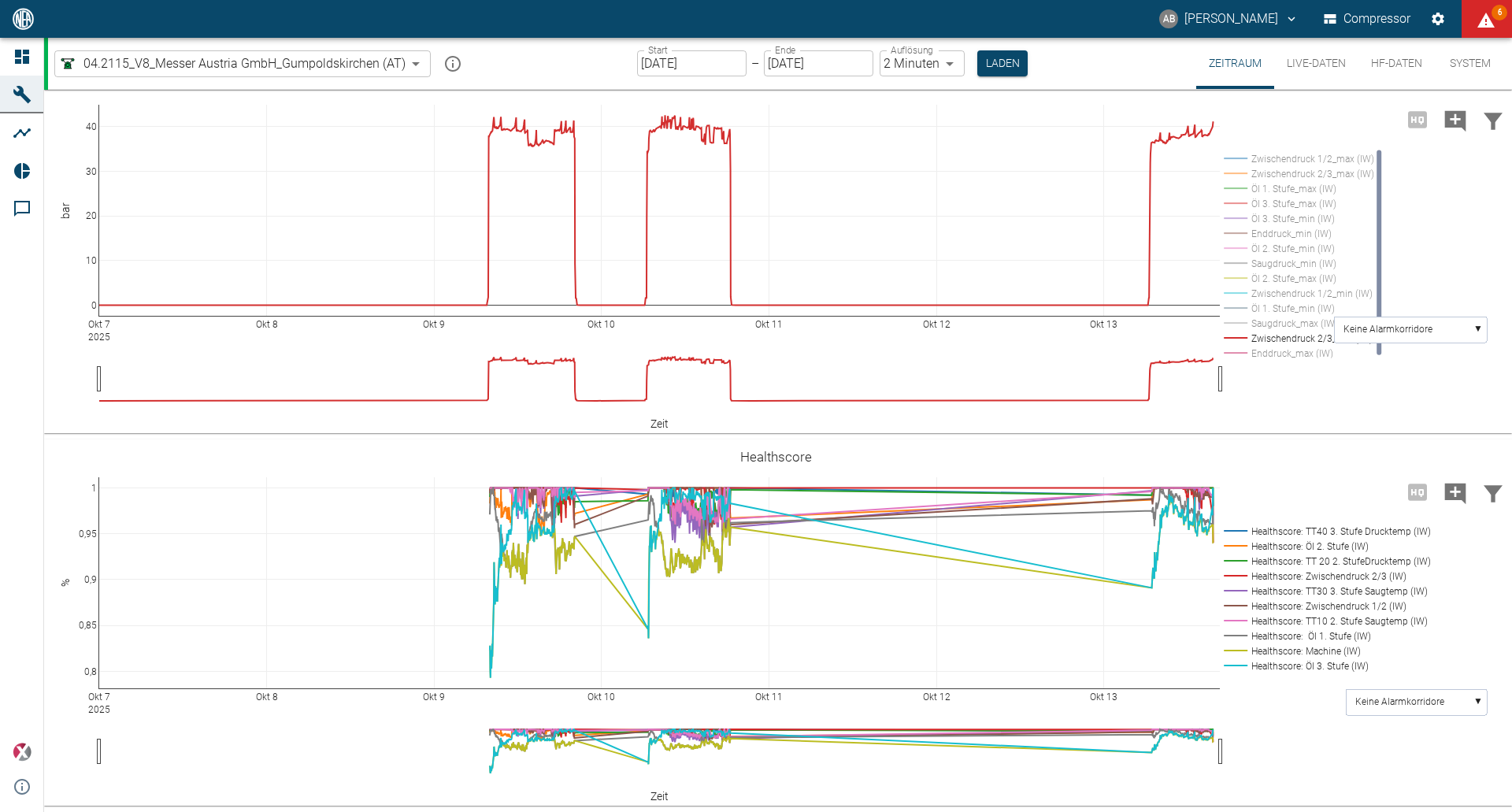
click at [1347, 175] on rect at bounding box center [1296, 173] width 153 height 15
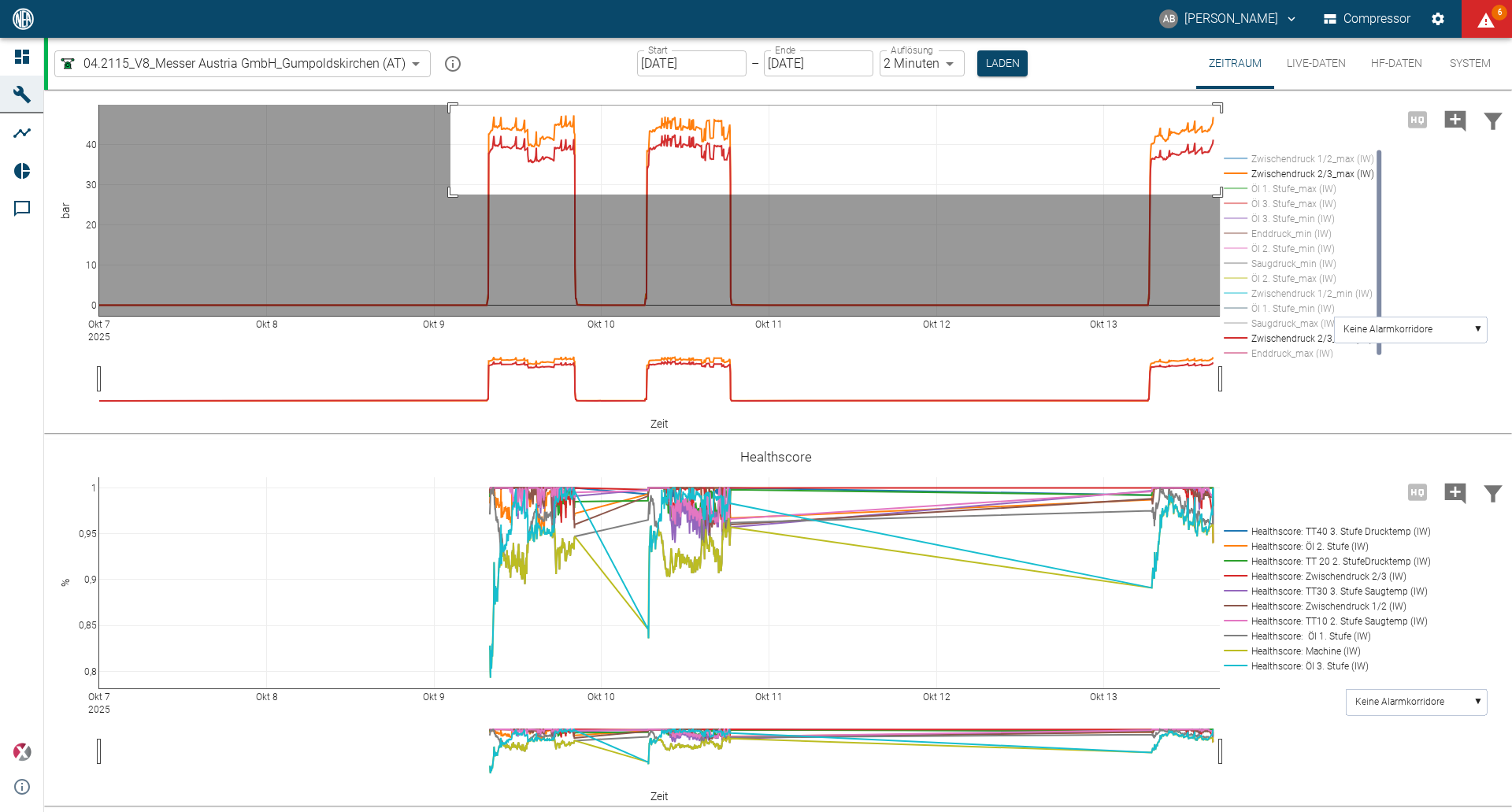
drag, startPoint x: 451, startPoint y: 106, endPoint x: 1221, endPoint y: 195, distance: 775.1
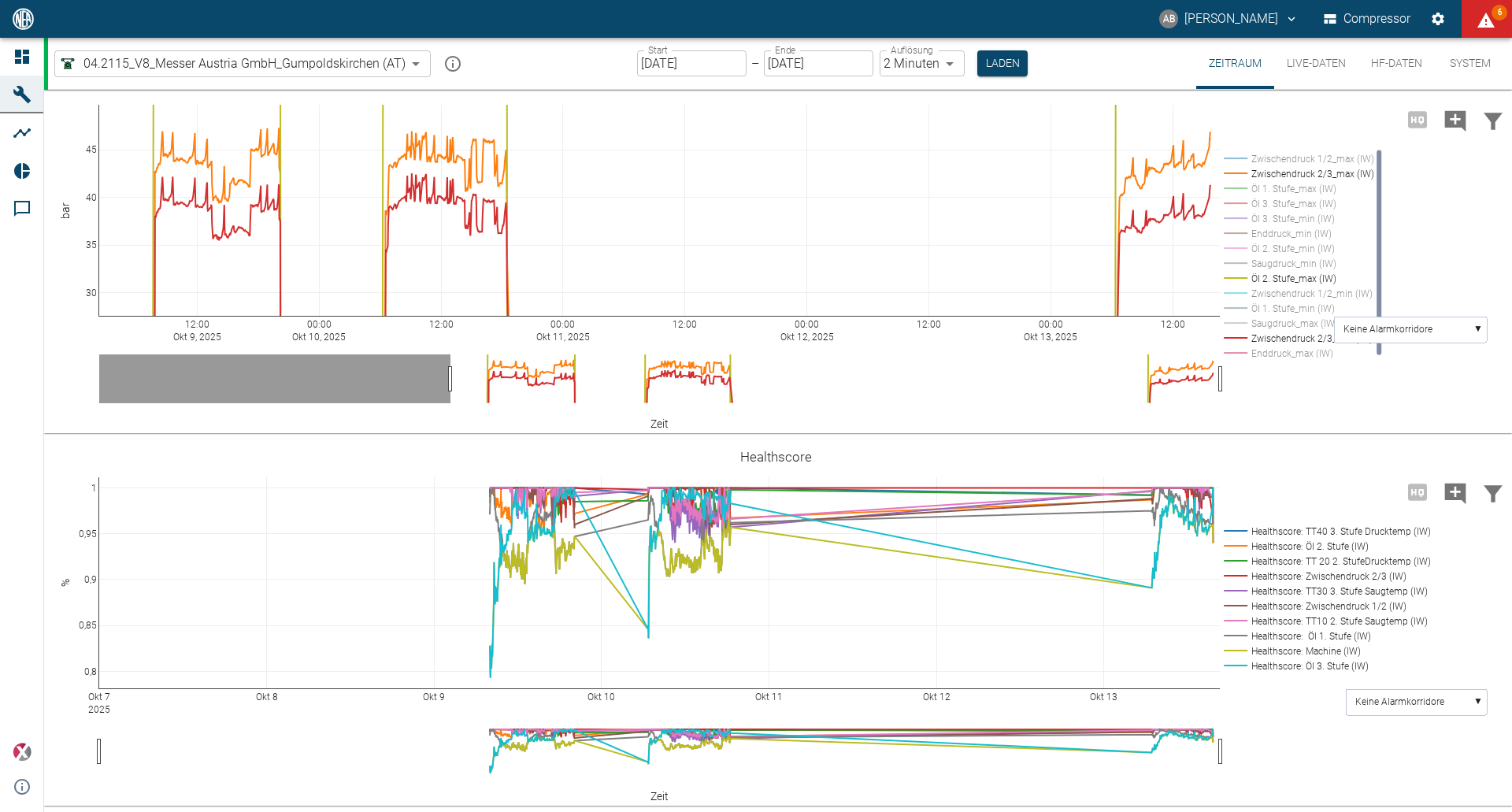
click at [1310, 325] on rect at bounding box center [1296, 323] width 153 height 15
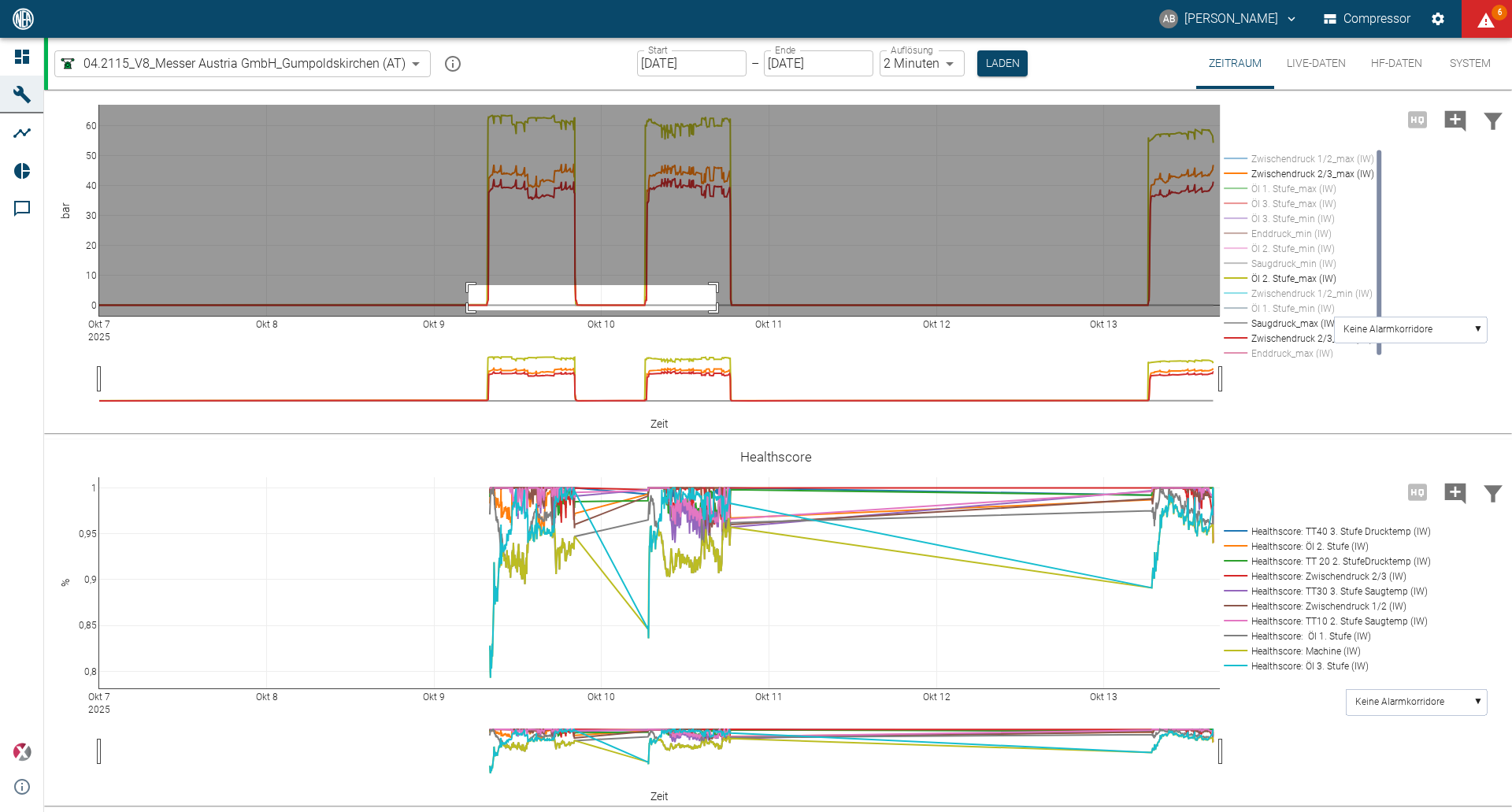
drag, startPoint x: 469, startPoint y: 285, endPoint x: 760, endPoint y: 316, distance: 292.6
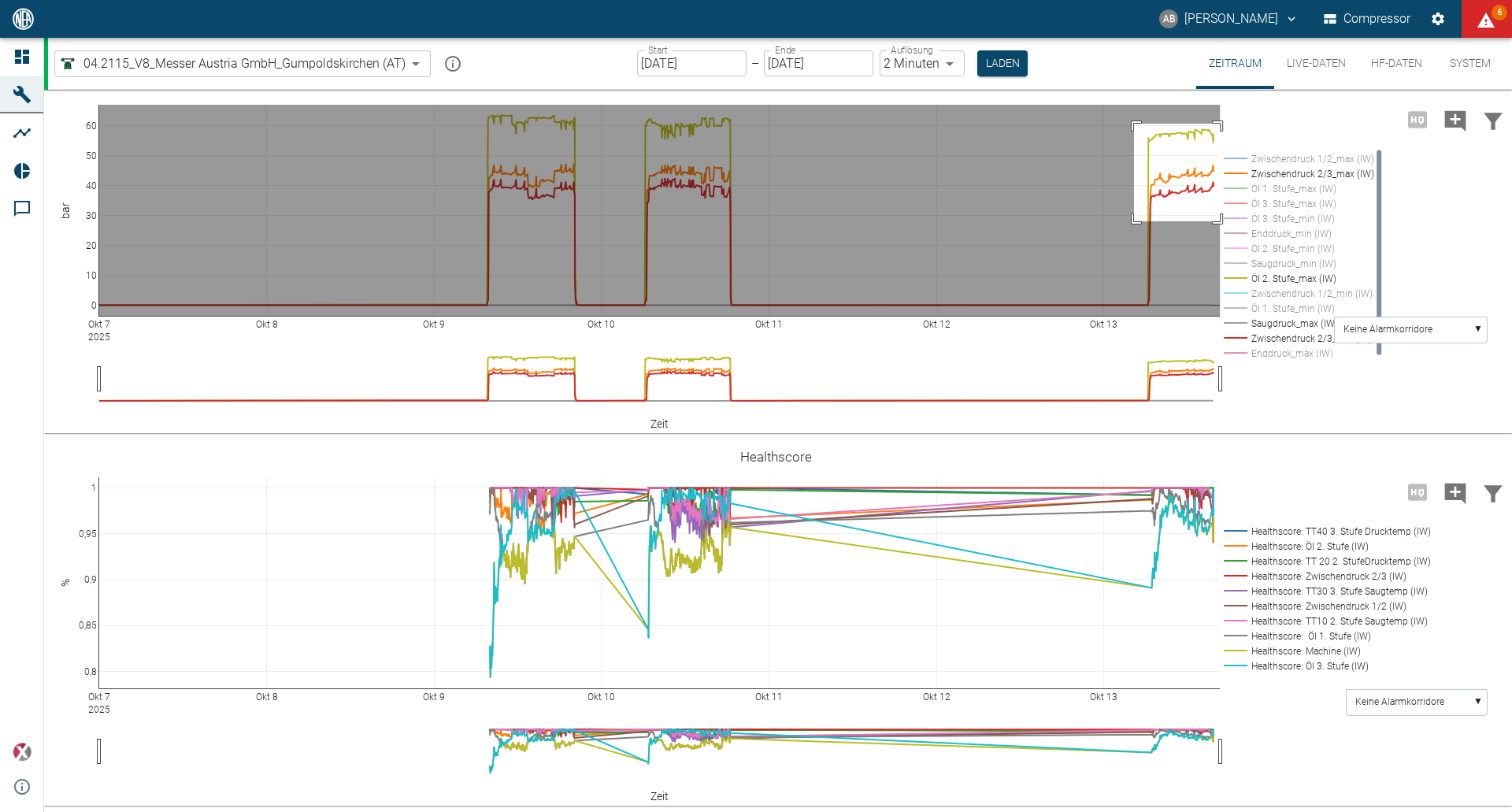
drag, startPoint x: 1135, startPoint y: 124, endPoint x: 1235, endPoint y: 221, distance: 139.3
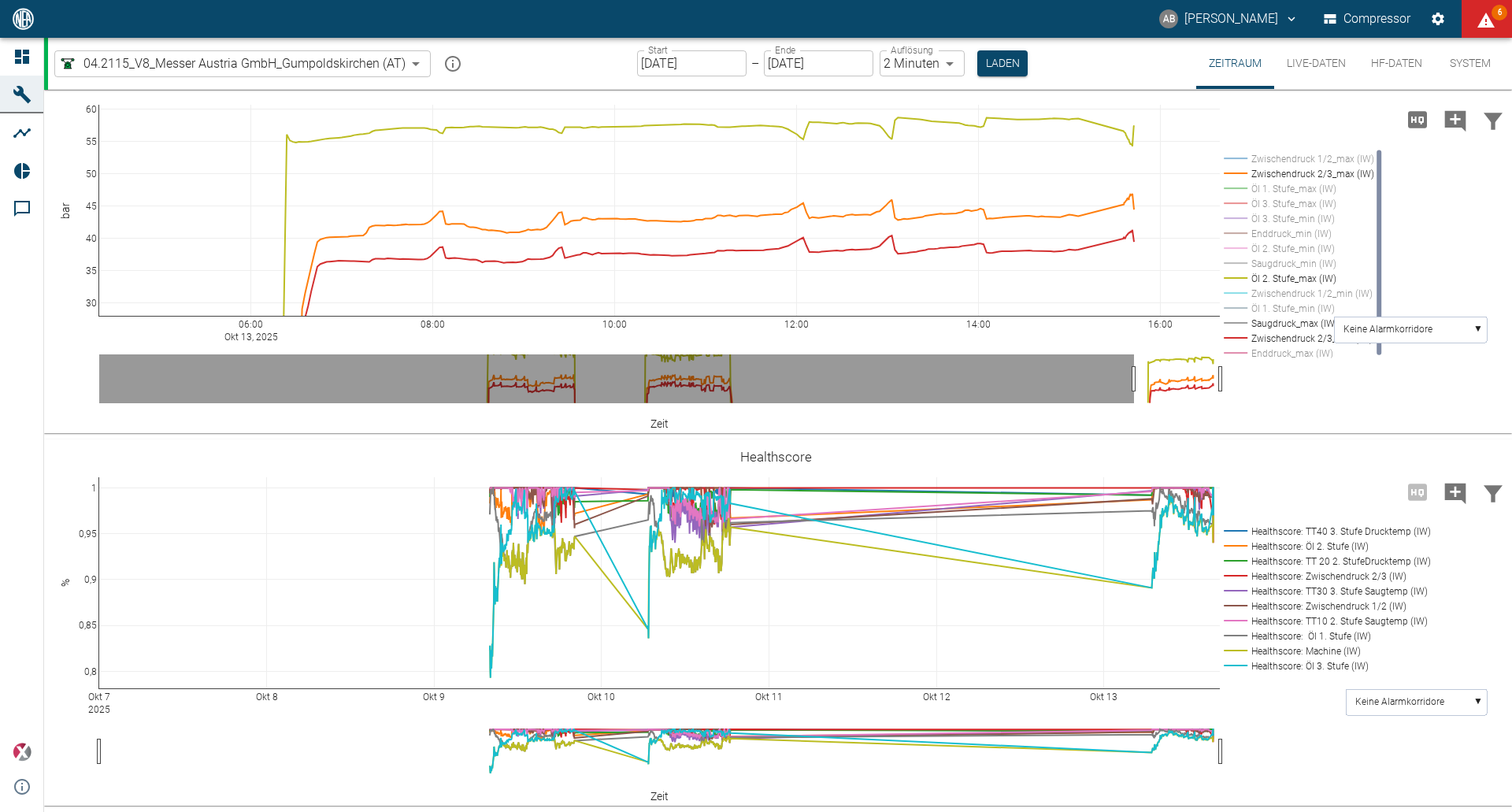
click at [951, 59] on body "AB Andreas Brandstetter Compressor 6 Dashboard Maschinen Analysen Reports Komme…" at bounding box center [756, 406] width 1512 height 812
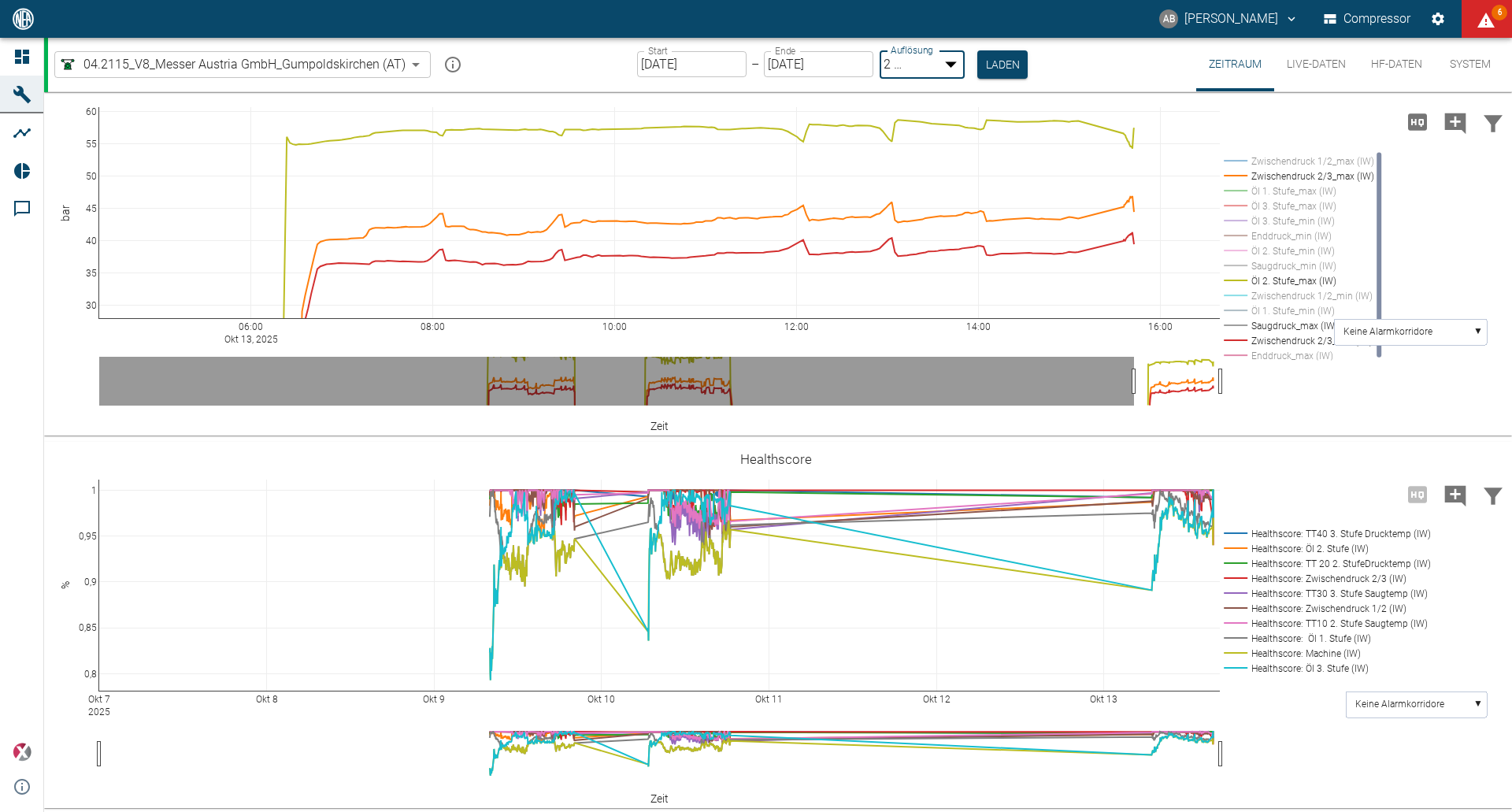
type input "1sec"
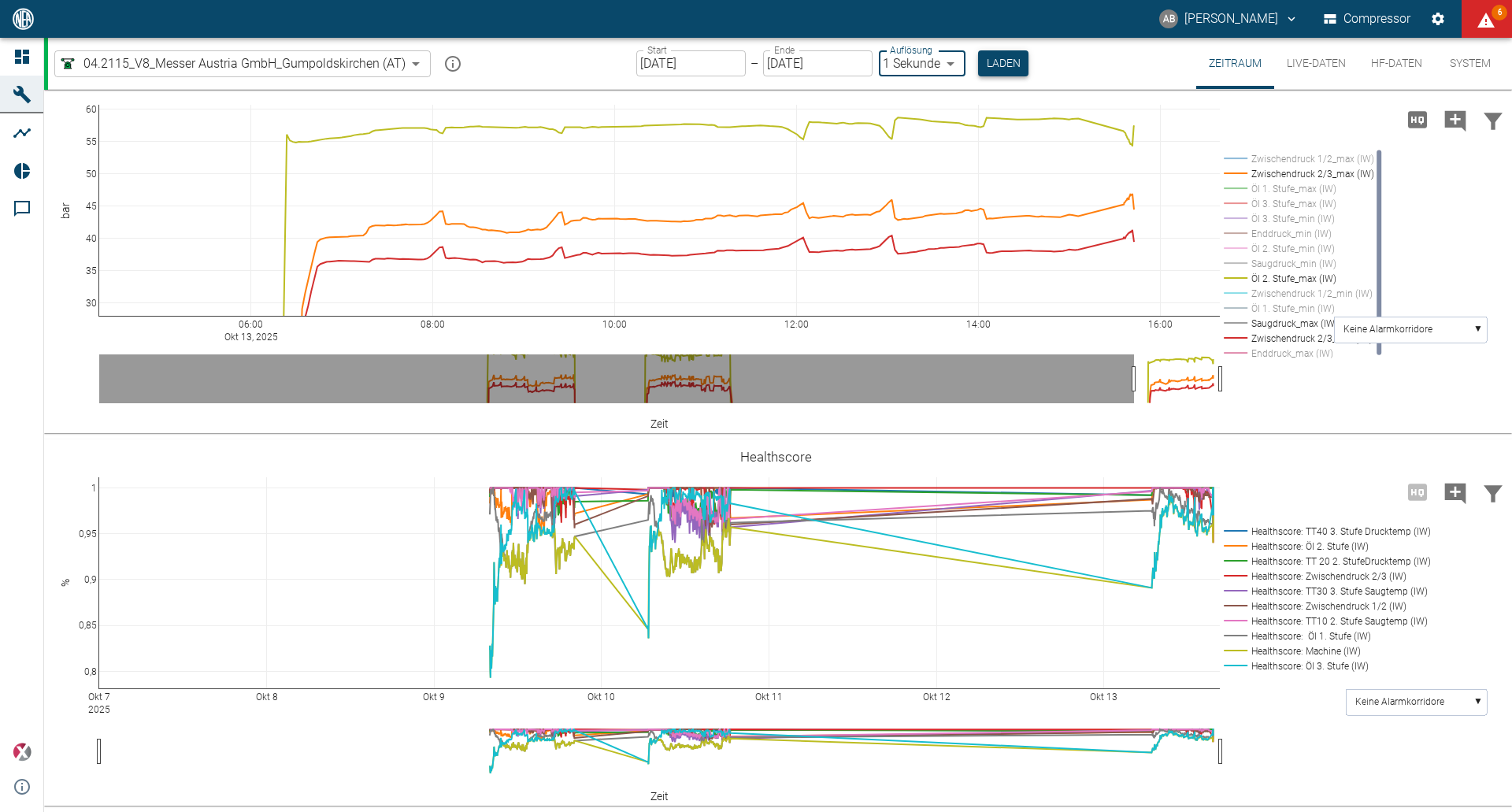
click at [998, 59] on button "Laden" at bounding box center [1003, 63] width 50 height 26
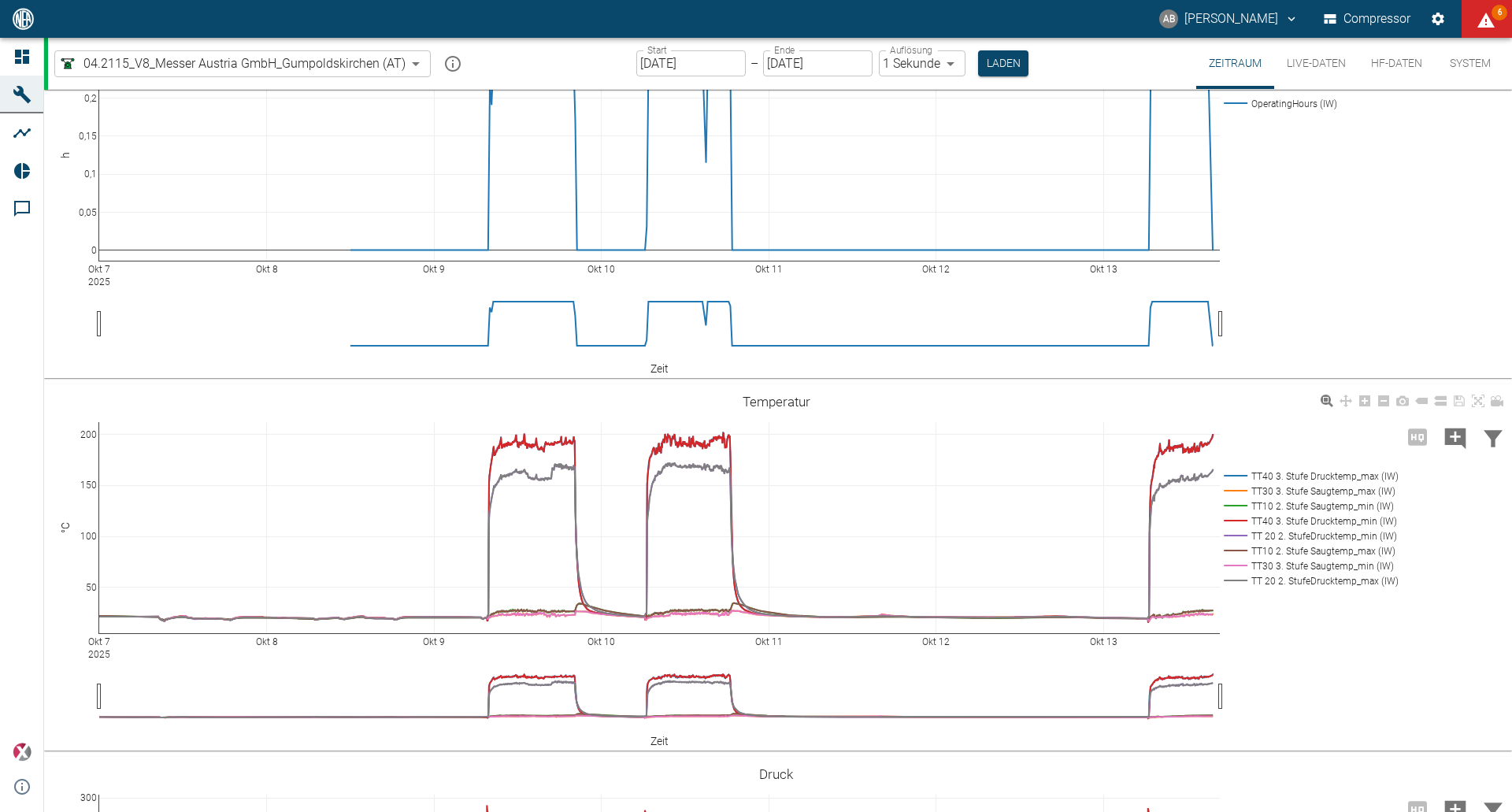
scroll to position [433, 0]
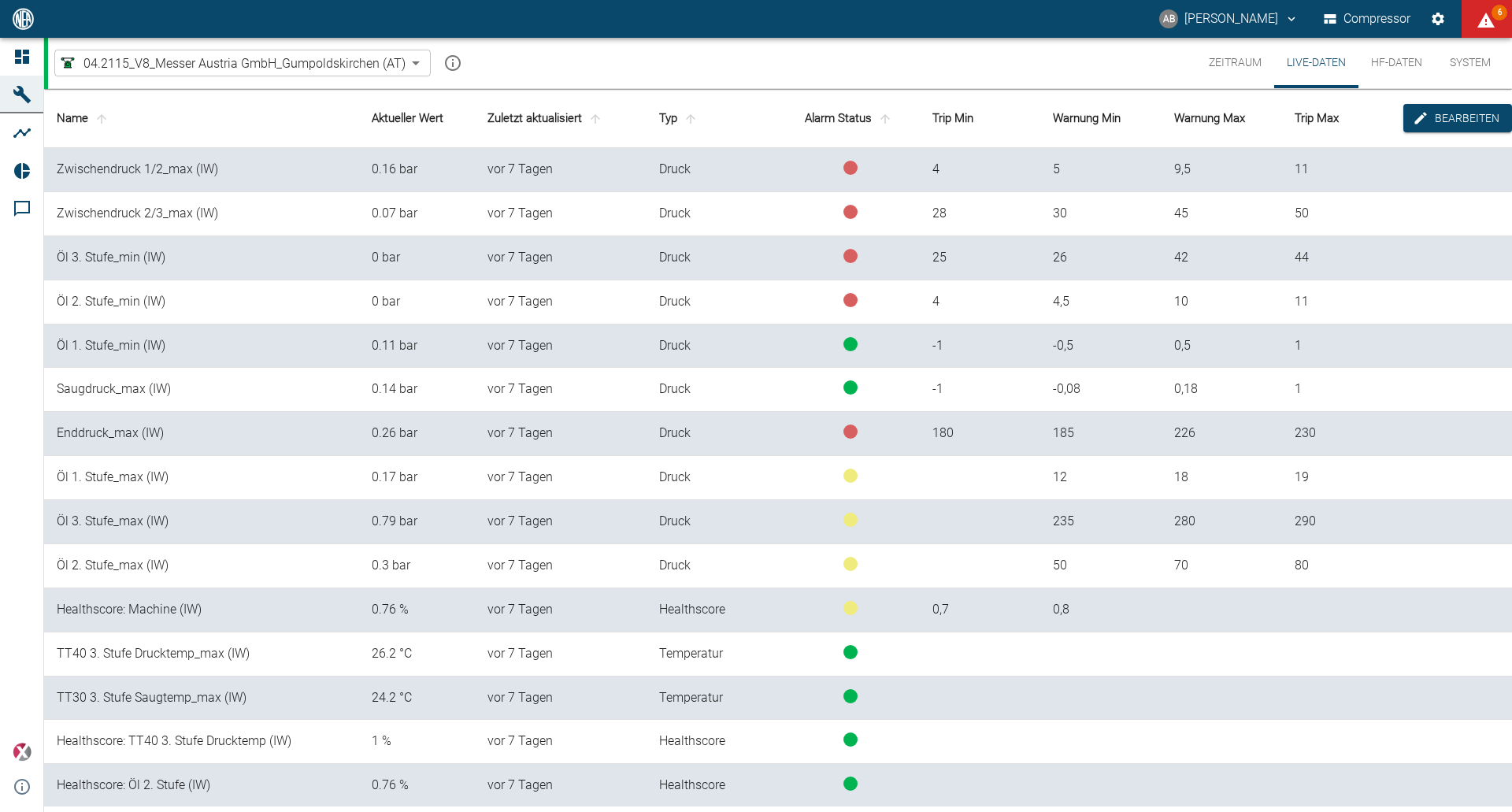
click at [1228, 59] on button "Zeitraum" at bounding box center [1235, 63] width 78 height 50
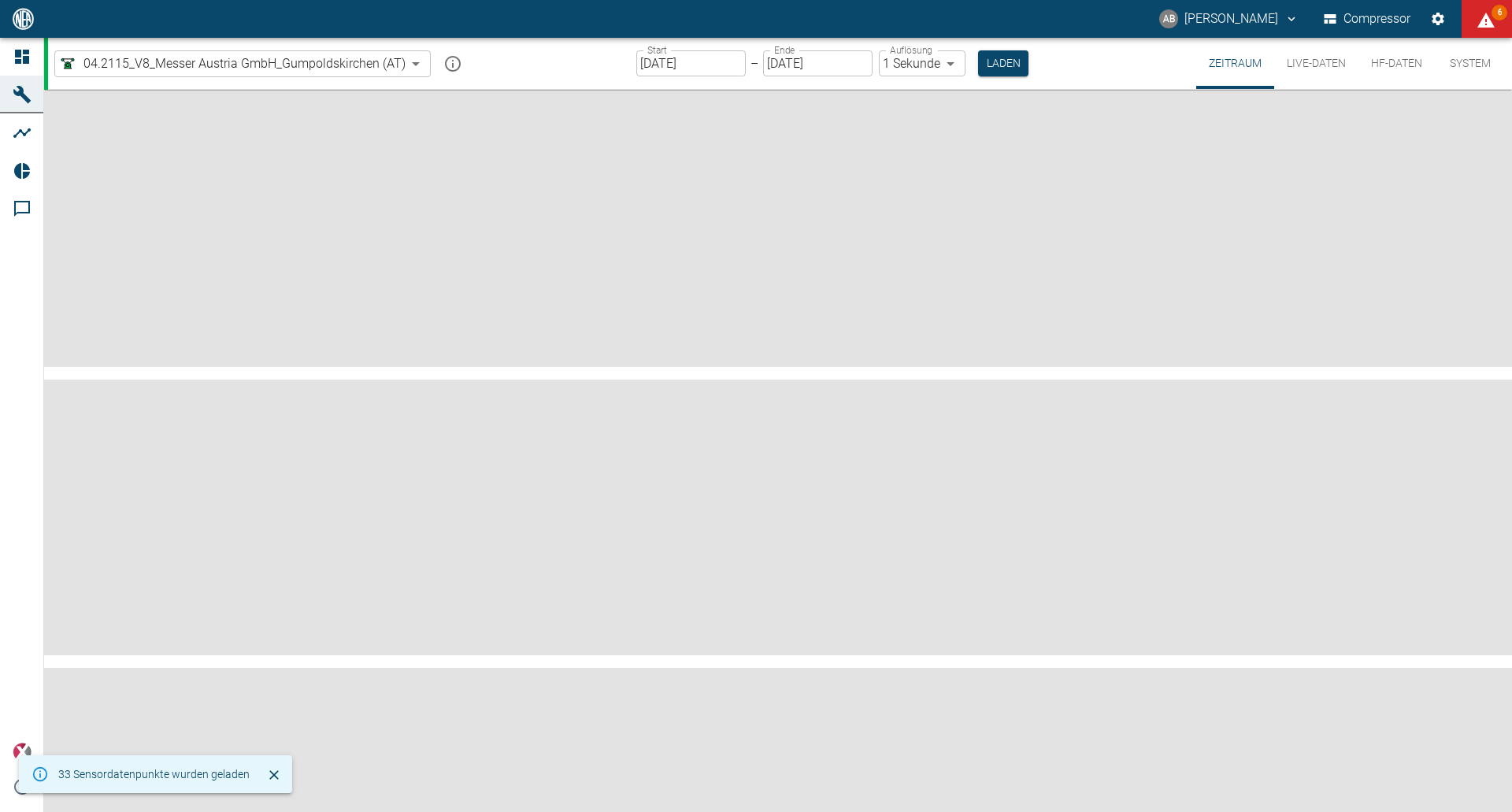
click at [545, 62] on div "04.2115_V8_Messer Austria GmbH_Gumpoldskirchen (AT) 62df7942-7815-4ccf-a722-4ba…" at bounding box center [780, 64] width 1464 height 51
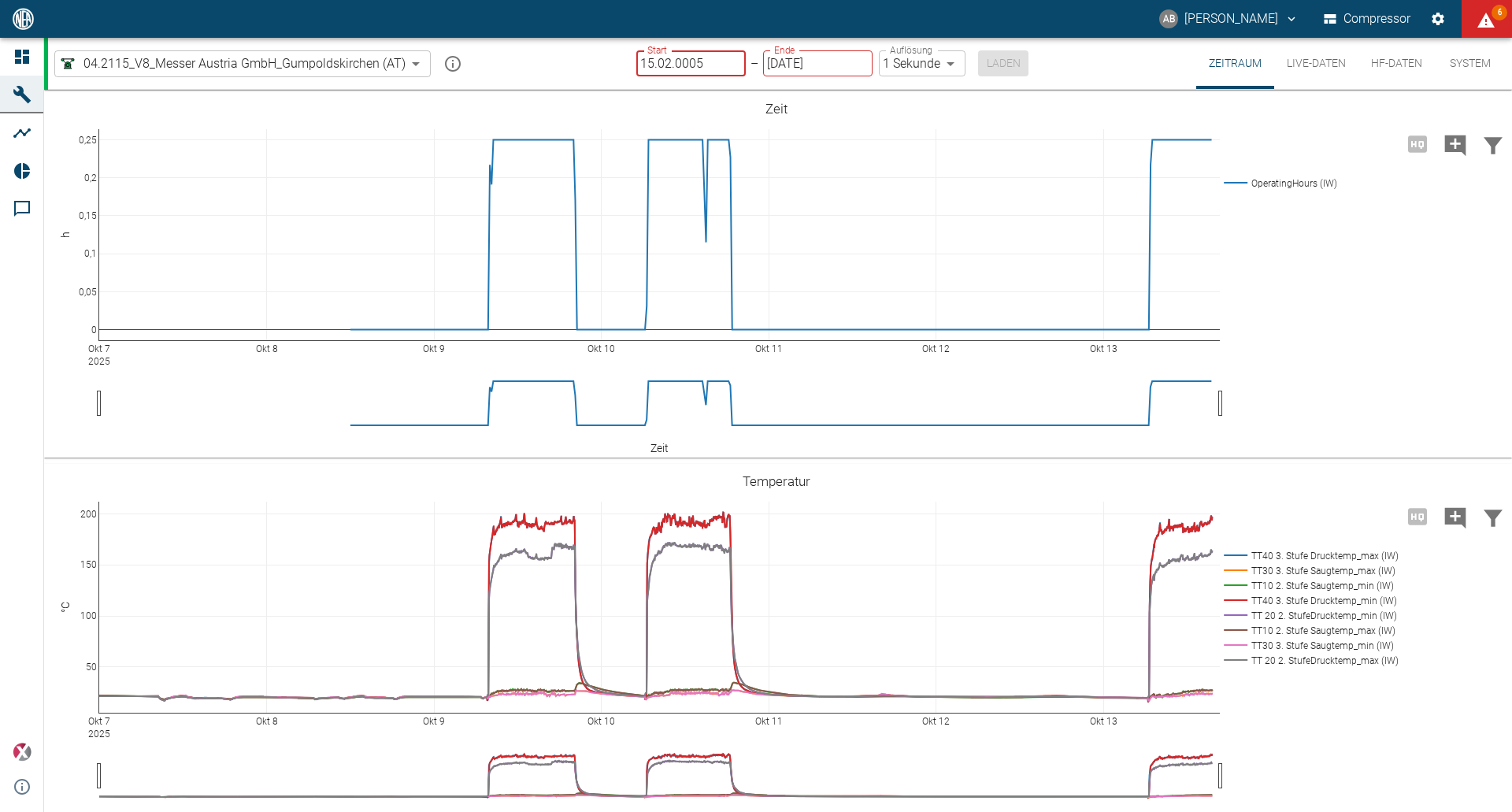
type input "15.02.0005"
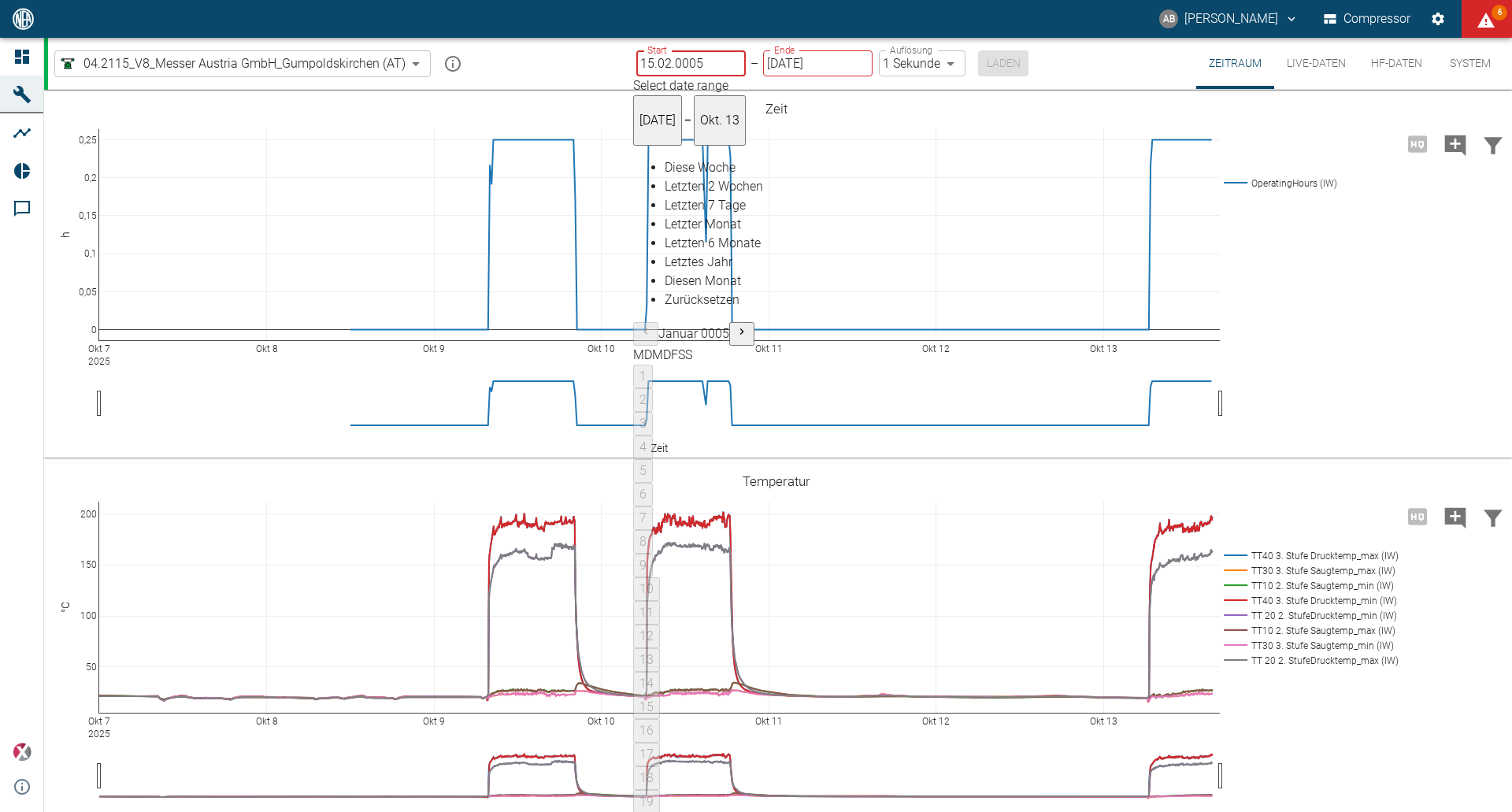
type input "10min"
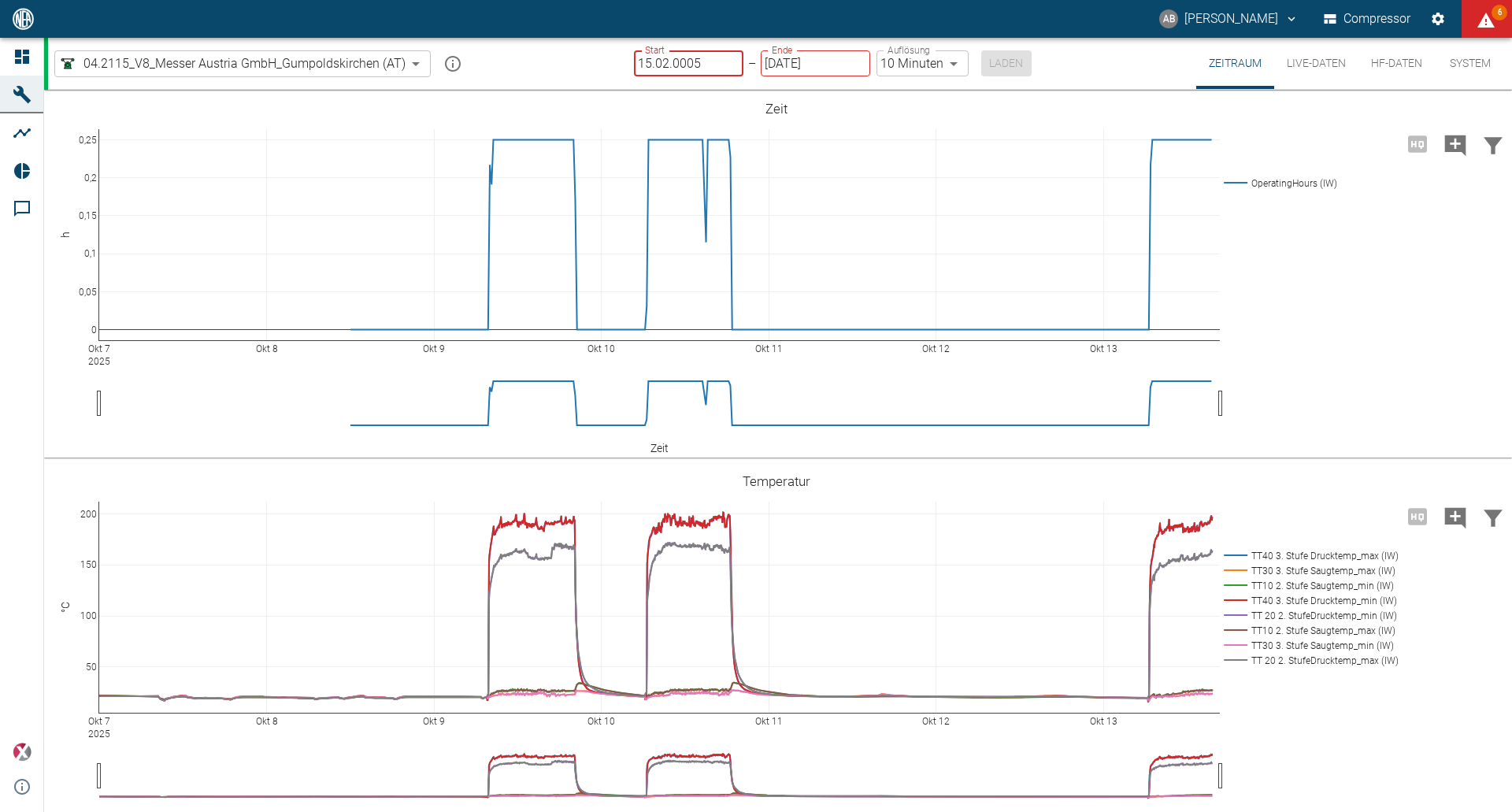
click at [711, 67] on input "15.02.0005" at bounding box center [689, 63] width 110 height 26
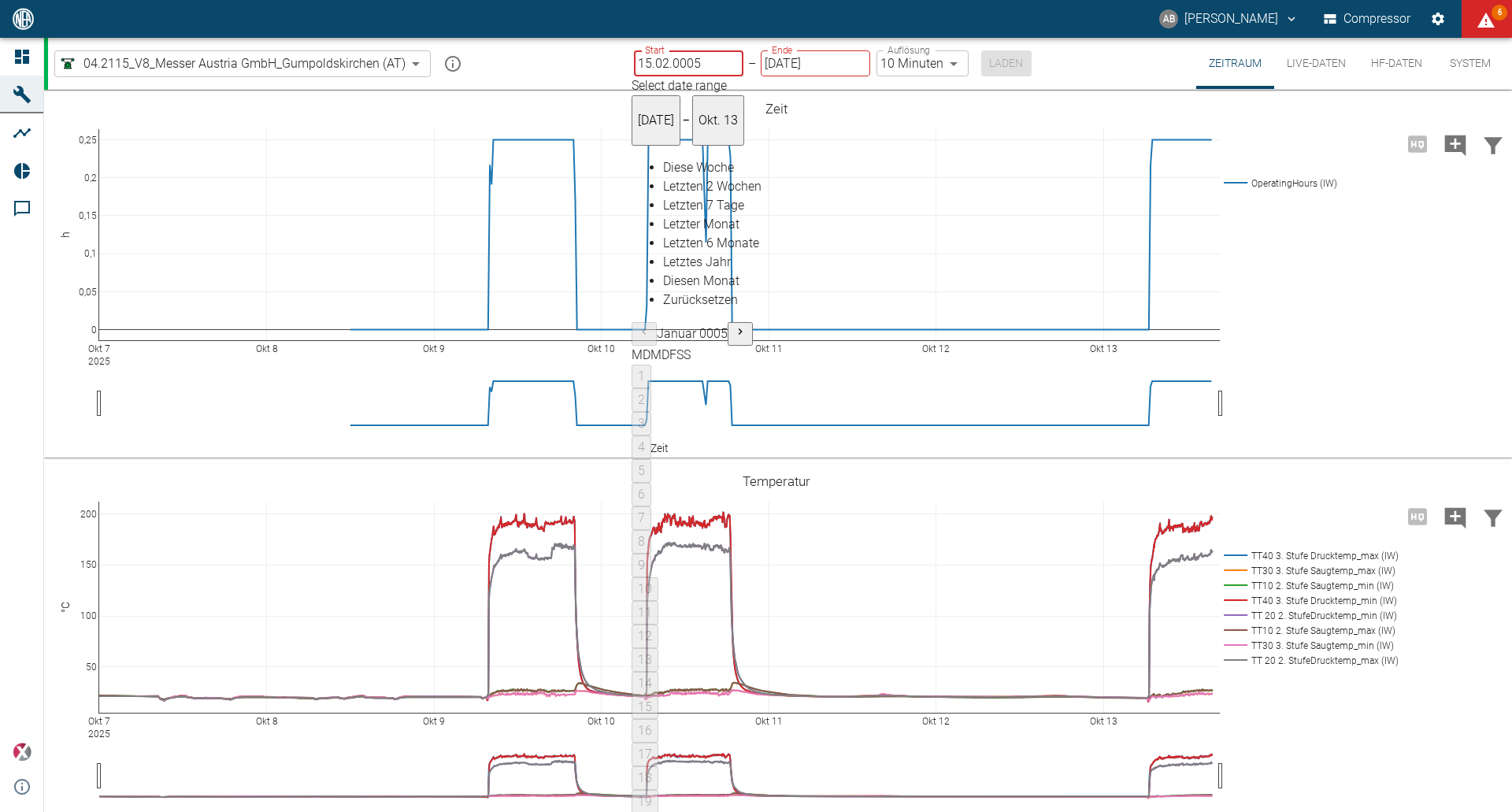
click at [711, 66] on input "15.02.0005" at bounding box center [689, 63] width 110 height 26
click at [701, 63] on input "DD.02.0005" at bounding box center [689, 63] width 110 height 26
type input "DD.02.0005"
type input "1sec"
drag, startPoint x: 702, startPoint y: 63, endPoint x: 916, endPoint y: 249, distance: 283.5
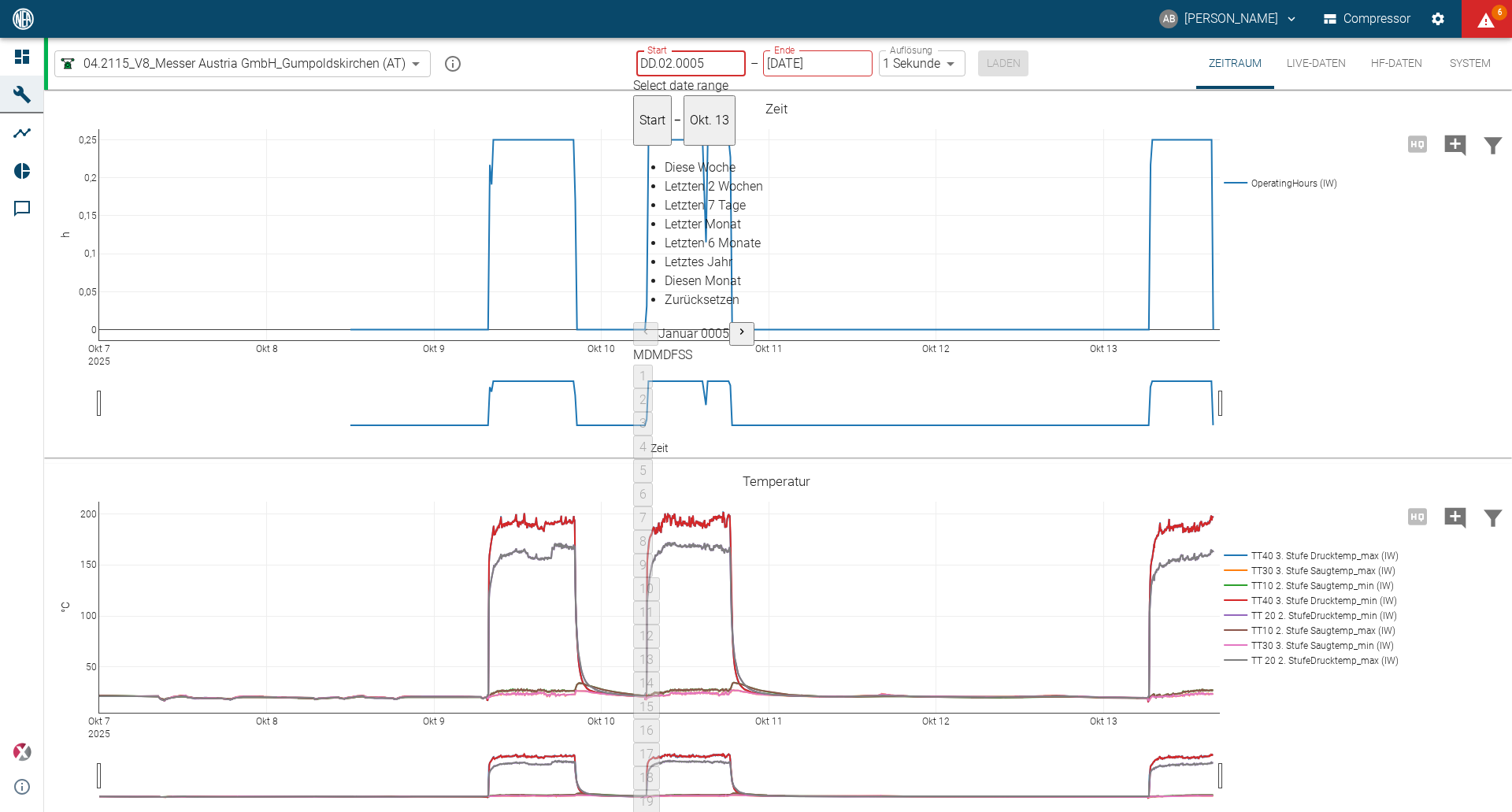
click at [587, 63] on div "04.2115_V8_Messer Austria GmbH_Gumpoldskirchen (AT) 62df7942-7815-4ccf-a722-4ba…" at bounding box center [780, 64] width 1464 height 51
click at [714, 62] on input "DD.MM.YYYY" at bounding box center [691, 63] width 110 height 26
type input "[DATE]"
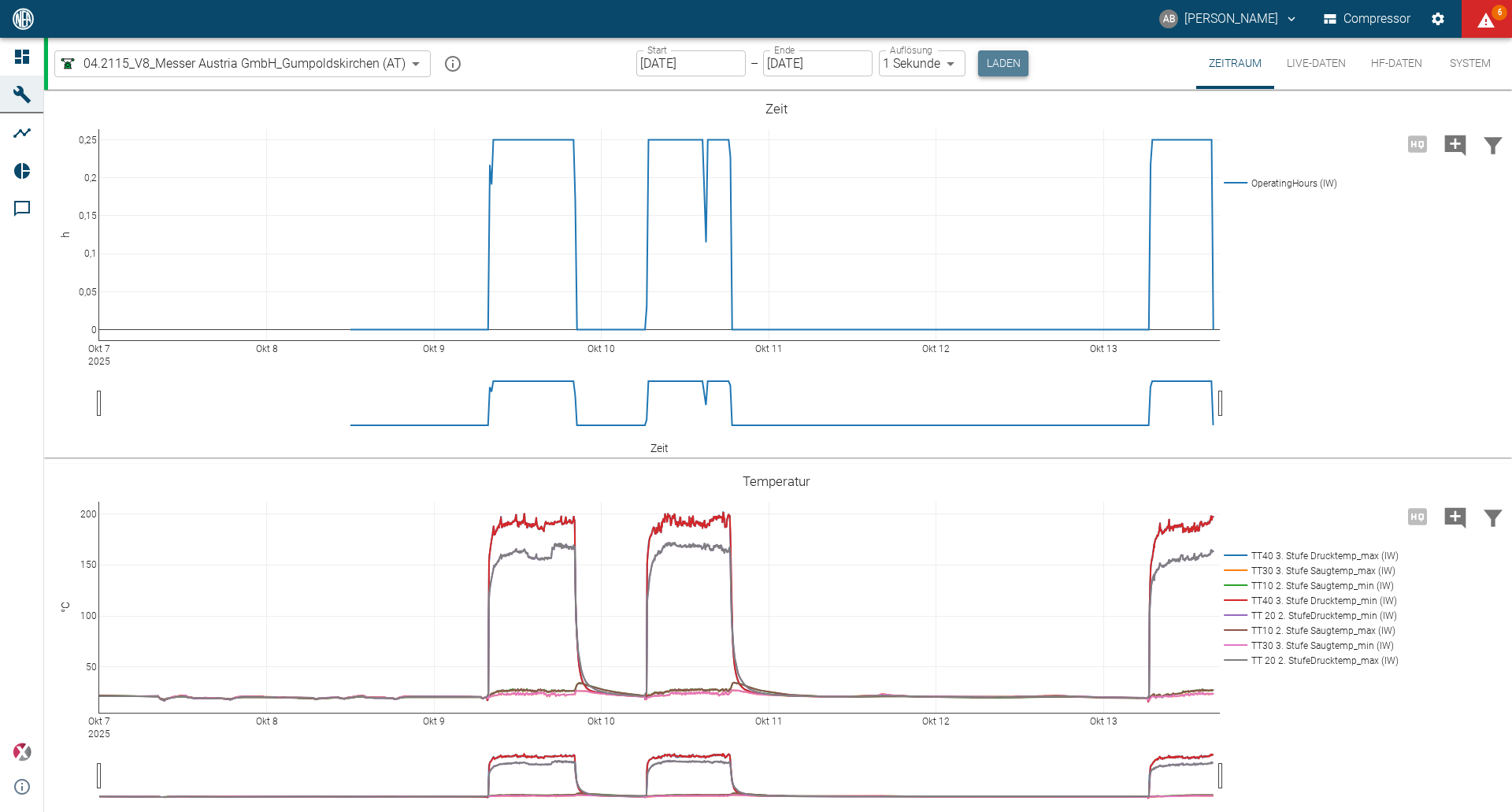
click at [1009, 64] on button "Laden" at bounding box center [1003, 63] width 50 height 26
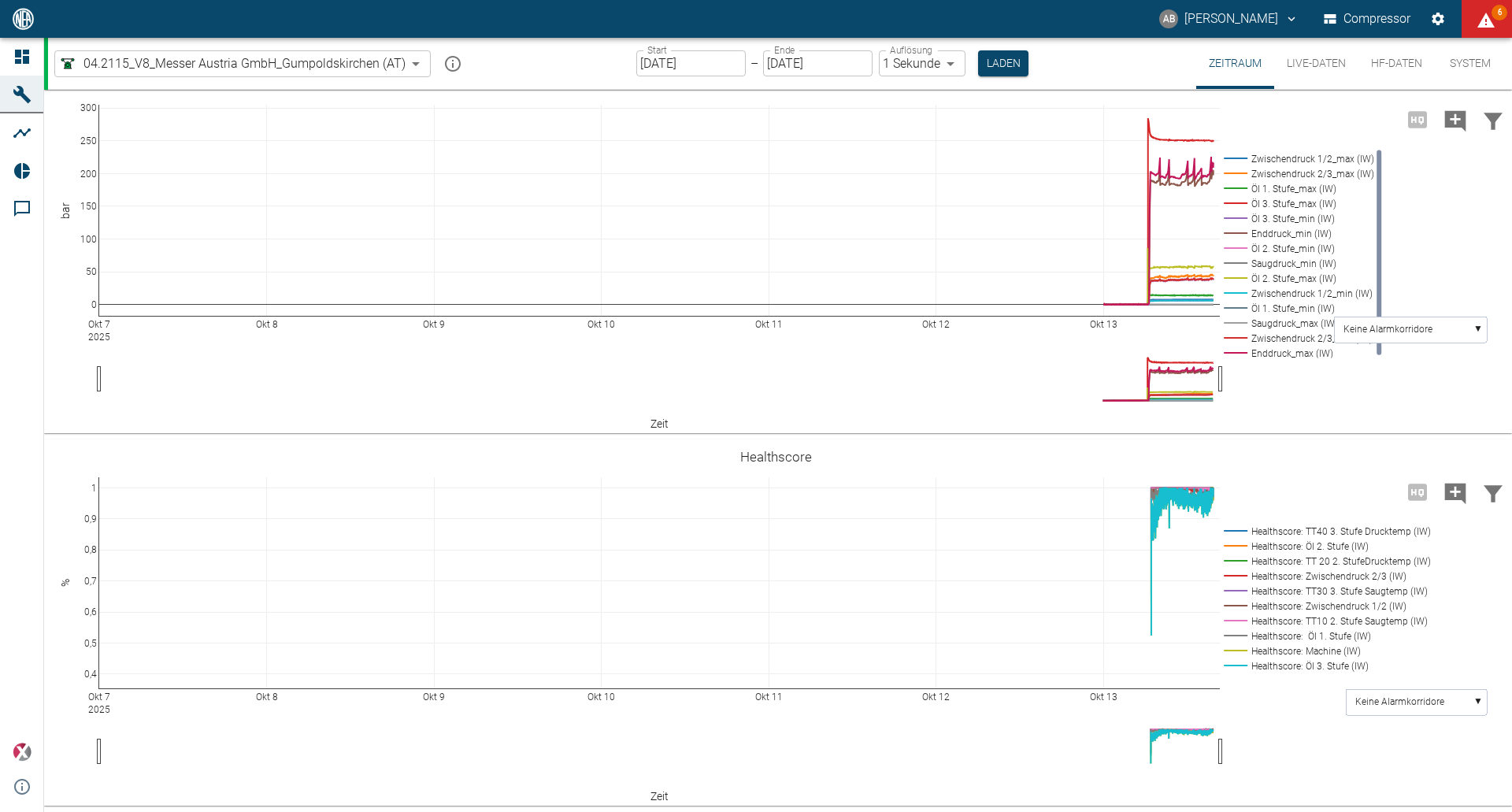
scroll to position [534, 0]
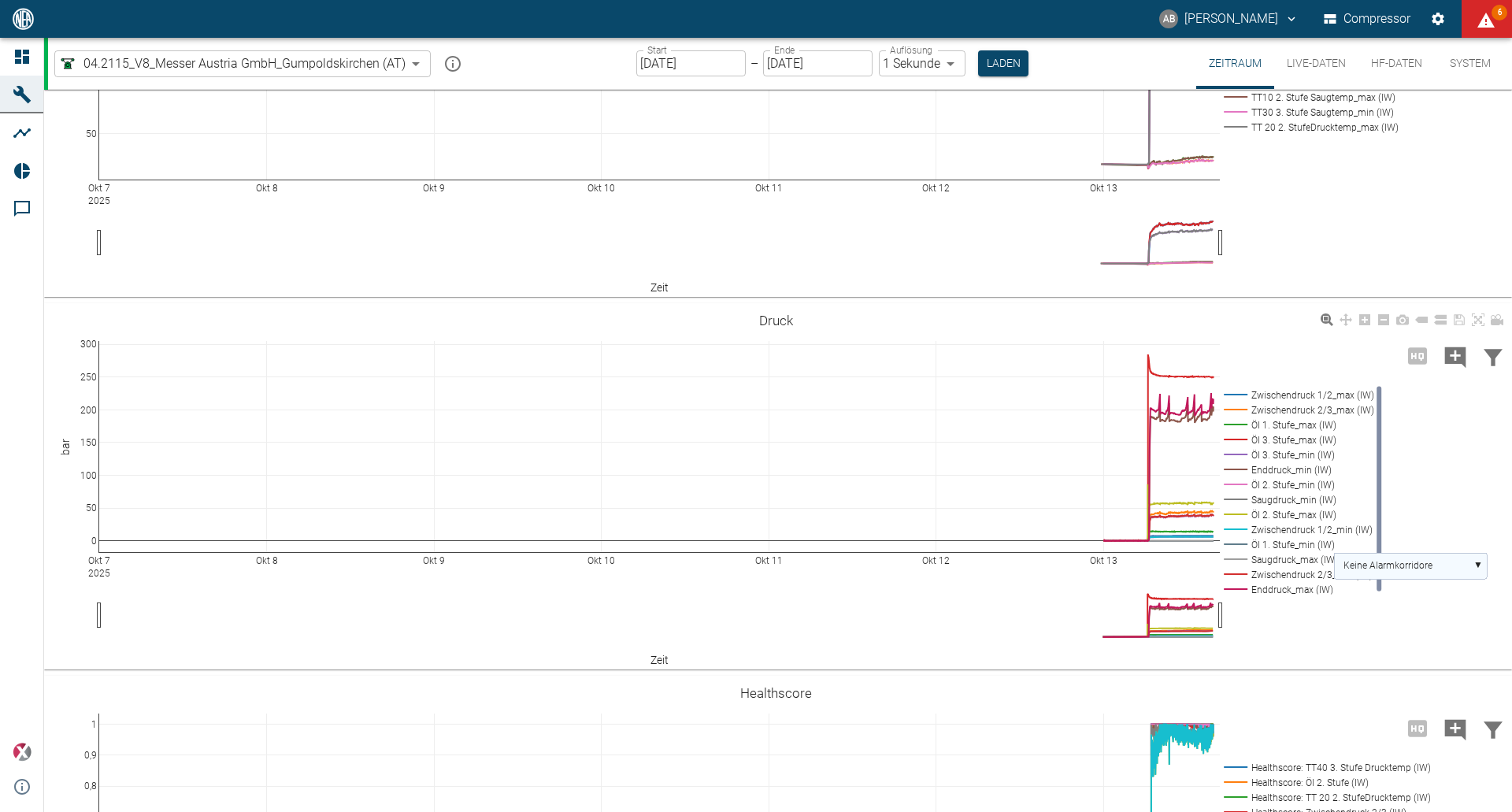
click at [1479, 568] on rect at bounding box center [1410, 566] width 153 height 26
click at [1445, 647] on text "Zwischendruck 2/3_max (IW)" at bounding box center [1405, 650] width 123 height 11
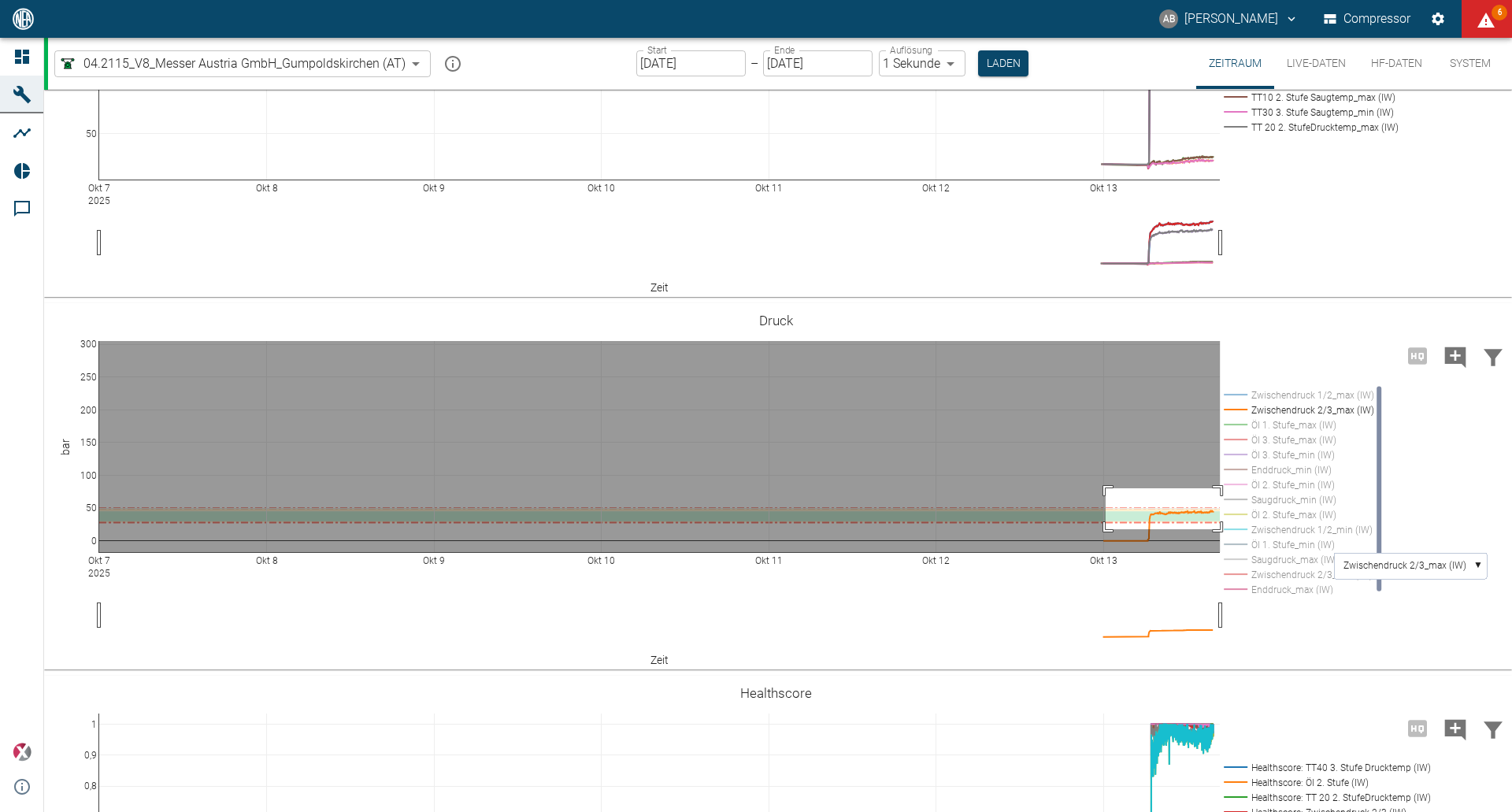
drag, startPoint x: 1106, startPoint y: 488, endPoint x: 1221, endPoint y: 529, distance: 122.1
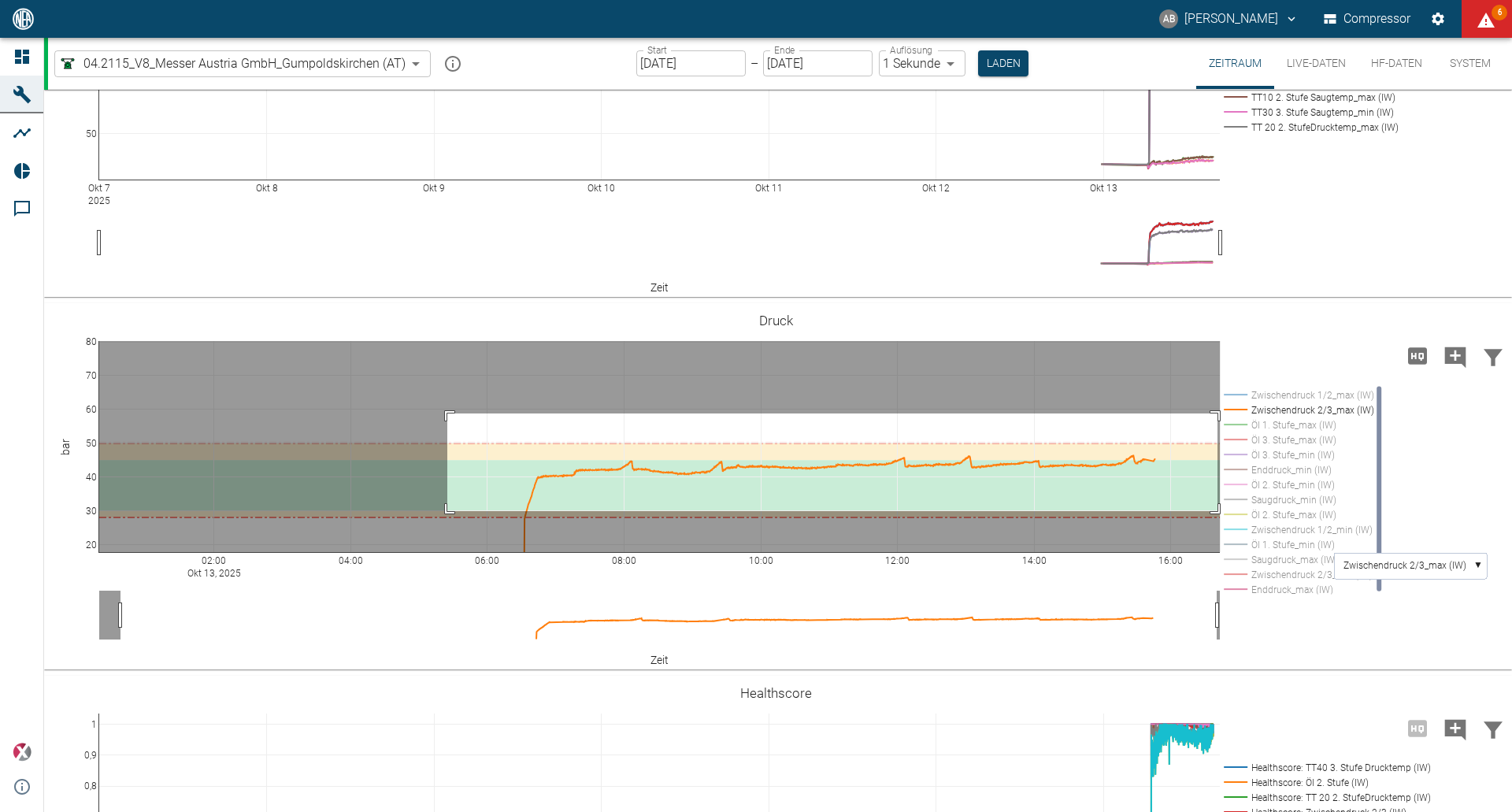
drag, startPoint x: 448, startPoint y: 414, endPoint x: 1218, endPoint y: 511, distance: 776.1
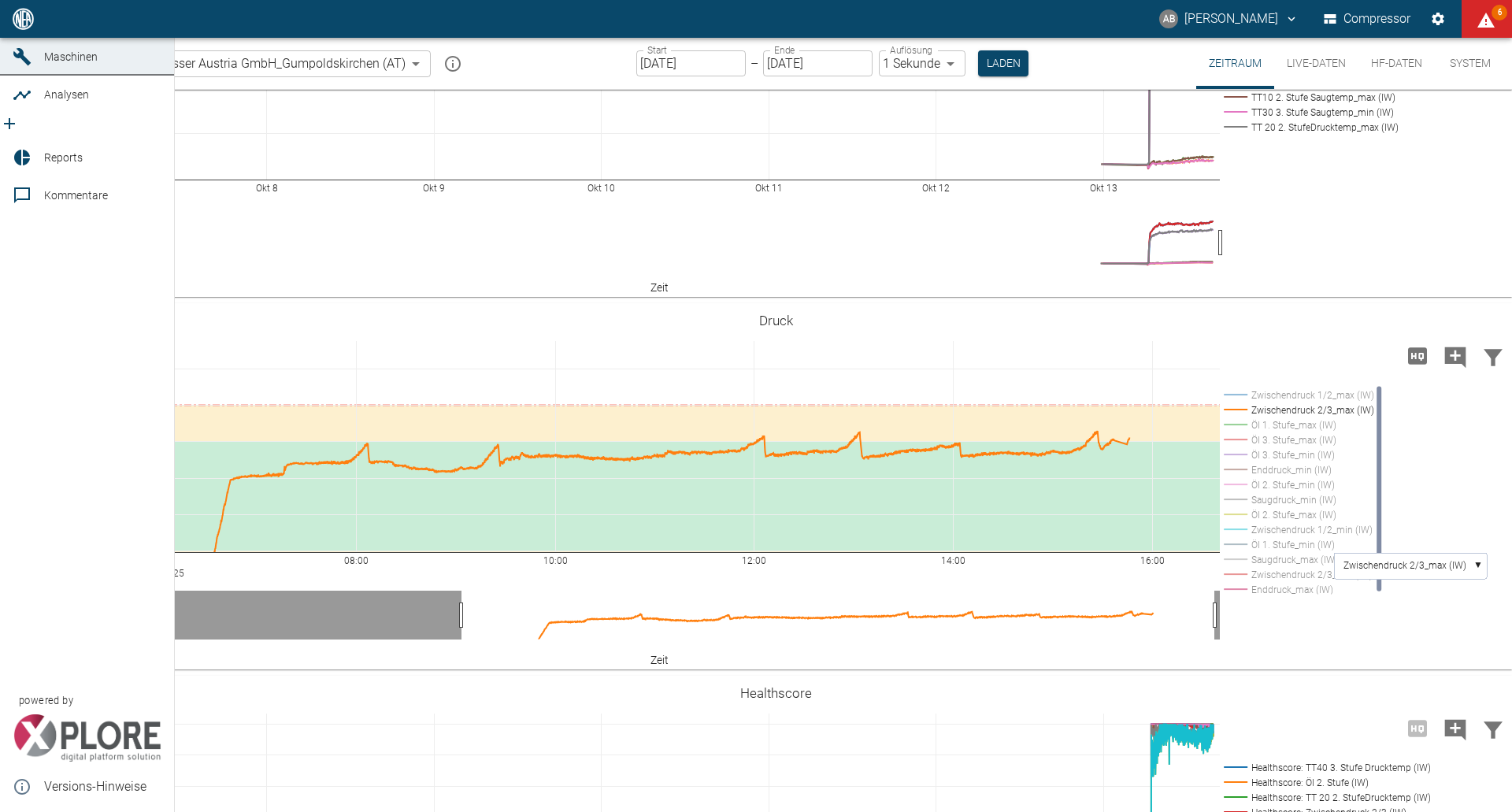
click at [19, 130] on icon "new /analyses/list/0" at bounding box center [9, 123] width 19 height 19
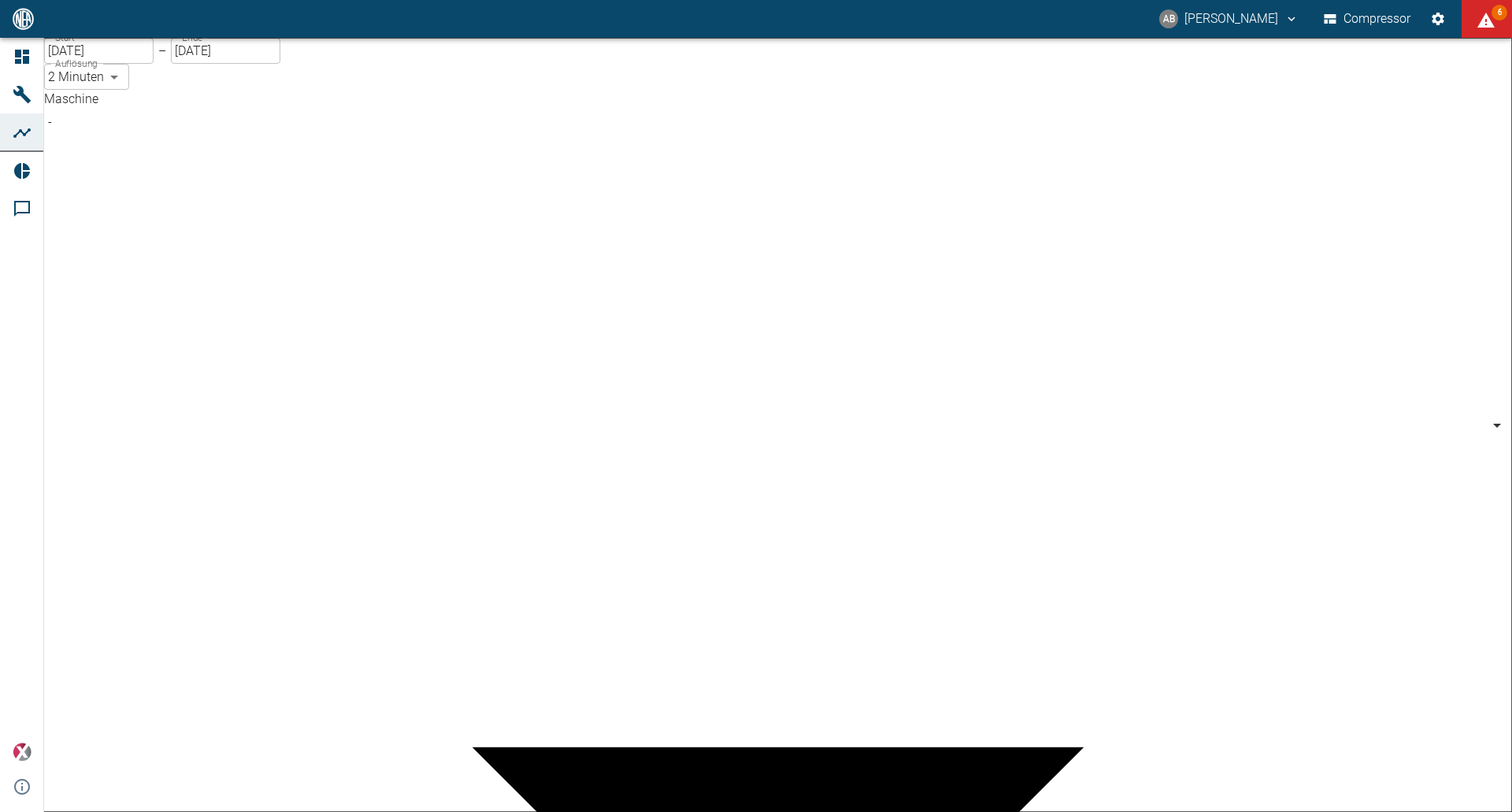
click at [243, 141] on body "AB [PERSON_NAME] Compressor 6 Dashboard Maschinen Analysen Reports Kommentare p…" at bounding box center [756, 406] width 1512 height 812
type input "62df7942-7815-4ccf-a722-4ba74b721732"
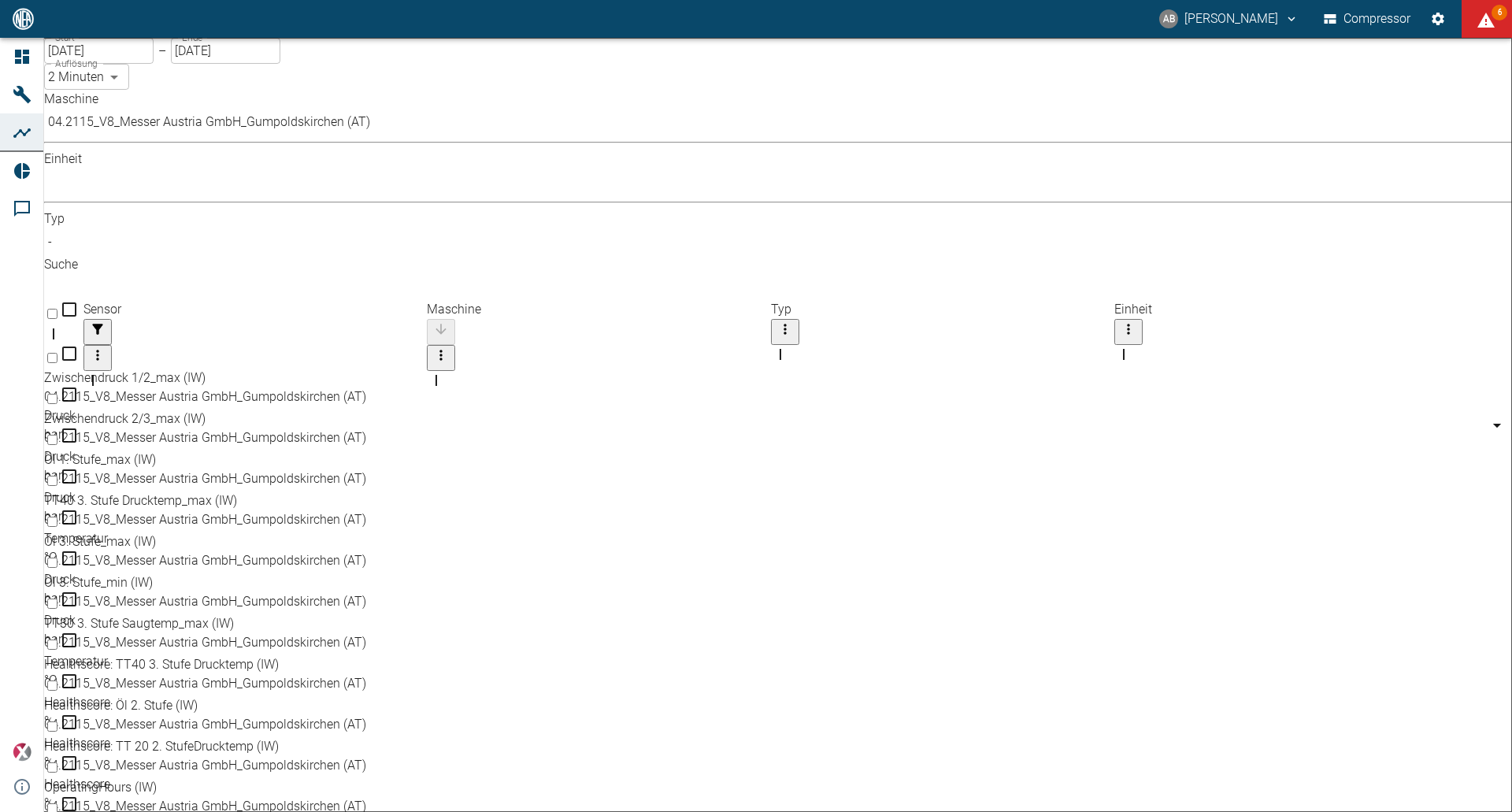
click at [58, 394] on input "Select row" at bounding box center [52, 399] width 10 height 10
checkbox input "false"
checkbox input "true"
click at [259, 140] on body "AB [PERSON_NAME] Compressor 6 Dashboard Maschinen Analysen Reports Kommentare p…" at bounding box center [756, 406] width 1512 height 812
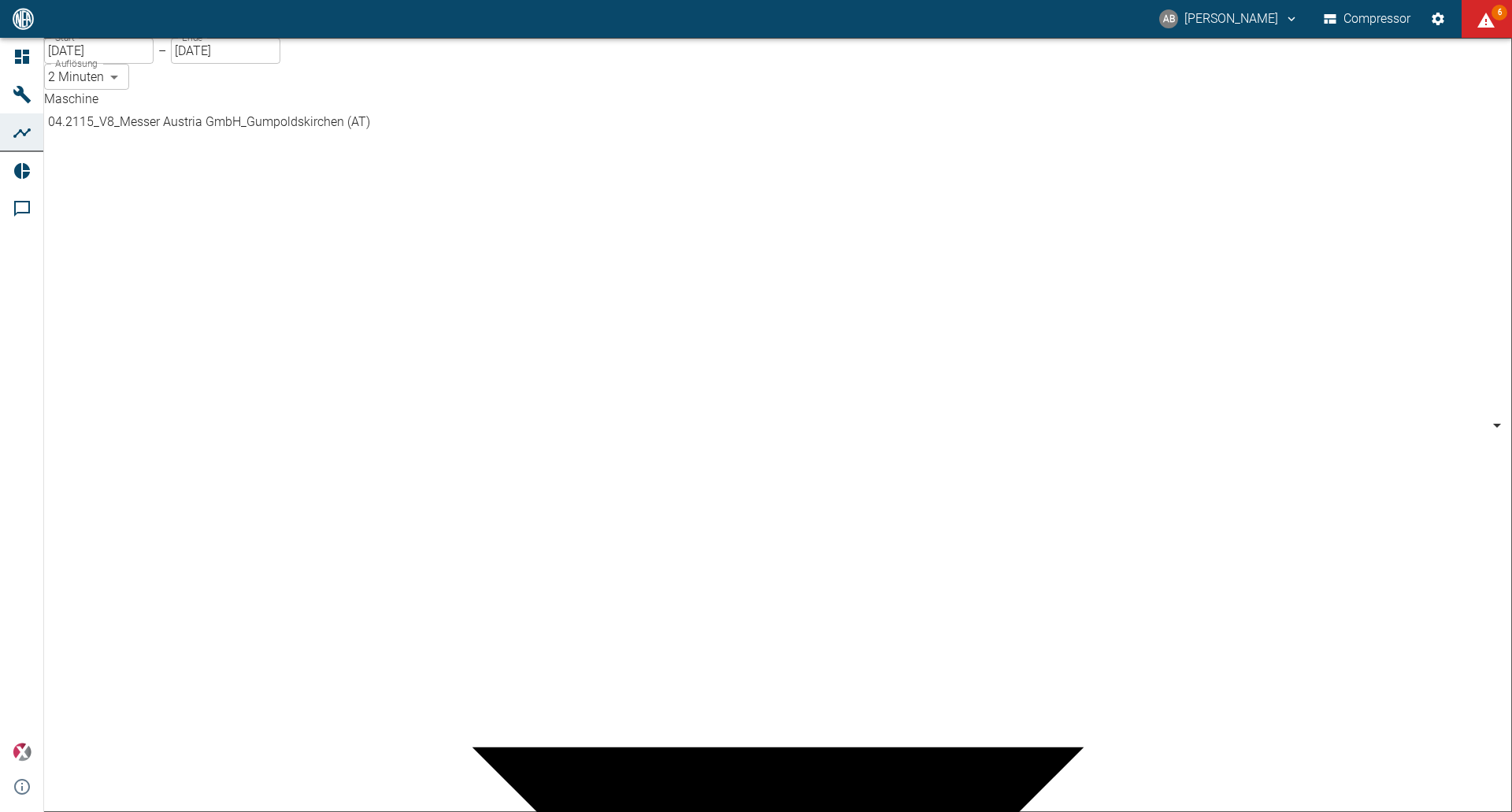
type input "52381507-e89c-473a-84ef-8e4810c4aa68"
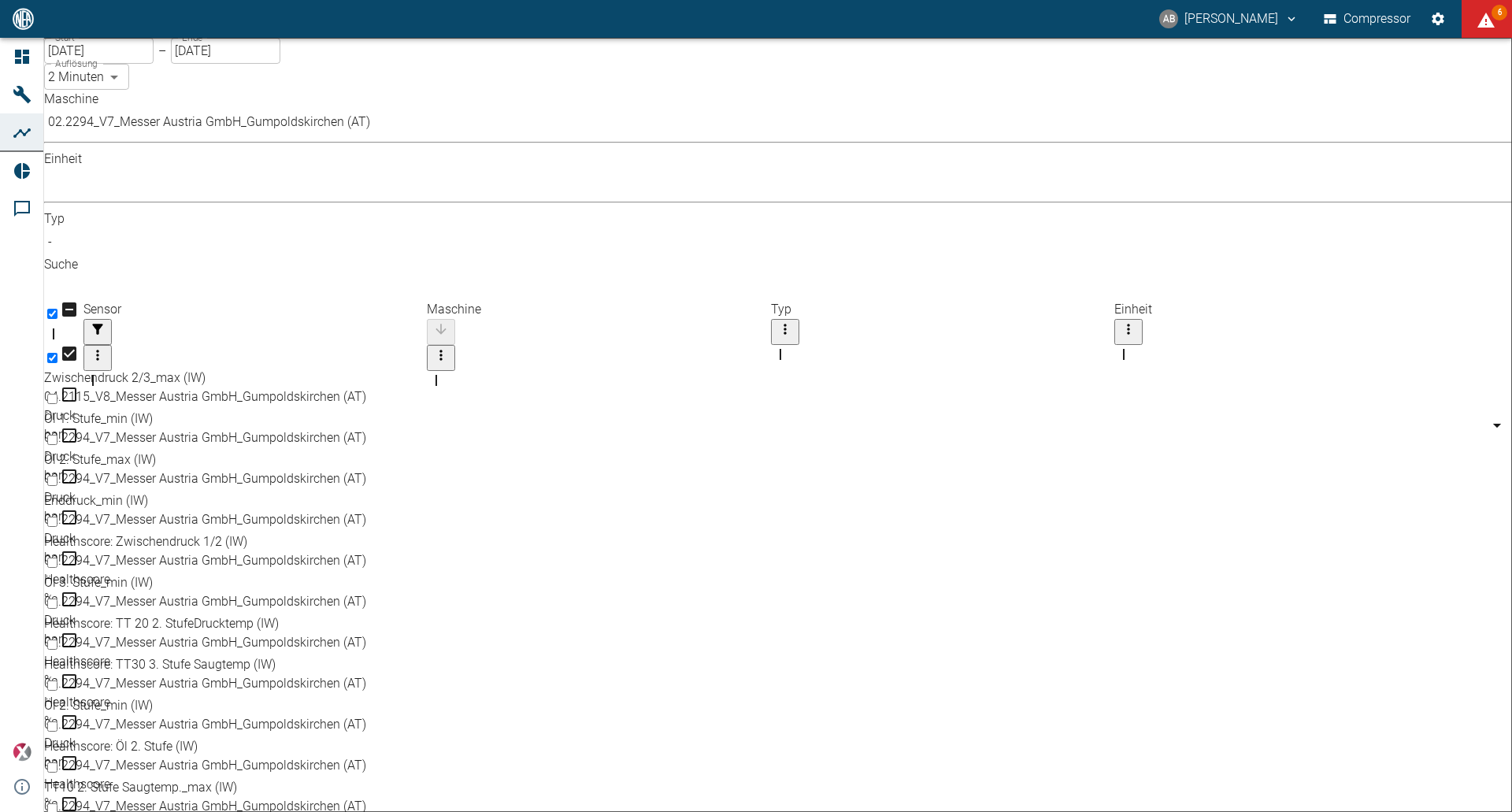
checkbox input "true"
click at [83, 64] on input "[DATE]" at bounding box center [98, 50] width 110 height 26
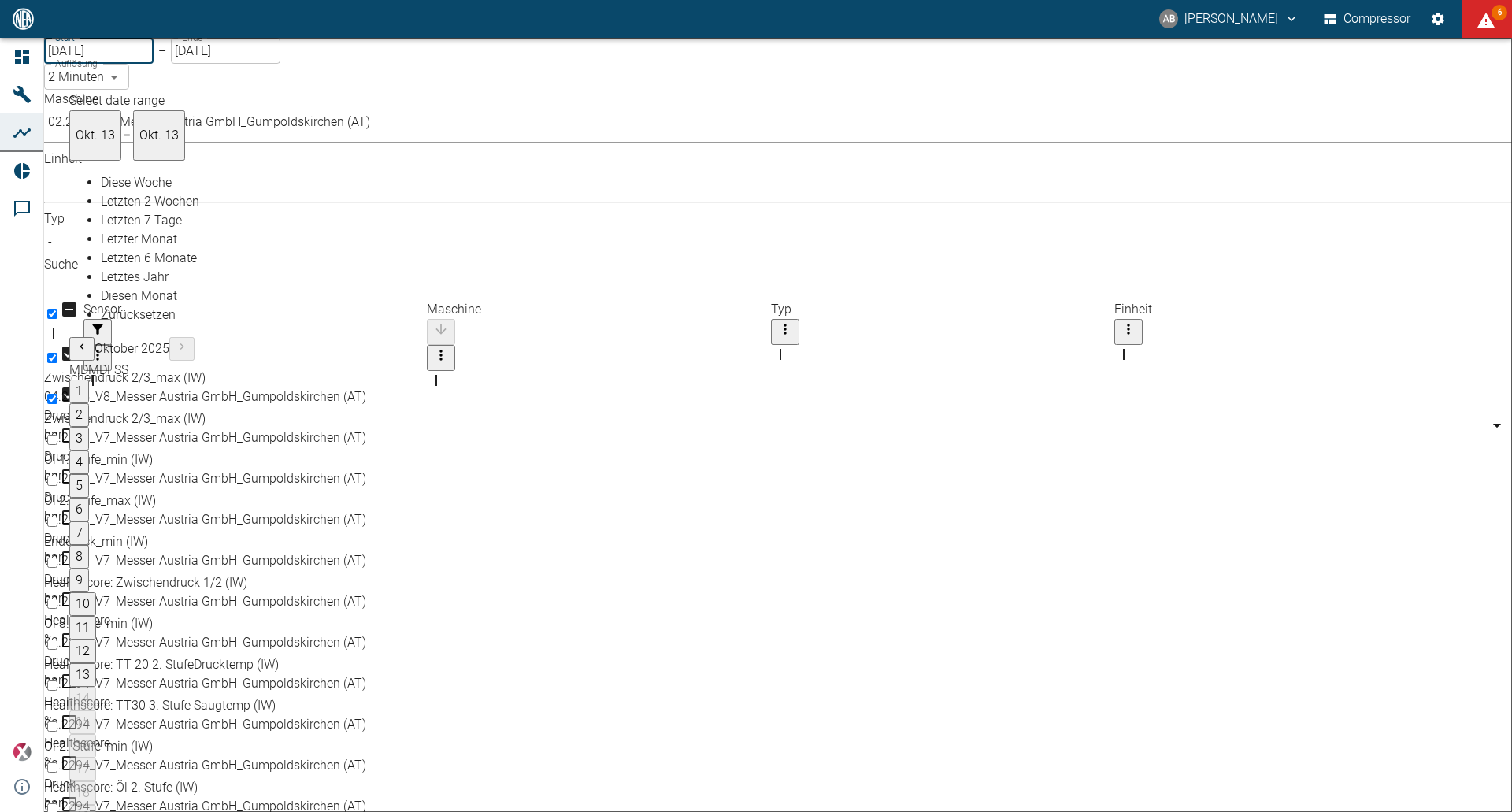
click at [83, 344] on icon "Previous month" at bounding box center [81, 347] width 4 height 7
click at [89, 380] on button "1" at bounding box center [79, 392] width 20 height 24
type input "[DATE]"
type input "10min"
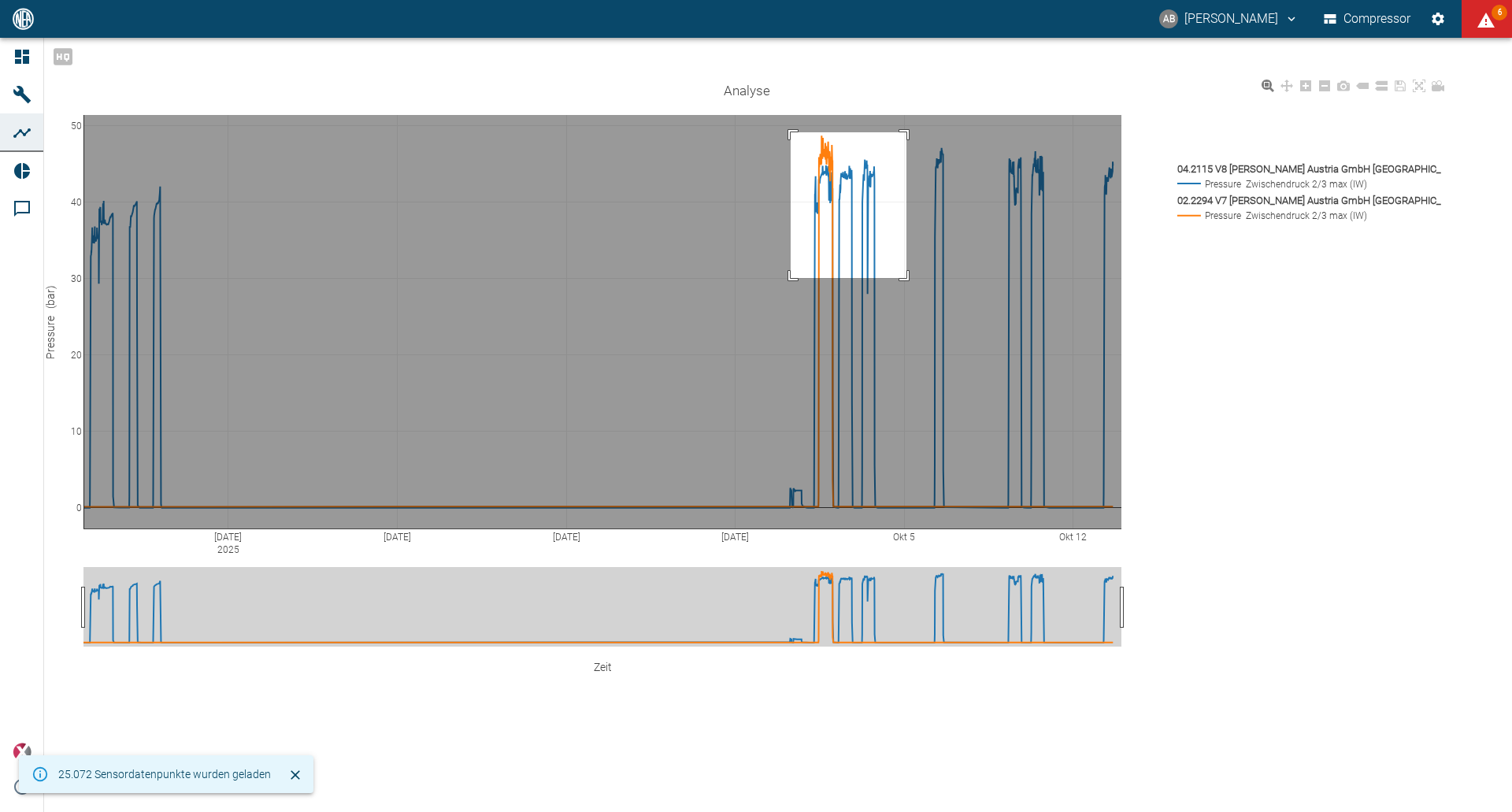
drag, startPoint x: 822, startPoint y: 126, endPoint x: 940, endPoint y: 270, distance: 186.2
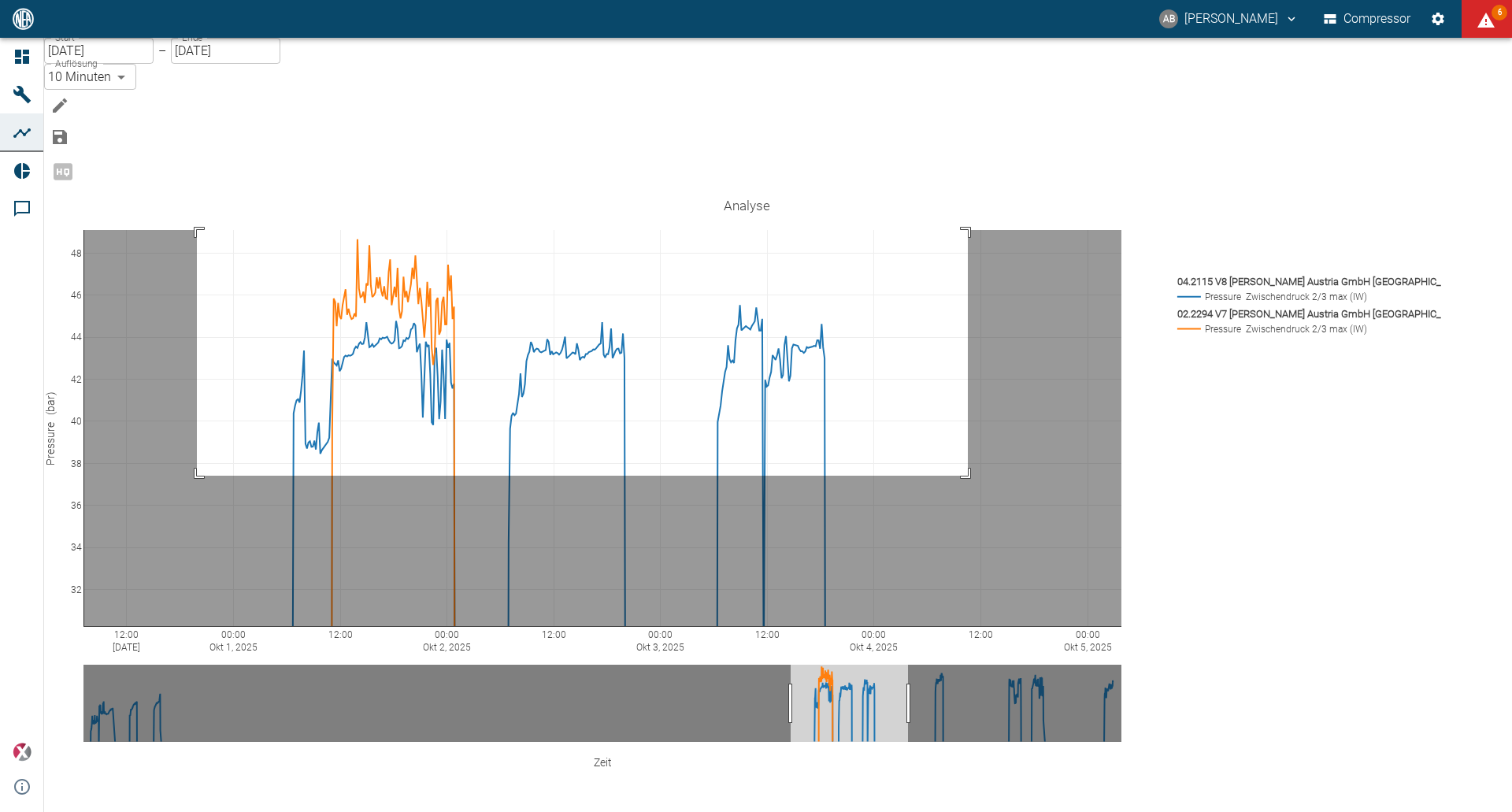
drag, startPoint x: 229, startPoint y: 150, endPoint x: 999, endPoint y: 396, distance: 808.3
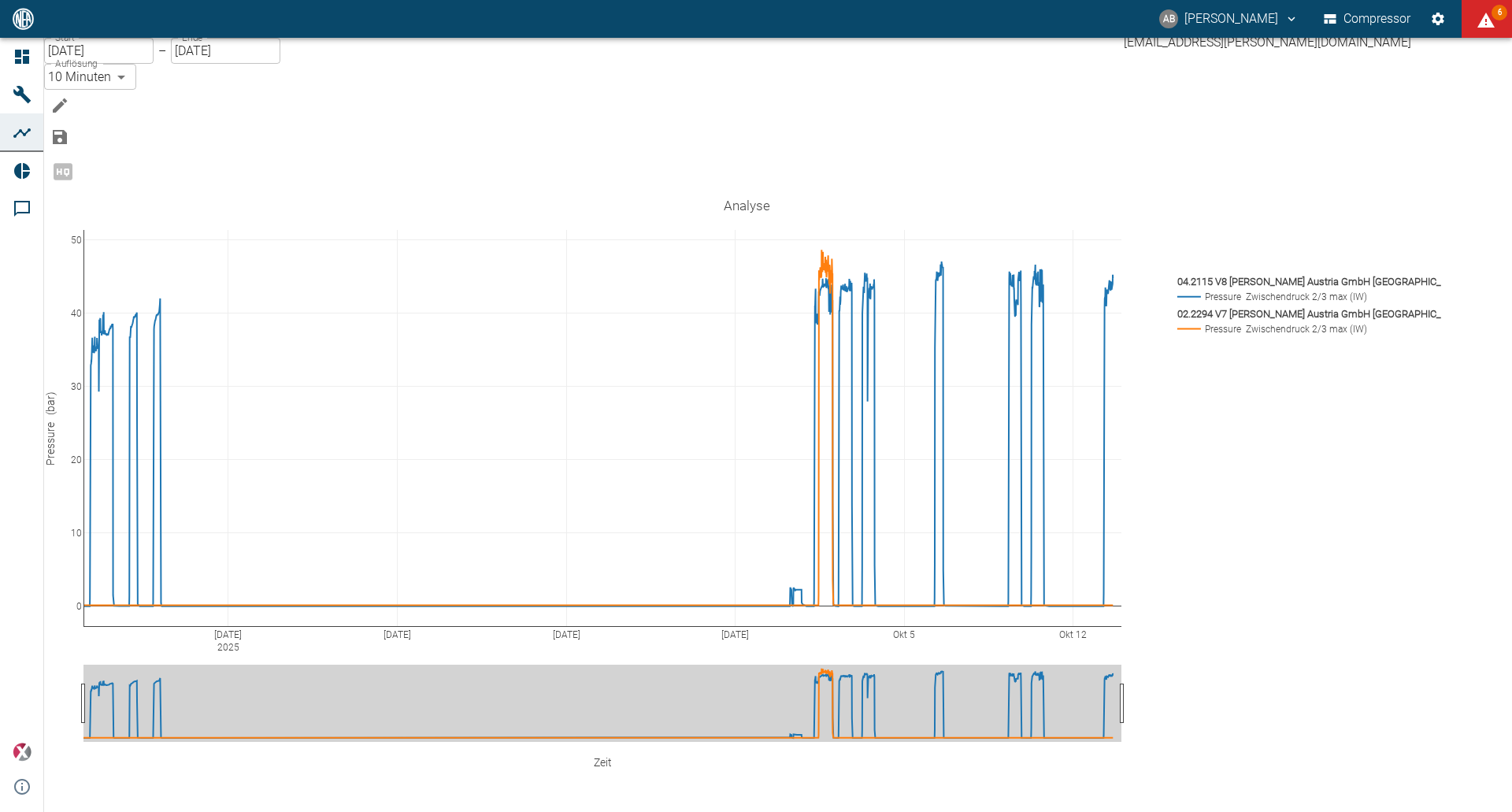
click at [1285, 20] on icon "andreas.brandstetter@messergroup.com" at bounding box center [1292, 18] width 14 height 14
